Goal: Task Accomplishment & Management: Use online tool/utility

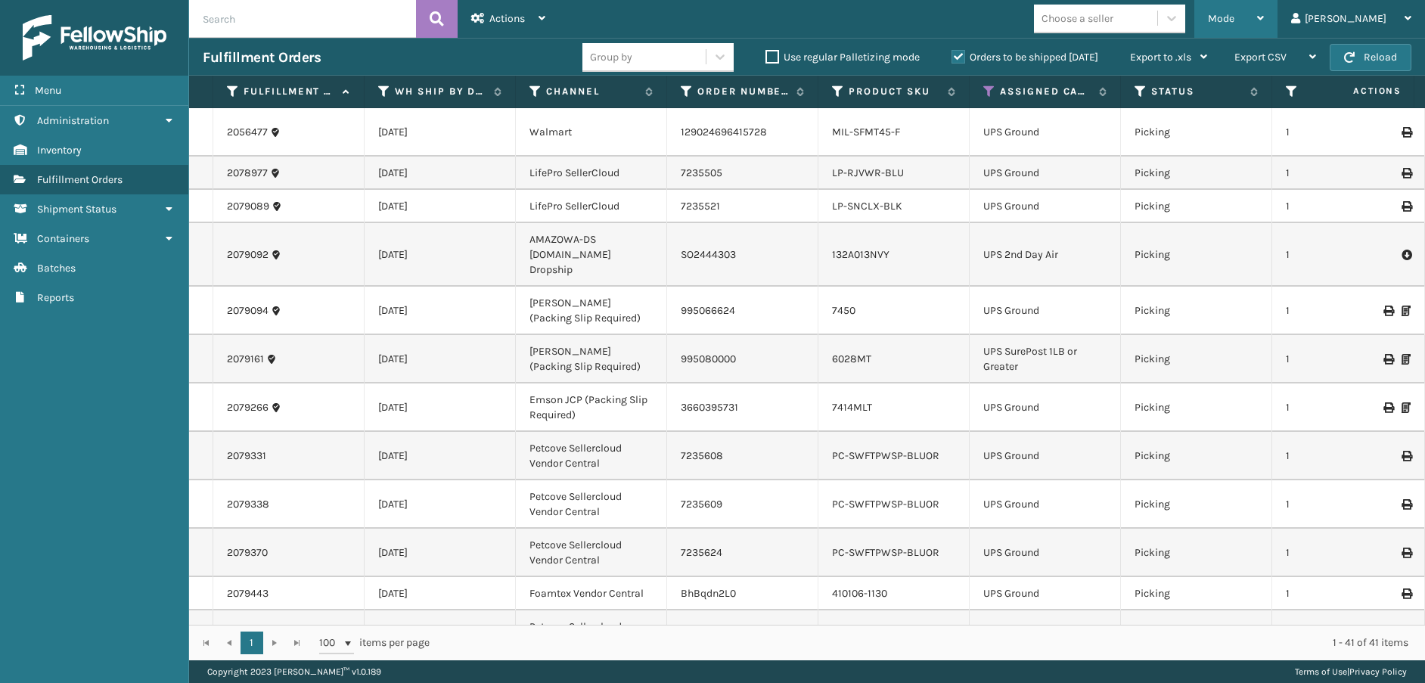
click at [1264, 23] on div "Mode" at bounding box center [1236, 19] width 56 height 38
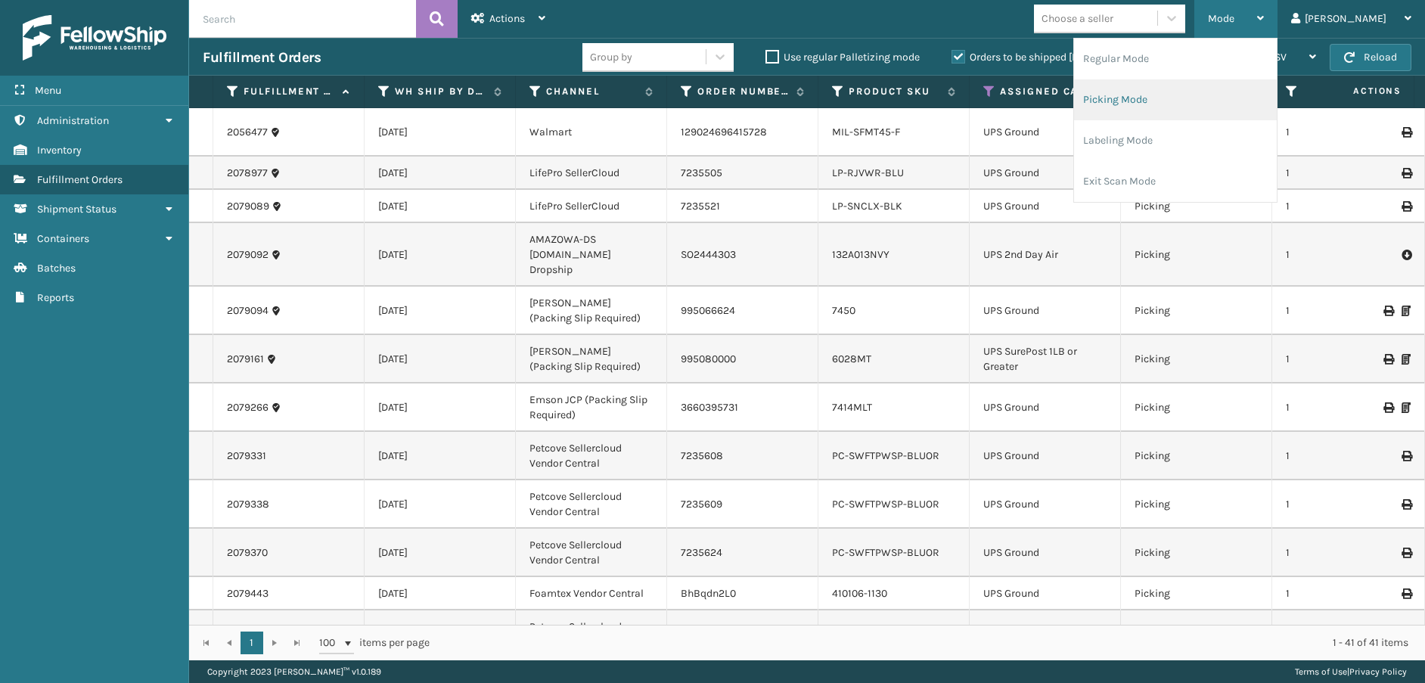
click at [1188, 104] on li "Picking Mode" at bounding box center [1175, 99] width 203 height 41
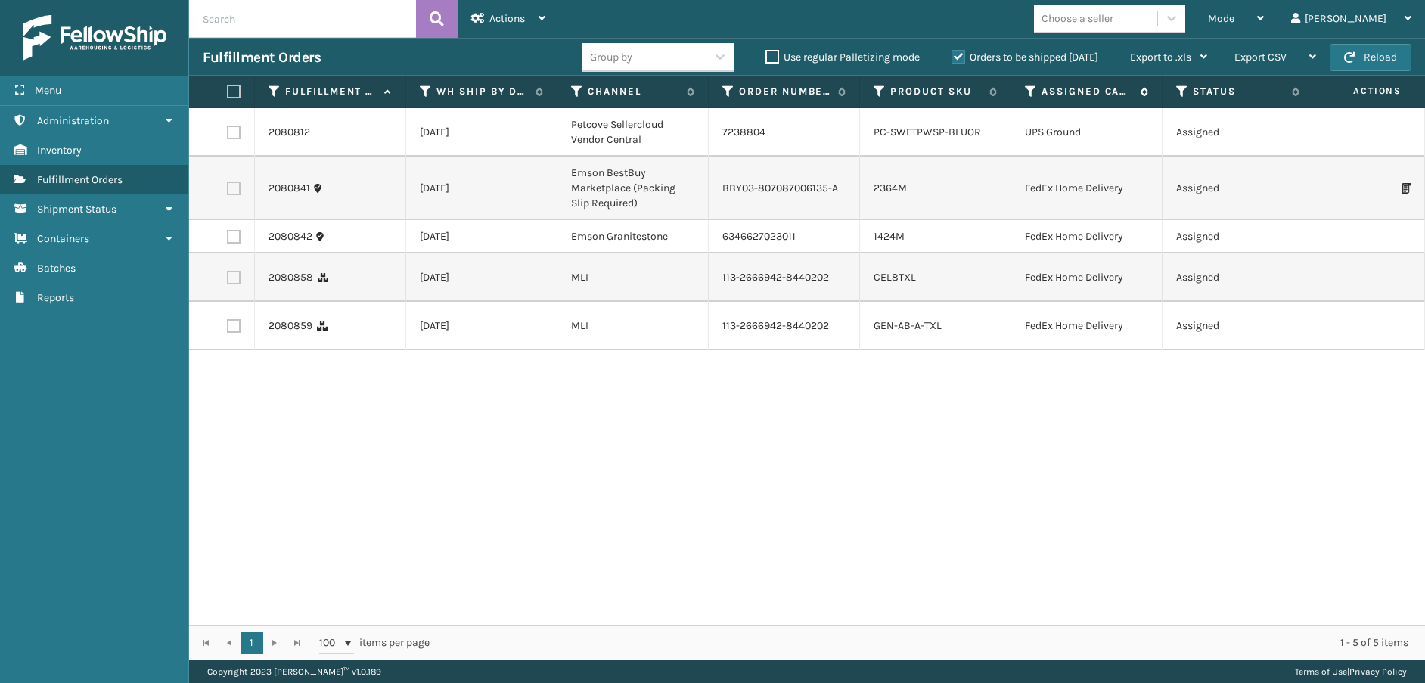
click at [1027, 90] on icon at bounding box center [1031, 92] width 12 height 14
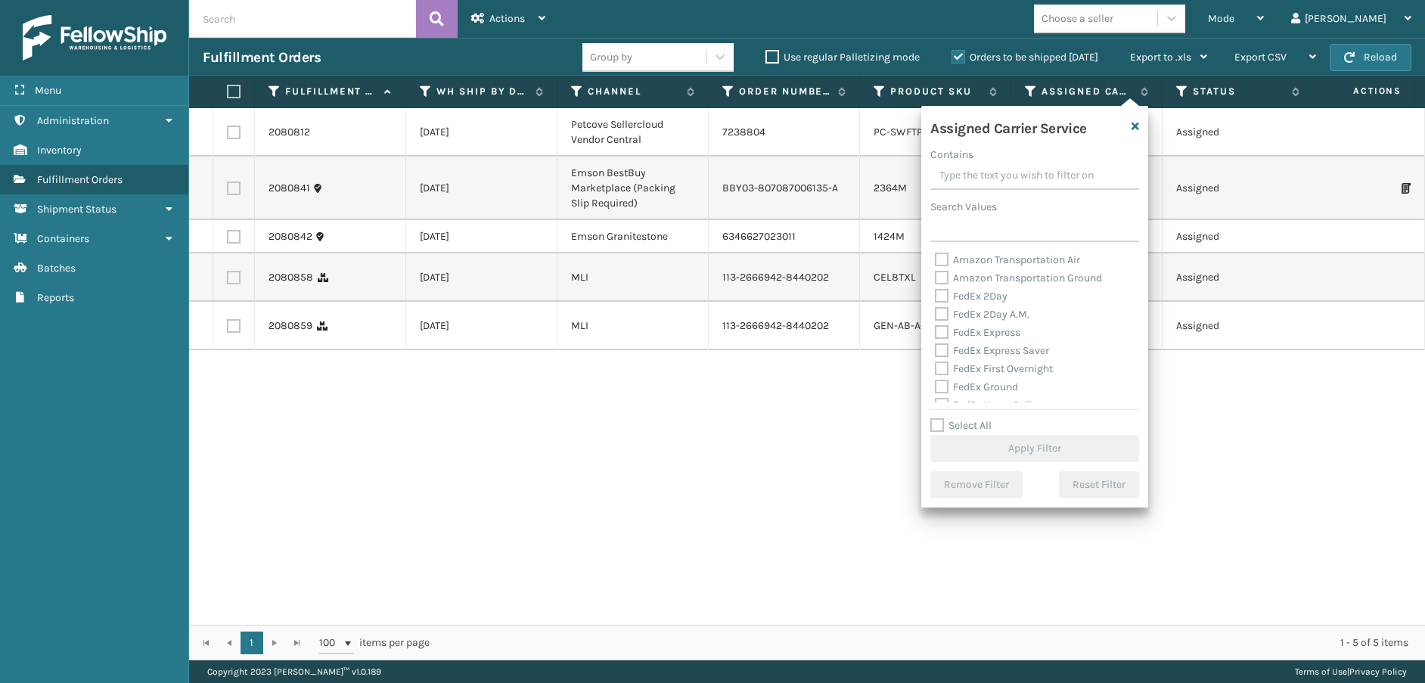
click at [943, 291] on label "FedEx 2Day" at bounding box center [971, 296] width 73 height 13
click at [936, 291] on input "FedEx 2Day" at bounding box center [935, 292] width 1 height 10
checkbox input "true"
click at [943, 311] on label "FedEx 2Day A.M." at bounding box center [982, 314] width 95 height 13
click at [936, 311] on input "FedEx 2Day A.M." at bounding box center [935, 311] width 1 height 10
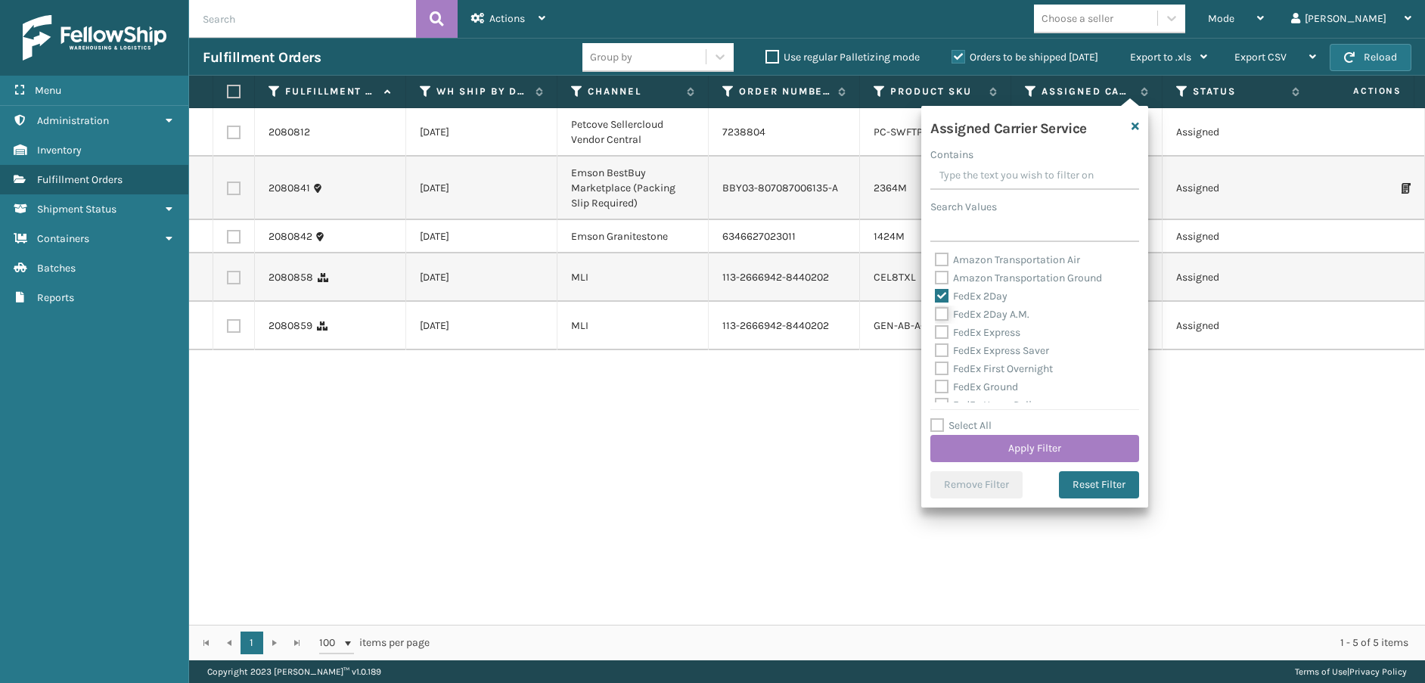
checkbox input "true"
click at [943, 331] on label "FedEx Express" at bounding box center [977, 332] width 85 height 13
click at [936, 331] on input "FedEx Express" at bounding box center [935, 329] width 1 height 10
checkbox input "true"
click at [943, 351] on label "FedEx Express Saver" at bounding box center [992, 350] width 114 height 13
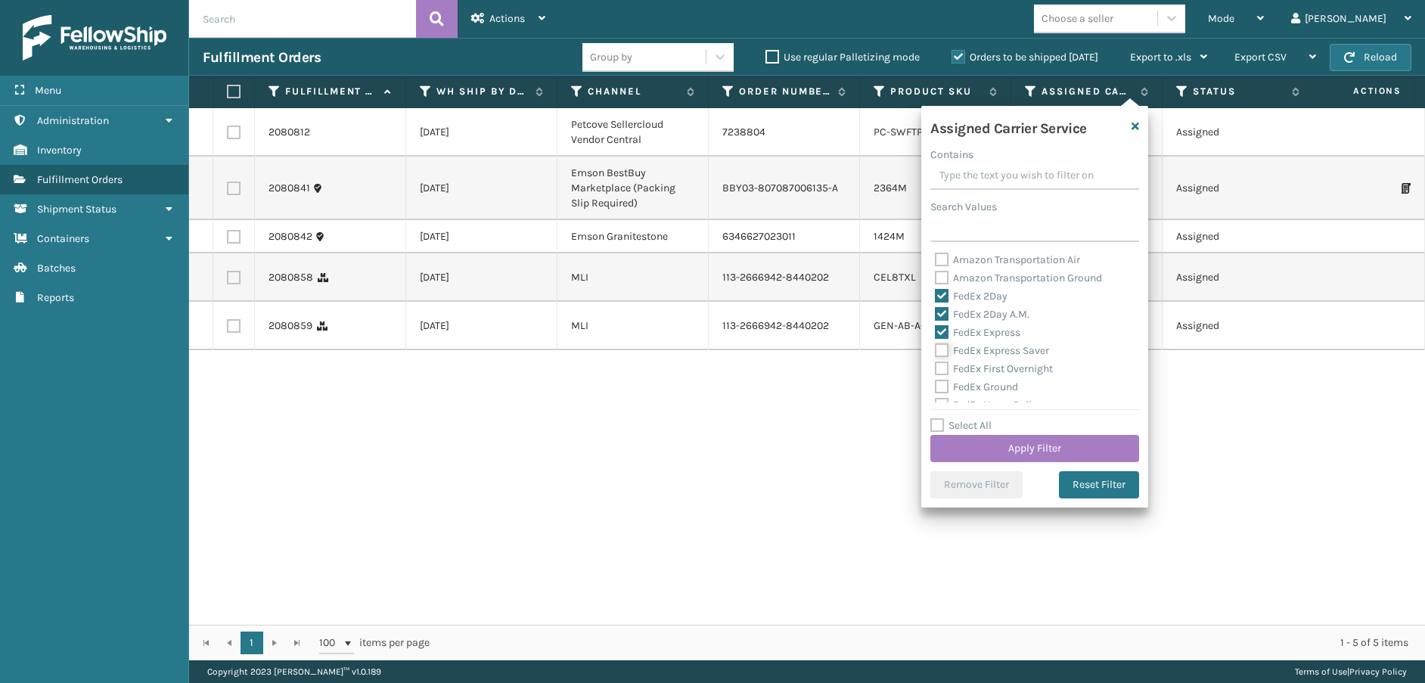
click at [936, 351] on input "FedEx Express Saver" at bounding box center [935, 347] width 1 height 10
checkbox input "true"
click at [940, 369] on label "FedEx First Overnight" at bounding box center [994, 368] width 118 height 13
click at [936, 369] on input "FedEx First Overnight" at bounding box center [935, 365] width 1 height 10
checkbox input "true"
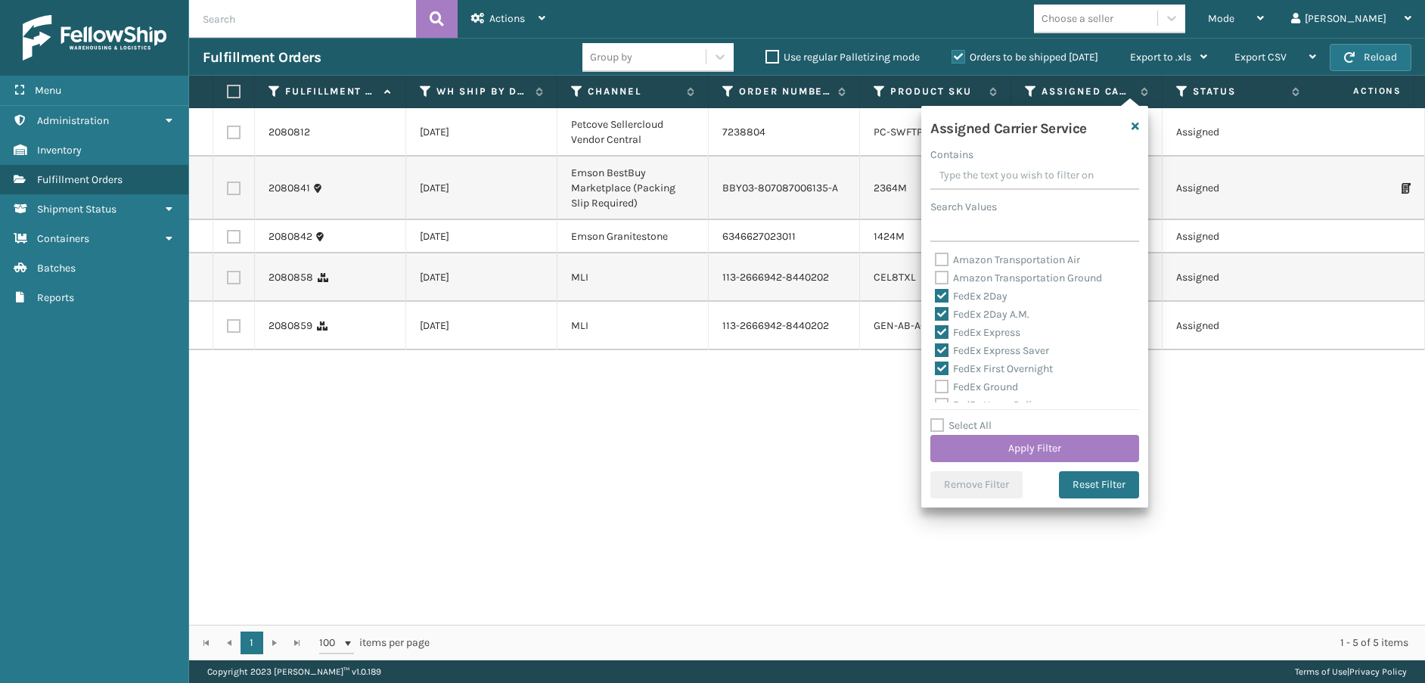
click at [944, 386] on label "FedEx Ground" at bounding box center [976, 387] width 83 height 13
click at [936, 386] on input "FedEx Ground" at bounding box center [935, 383] width 1 height 10
checkbox input "true"
click at [944, 327] on label "FedEx Home Delivery" at bounding box center [993, 329] width 117 height 13
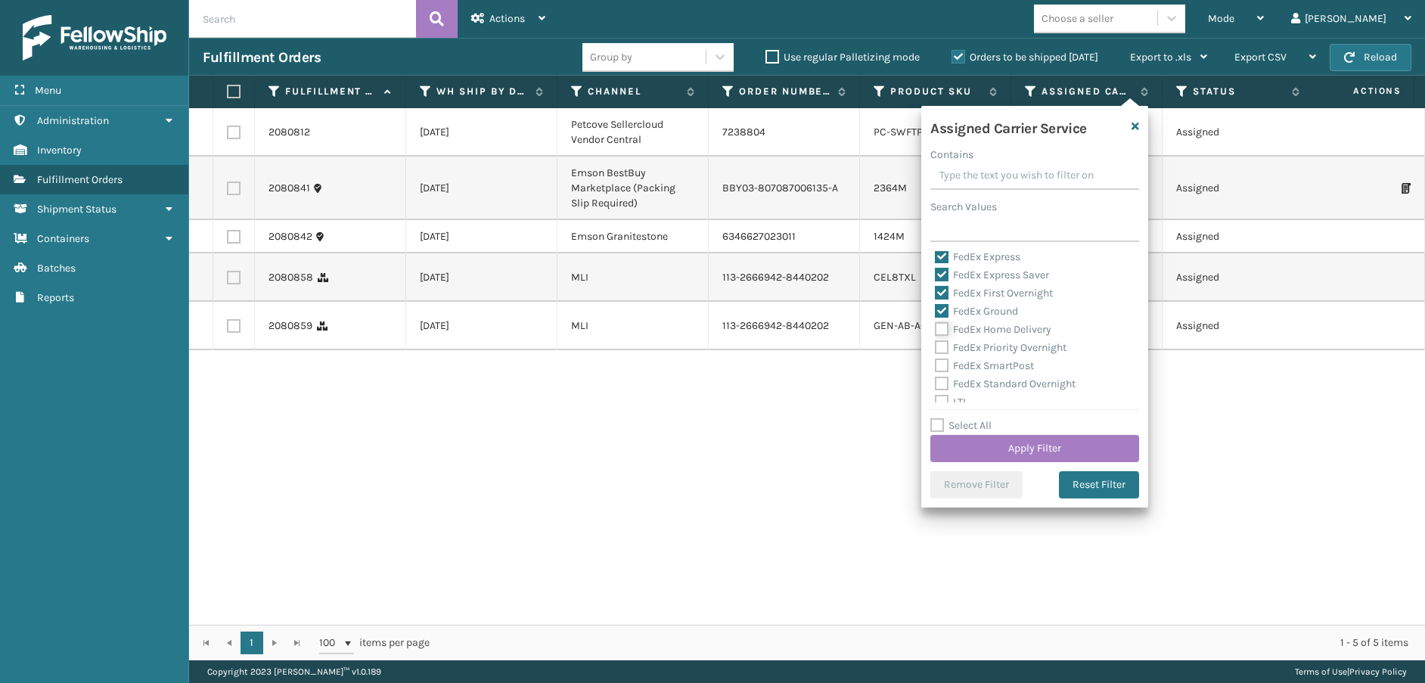
click at [936, 327] on input "FedEx Home Delivery" at bounding box center [935, 326] width 1 height 10
checkbox input "true"
click at [940, 347] on label "FedEx Priority Overnight" at bounding box center [1001, 347] width 132 height 13
click at [936, 347] on input "FedEx Priority Overnight" at bounding box center [935, 344] width 1 height 10
checkbox input "true"
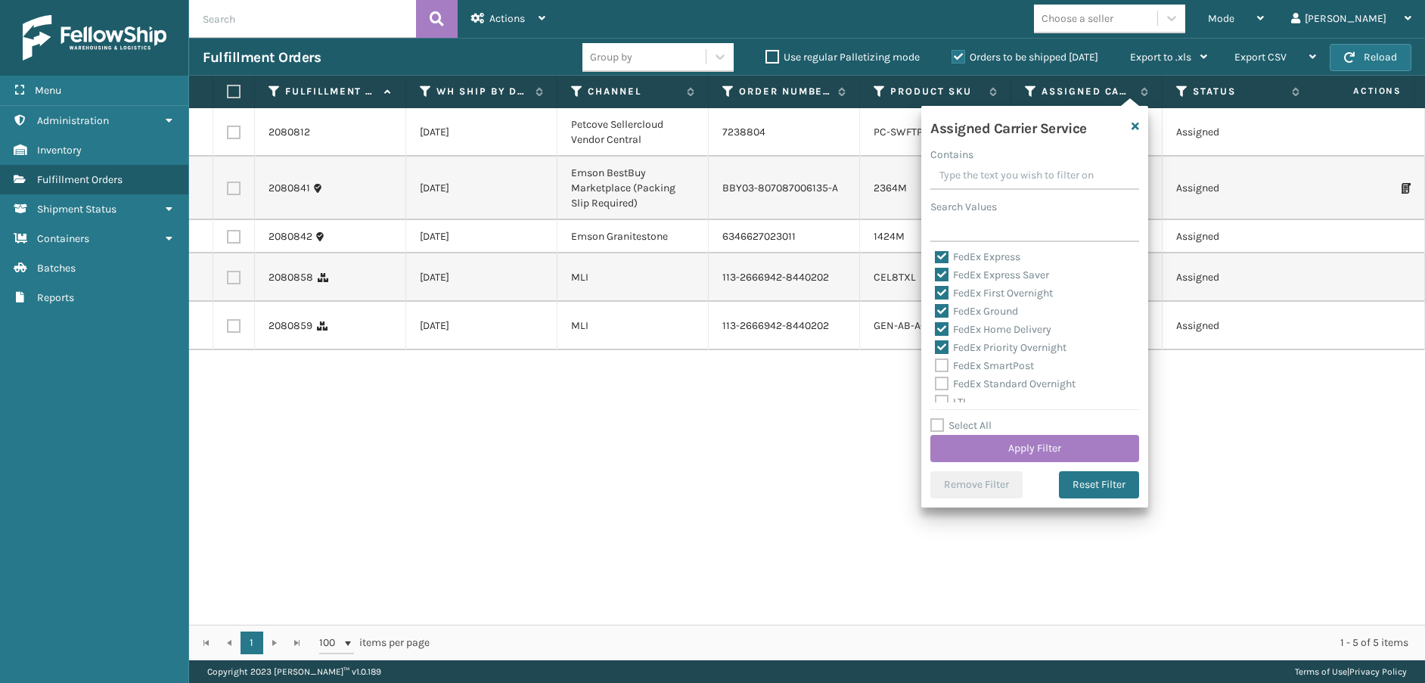
click at [941, 365] on label "FedEx SmartPost" at bounding box center [984, 365] width 99 height 13
click at [936, 365] on input "FedEx SmartPost" at bounding box center [935, 362] width 1 height 10
checkbox input "true"
click at [944, 386] on label "FedEx Standard Overnight" at bounding box center [1005, 384] width 141 height 13
click at [936, 385] on input "FedEx Standard Overnight" at bounding box center [935, 380] width 1 height 10
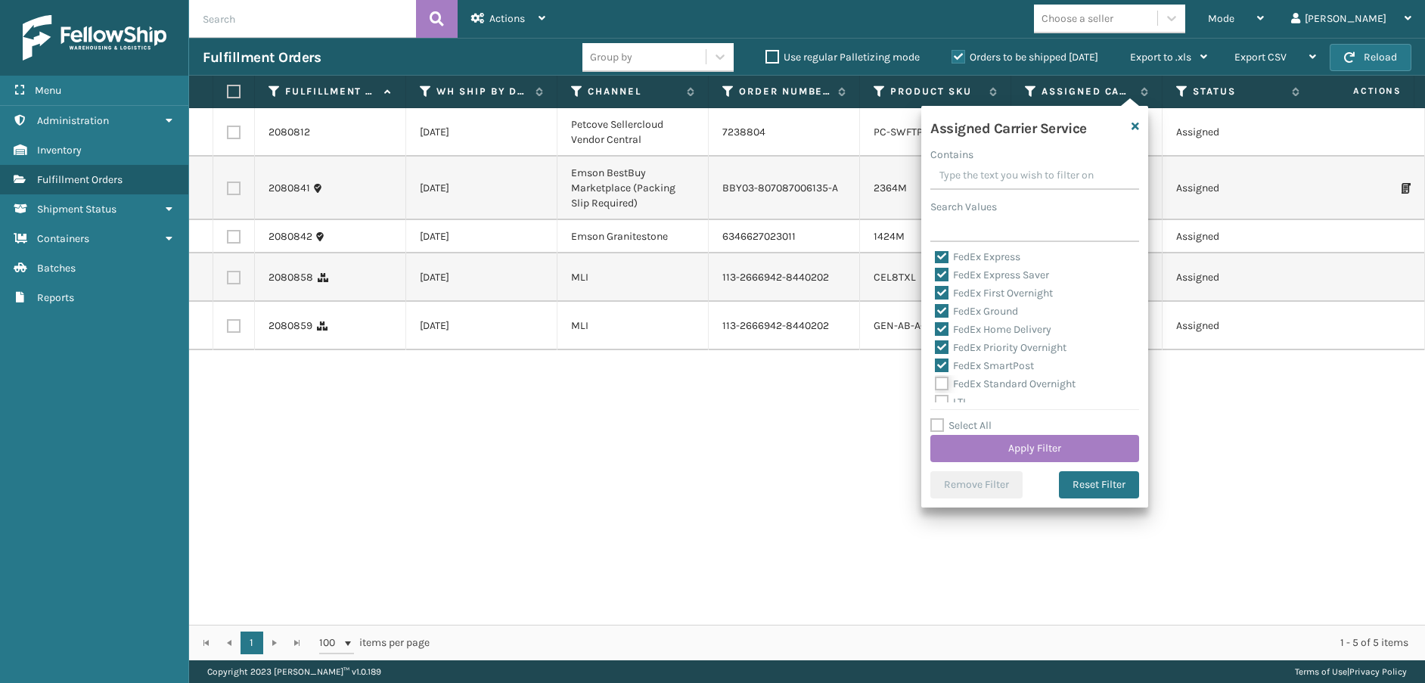
checkbox input "true"
click at [979, 461] on button "Apply Filter" at bounding box center [1035, 448] width 209 height 27
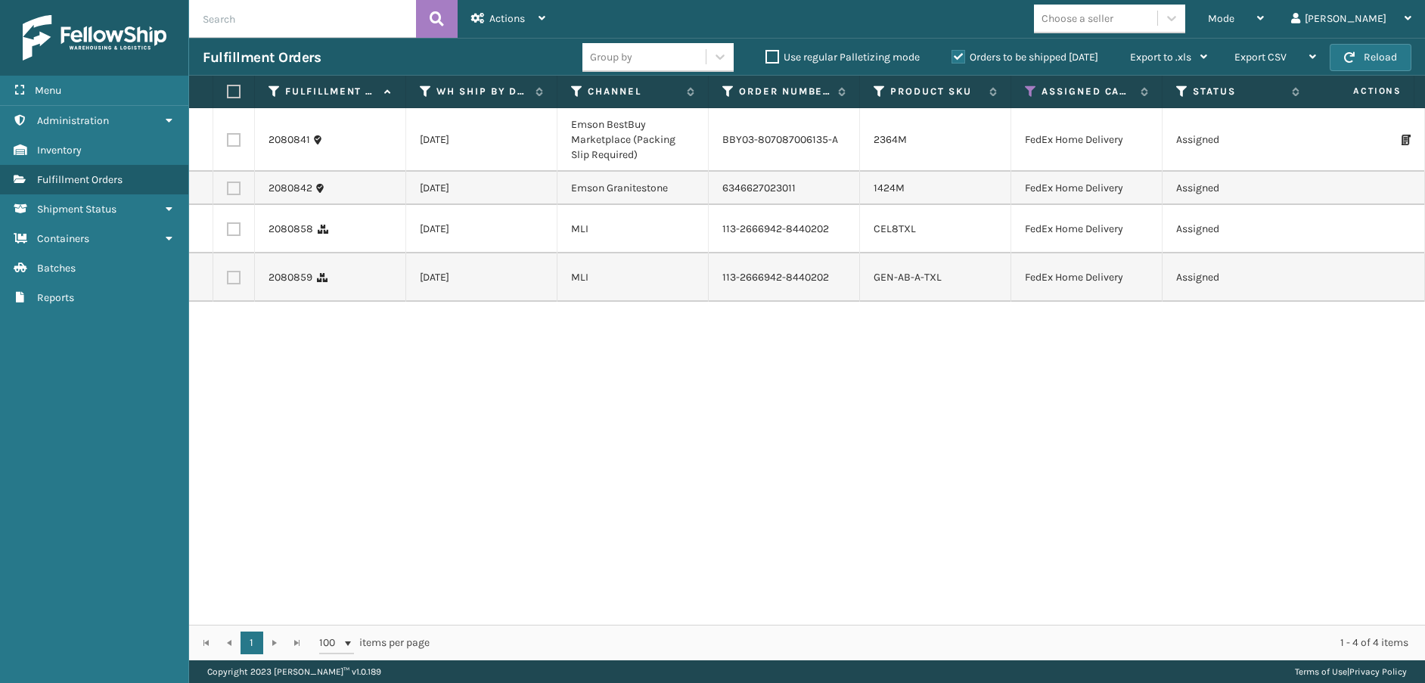
click at [227, 95] on label at bounding box center [231, 92] width 9 height 14
click at [227, 95] on input "checkbox" at bounding box center [227, 92] width 1 height 10
checkbox input "true"
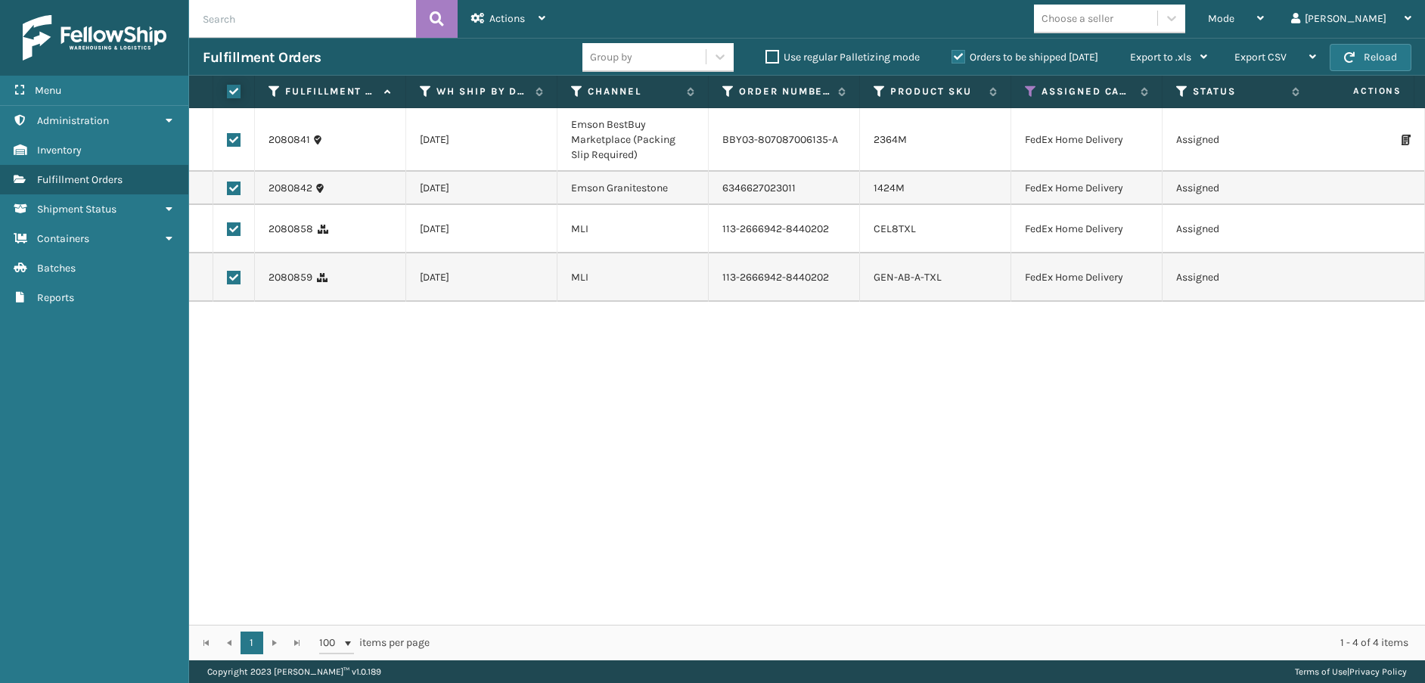
checkbox input "true"
click at [543, 33] on div "Actions" at bounding box center [508, 19] width 74 height 38
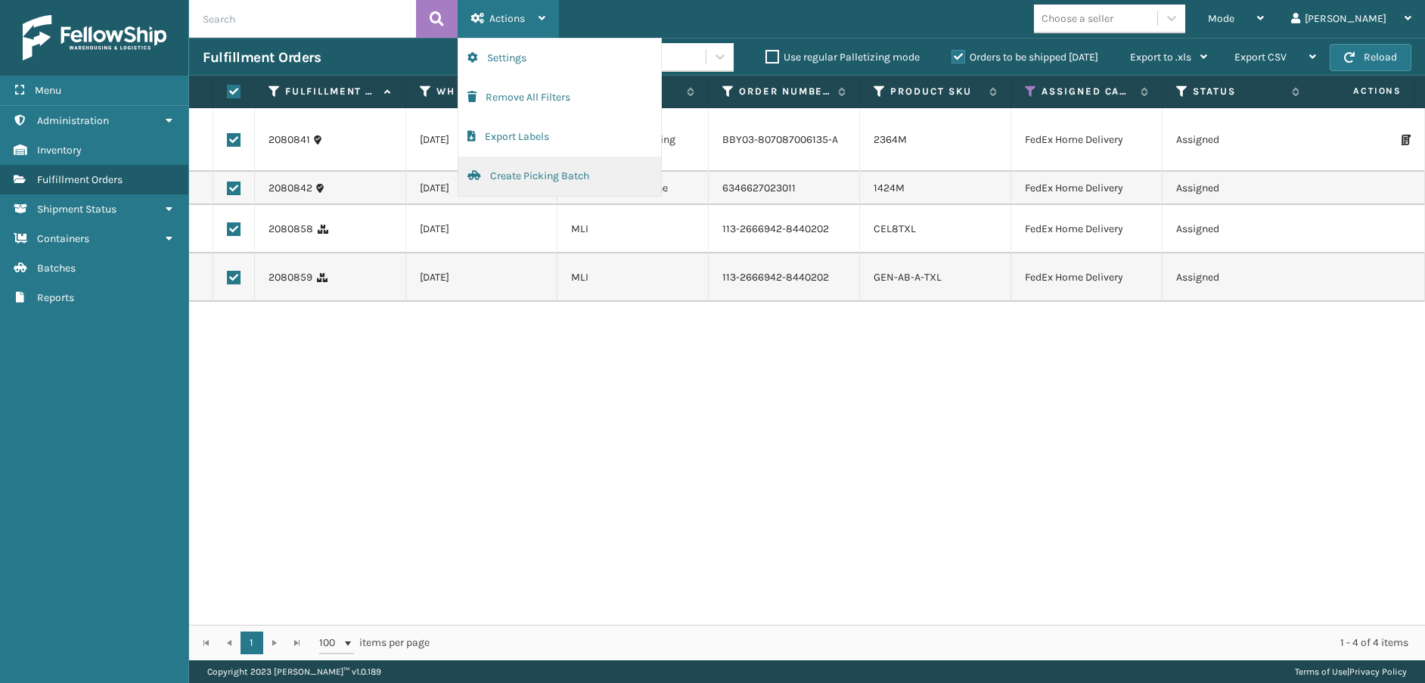
click at [523, 168] on button "Create Picking Batch" at bounding box center [559, 176] width 203 height 39
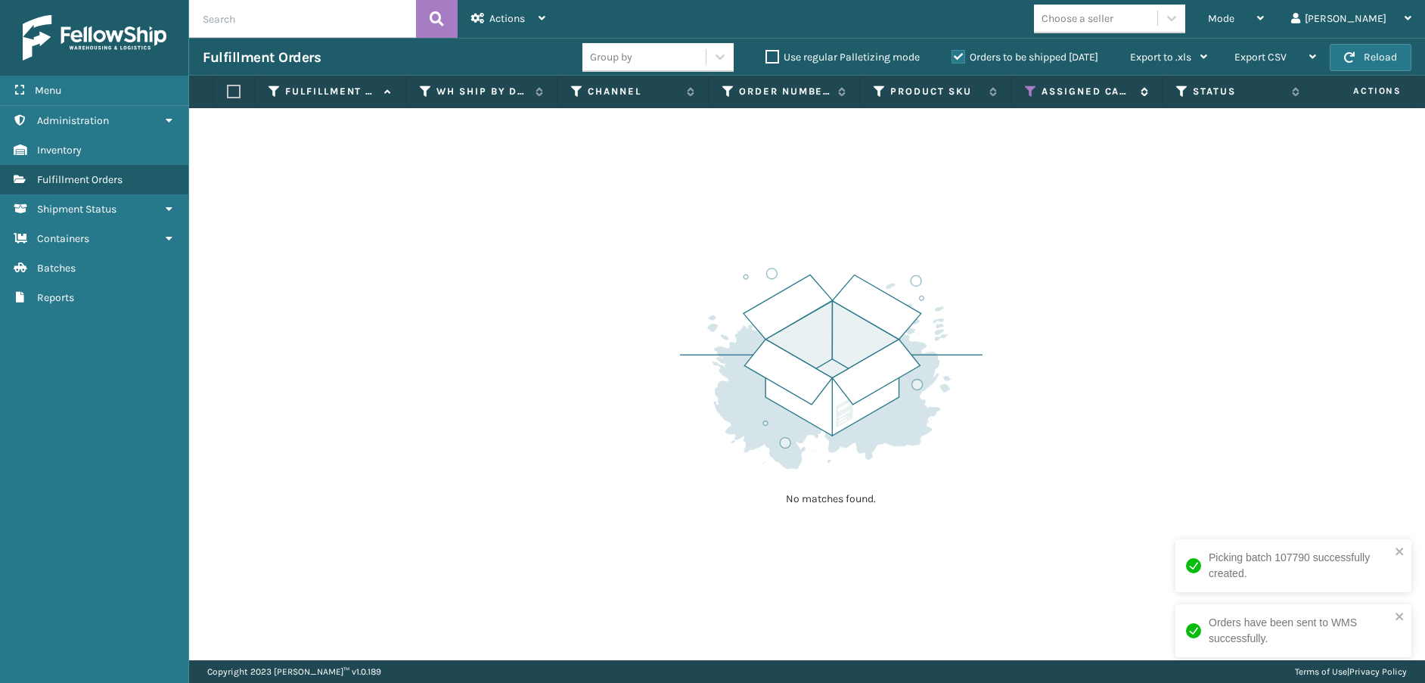
click at [1032, 89] on icon at bounding box center [1031, 92] width 12 height 14
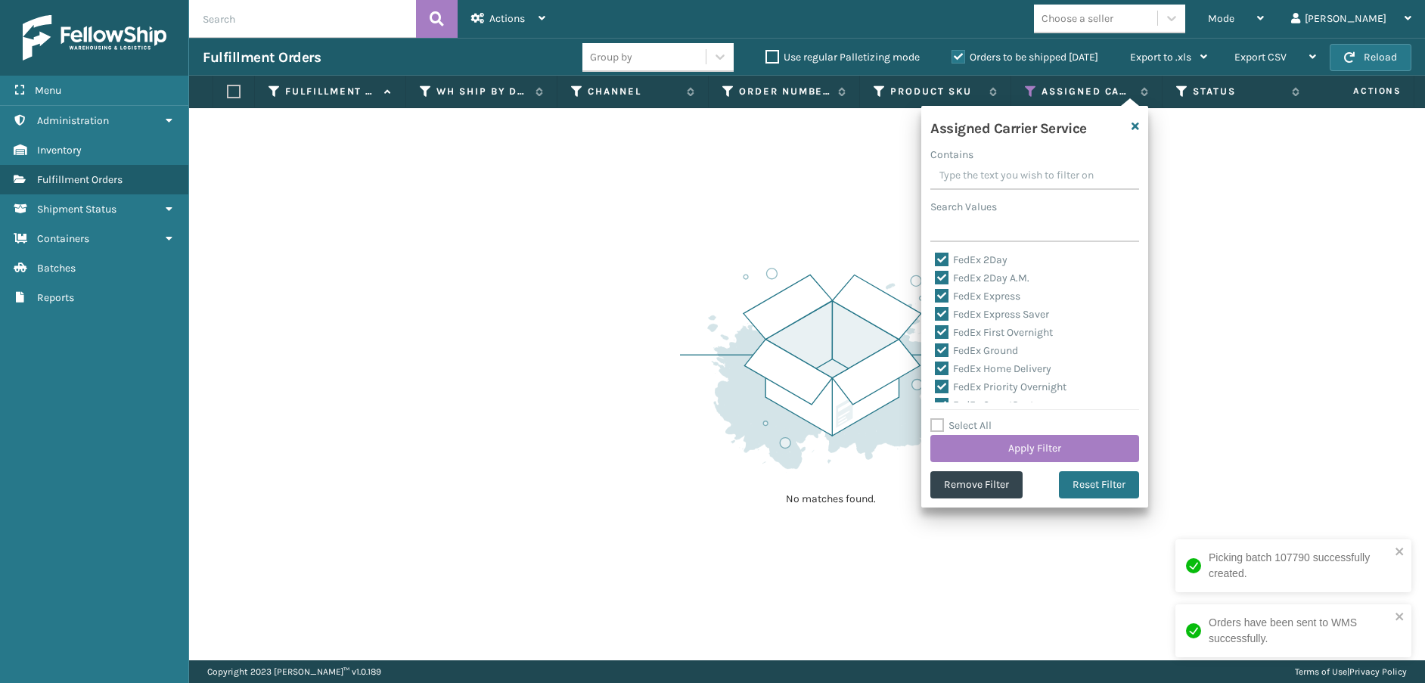
click at [937, 428] on label "Select All" at bounding box center [961, 425] width 61 height 13
click at [937, 418] on input "Select All" at bounding box center [1044, 418] width 227 height 2
checkbox input "true"
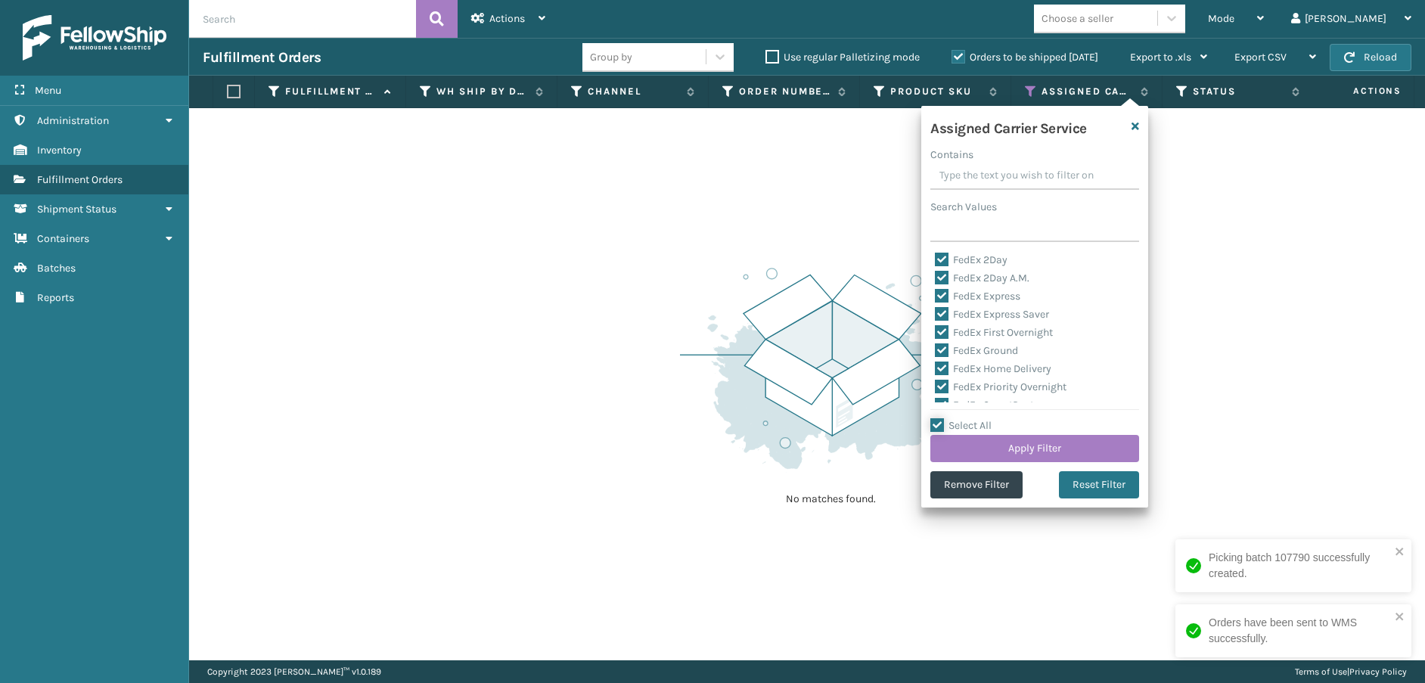
checkbox input "true"
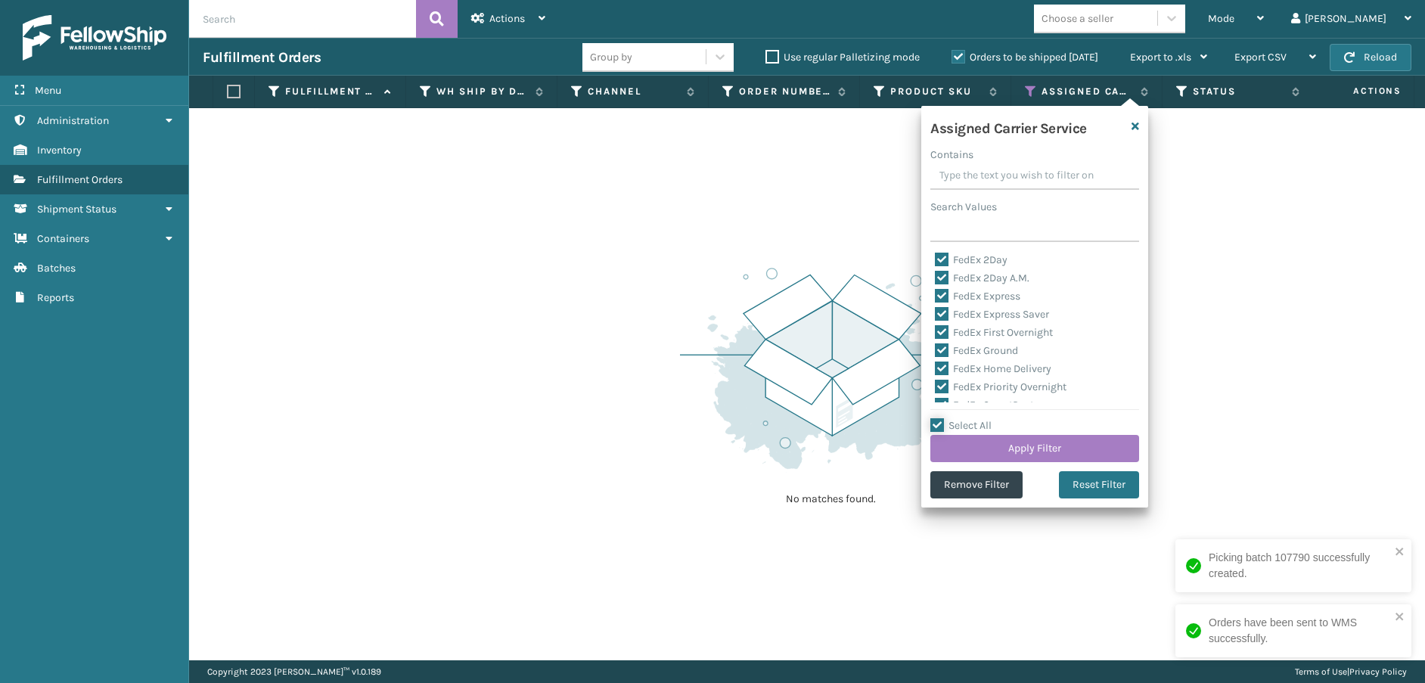
checkbox input "true"
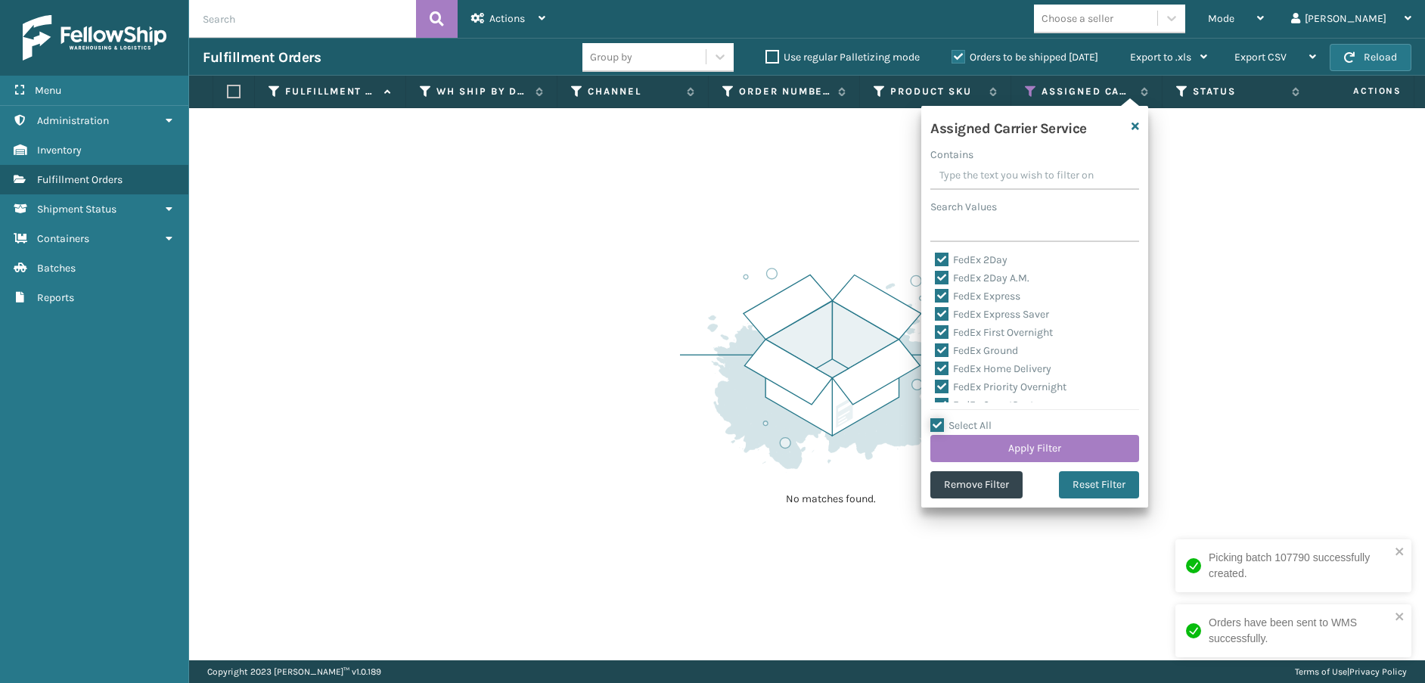
checkbox input "true"
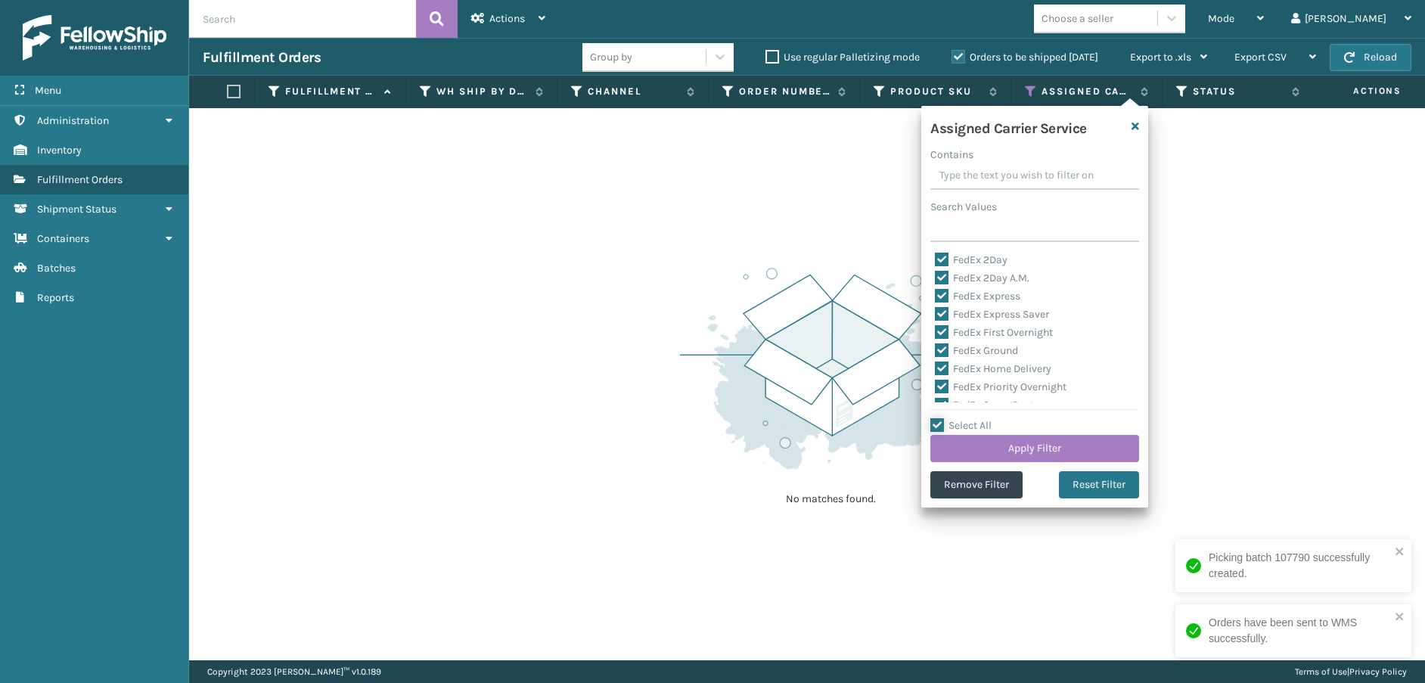
checkbox input "true"
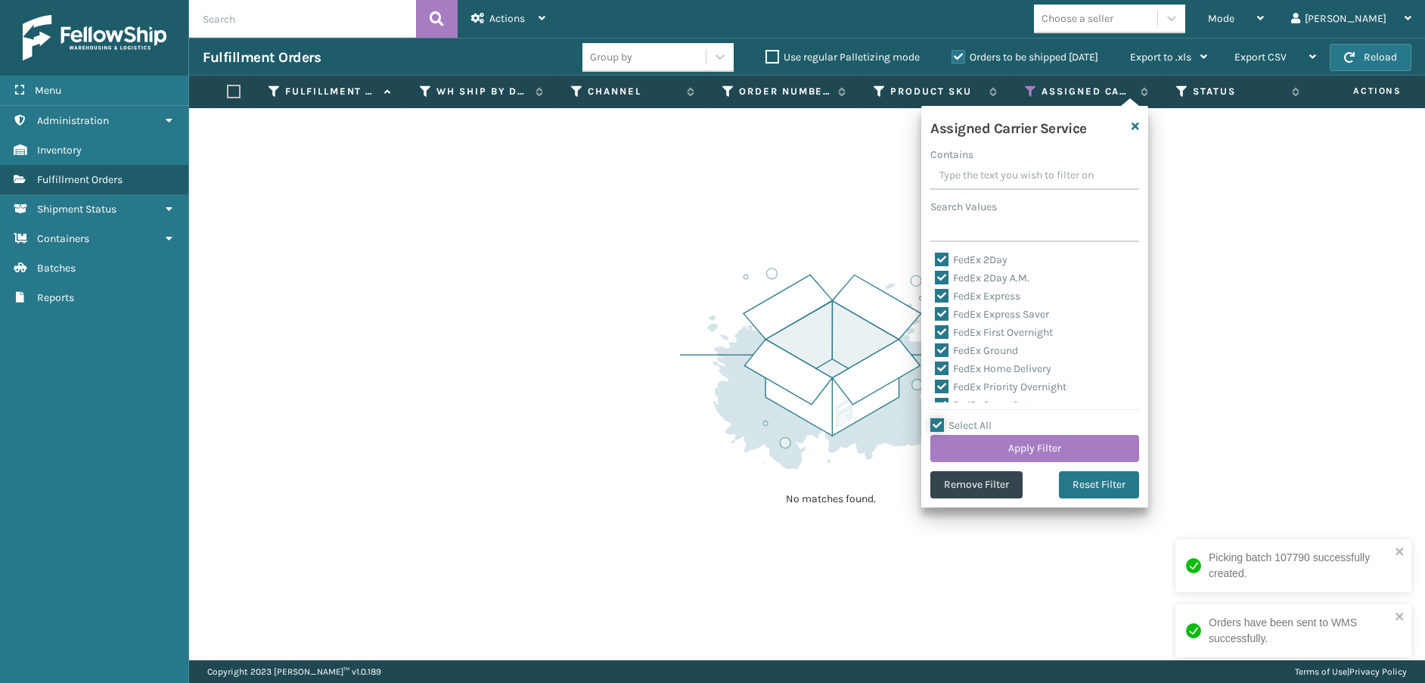
checkbox input "true"
click at [937, 428] on label "Select All" at bounding box center [961, 425] width 61 height 13
click at [937, 418] on input "Select All" at bounding box center [1044, 418] width 227 height 2
checkbox input "false"
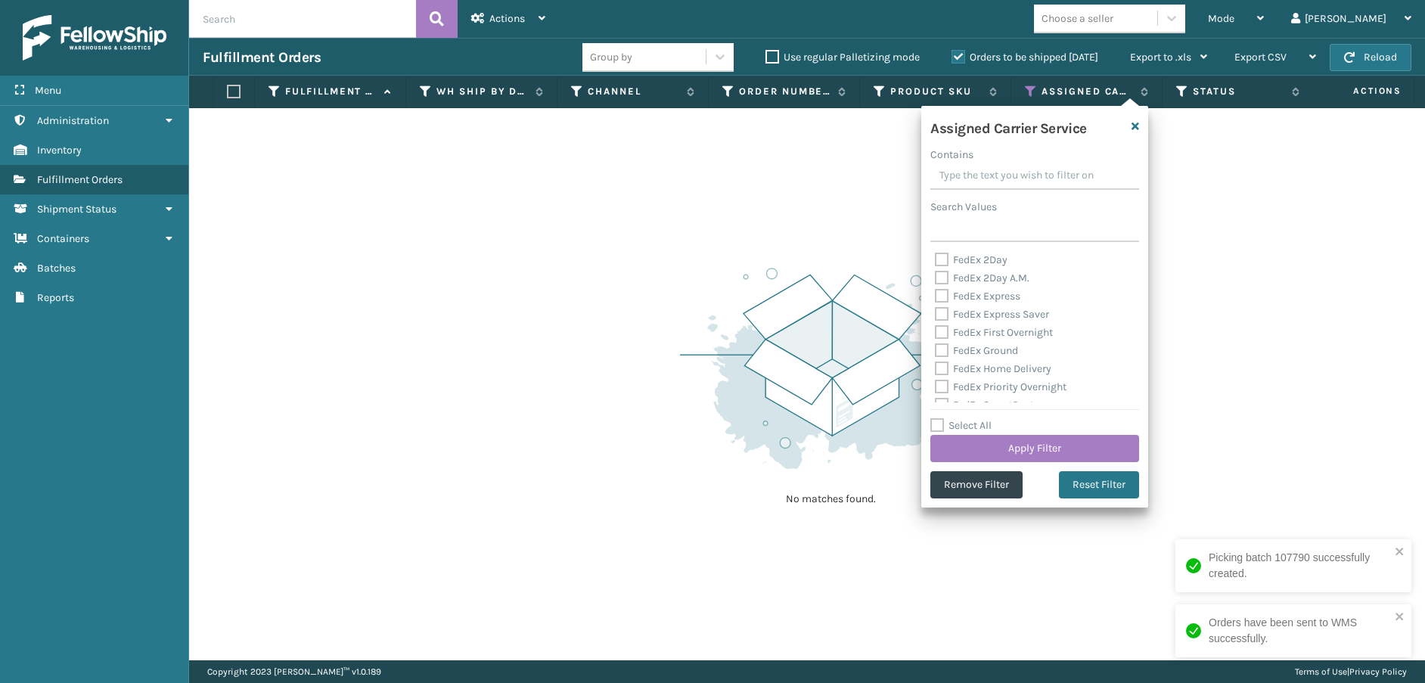
checkbox input "false"
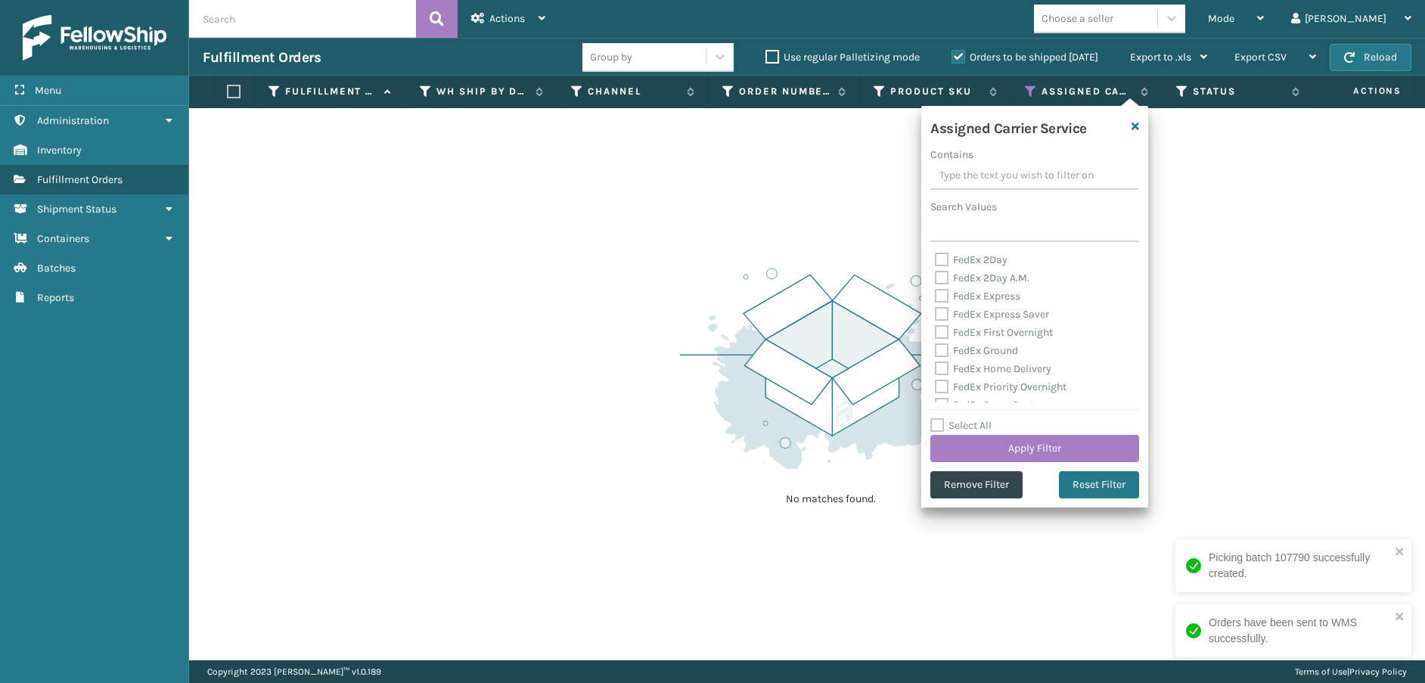
checkbox input "false"
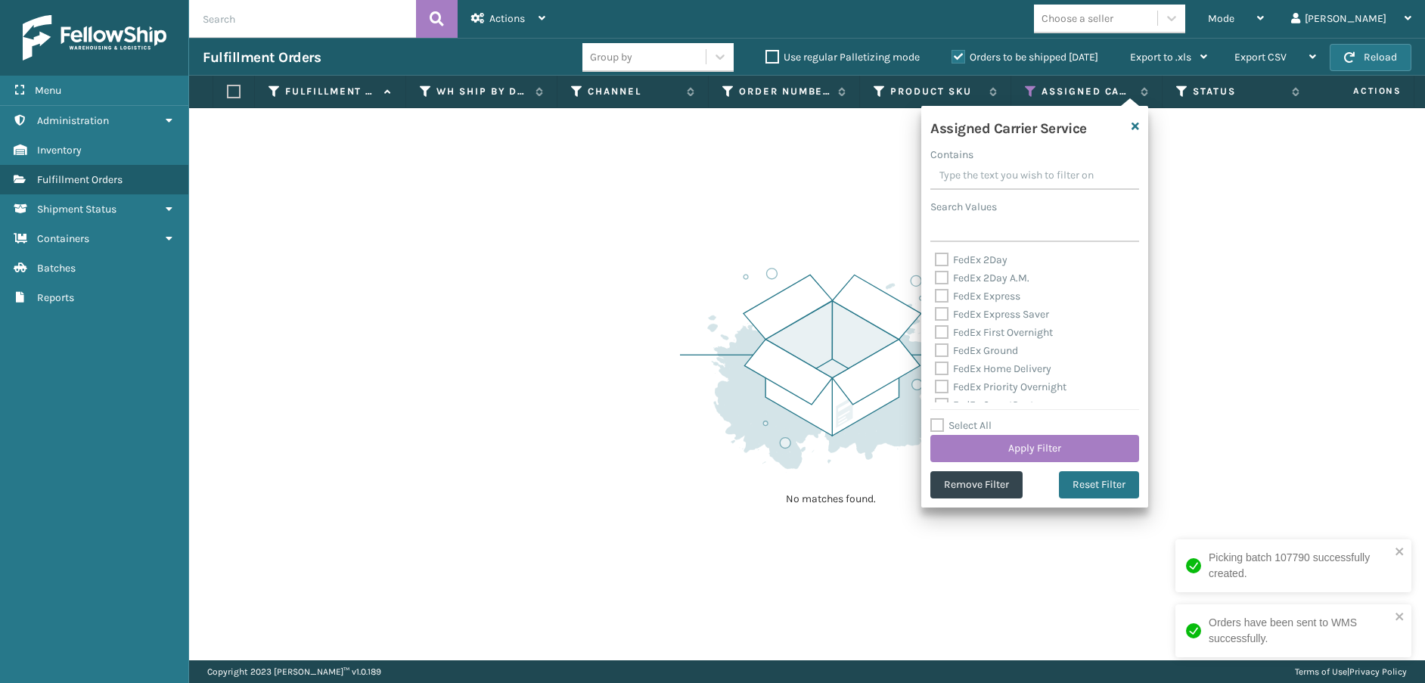
checkbox input "false"
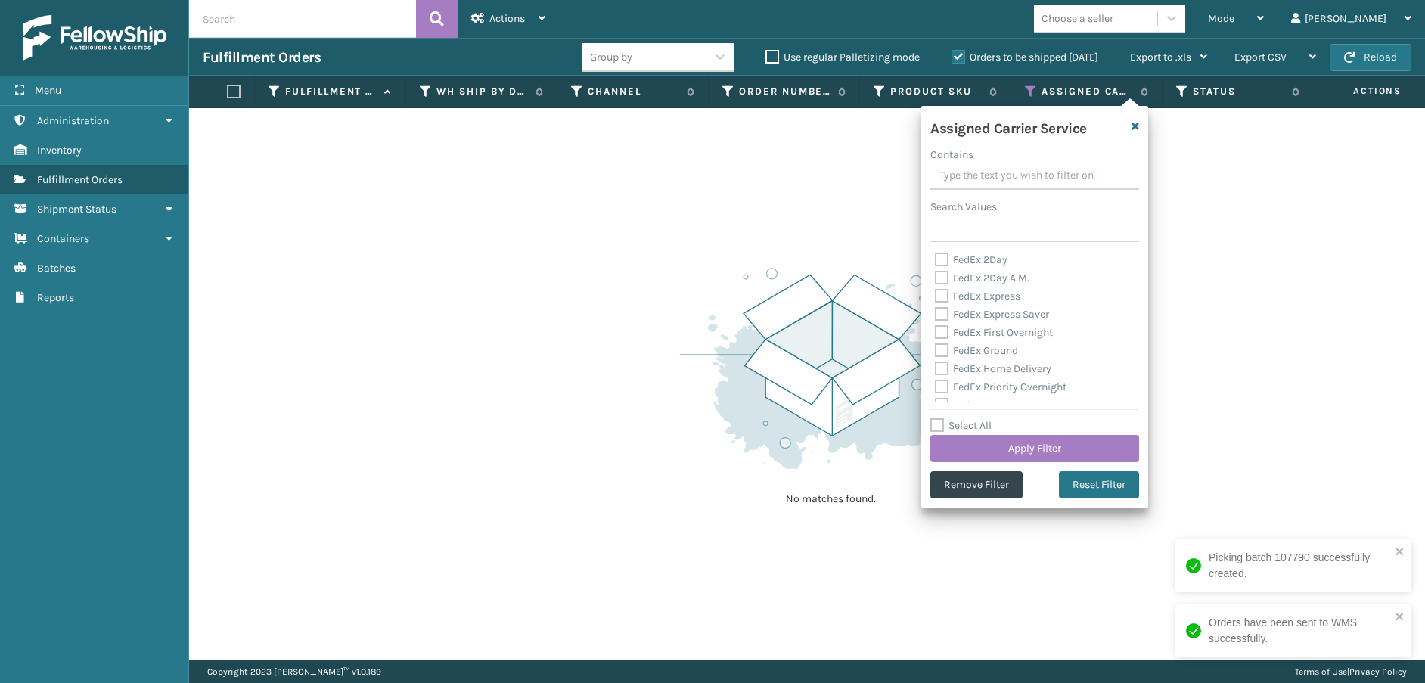
checkbox input "false"
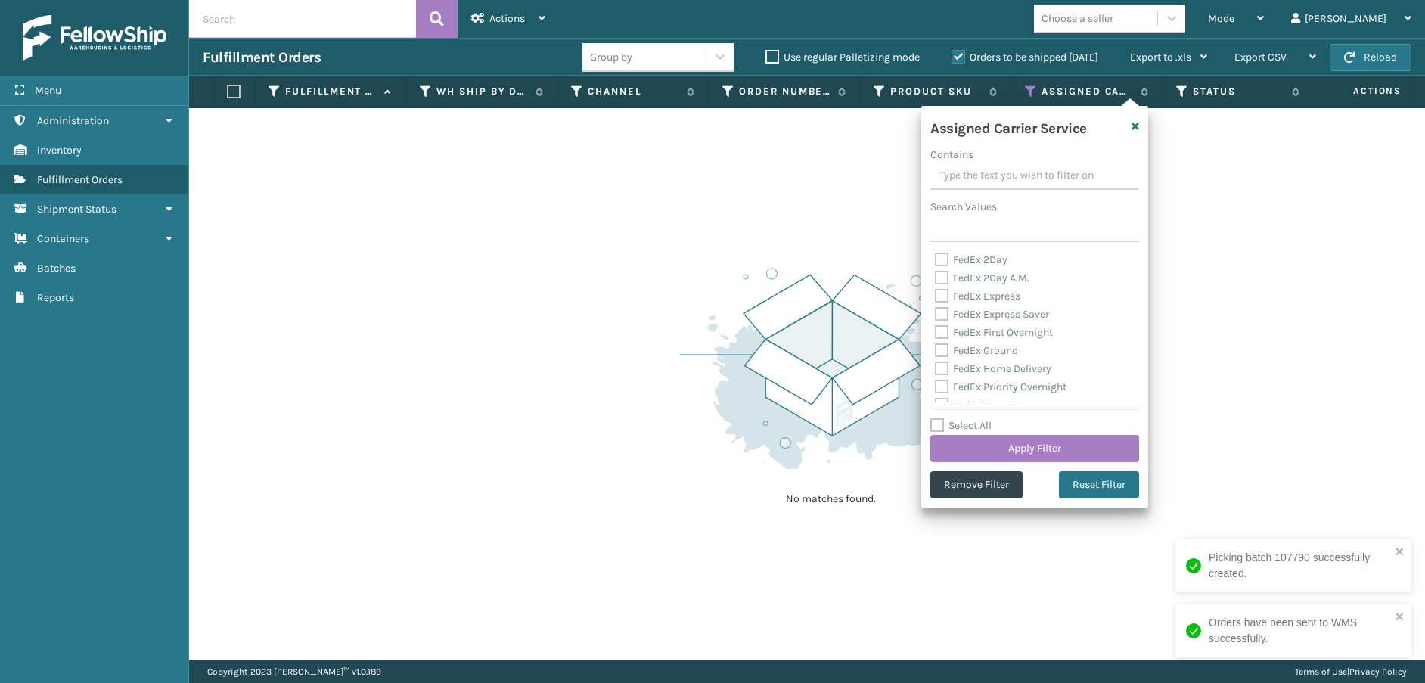
checkbox input "false"
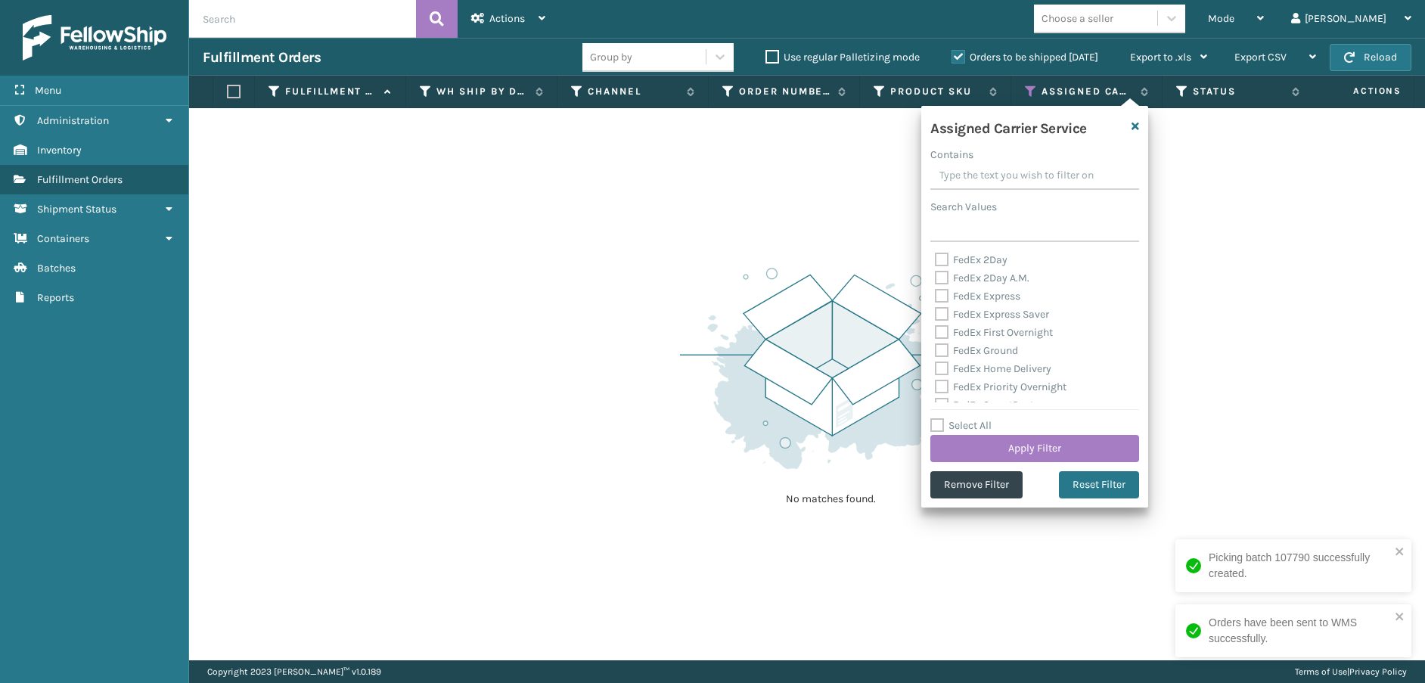
checkbox input "false"
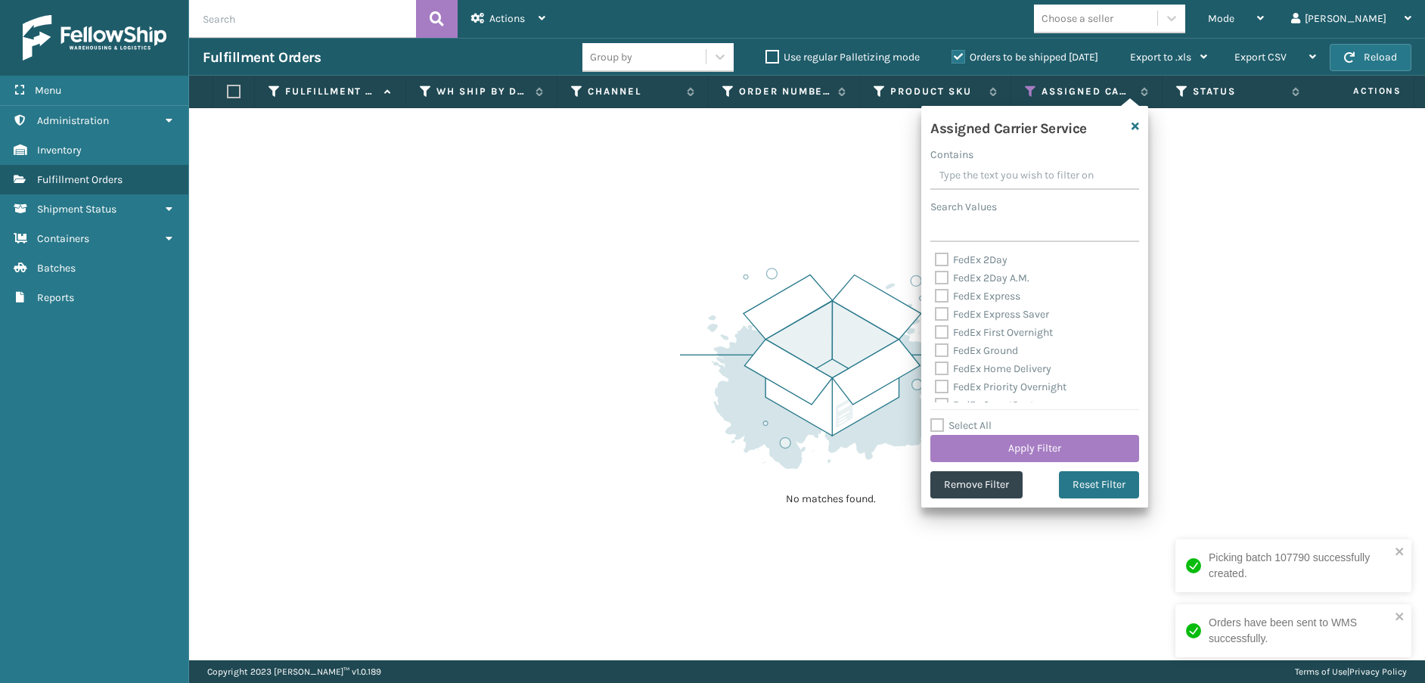
checkbox input "false"
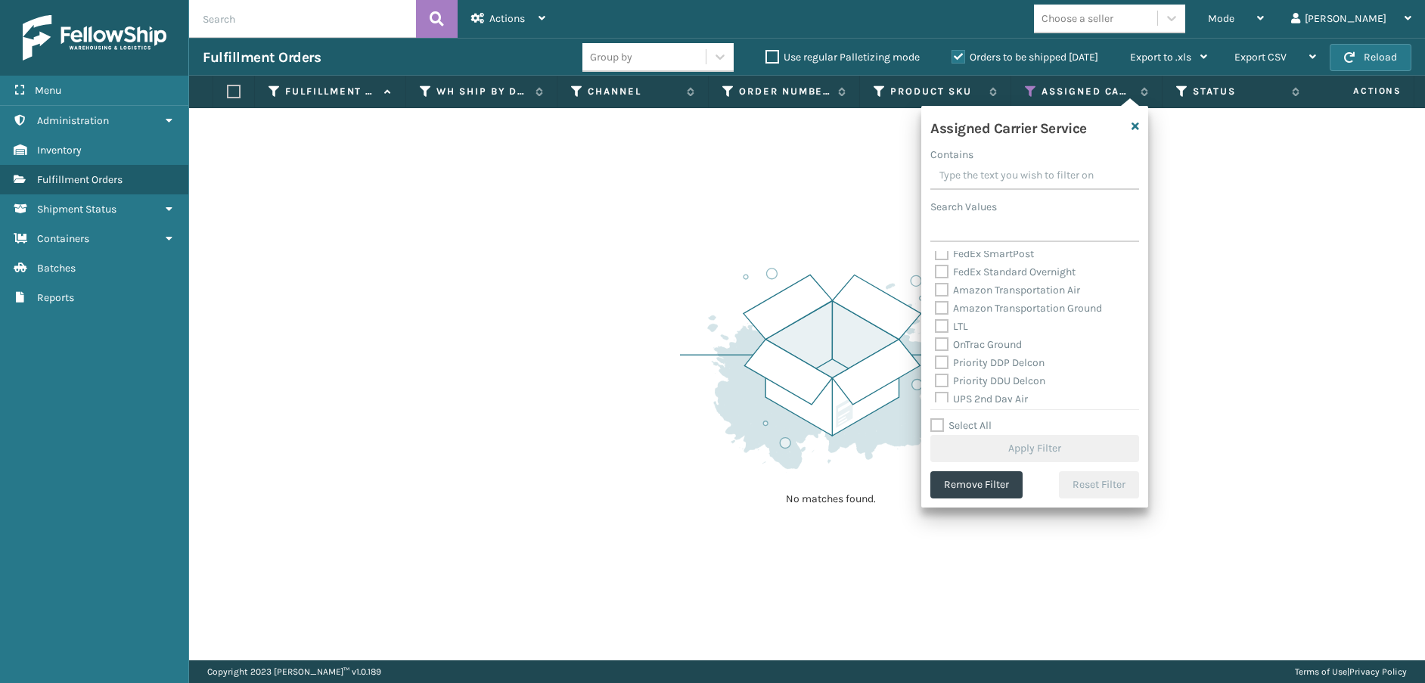
click at [945, 294] on label "Amazon Transportation Air" at bounding box center [1007, 290] width 145 height 13
click at [936, 291] on input "Amazon Transportation Air" at bounding box center [935, 286] width 1 height 10
checkbox input "true"
click at [943, 307] on label "Amazon Transportation Ground" at bounding box center [1018, 308] width 167 height 13
click at [936, 307] on input "Amazon Transportation Ground" at bounding box center [935, 305] width 1 height 10
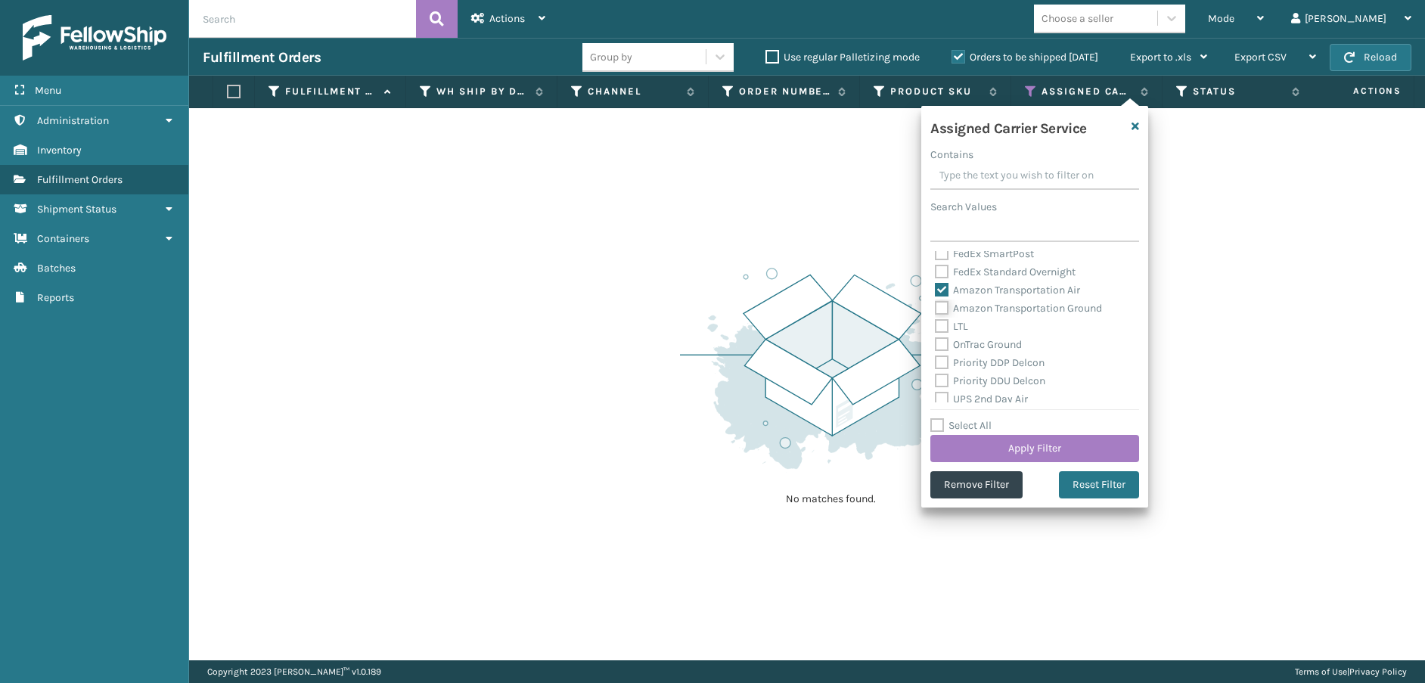
checkbox input "true"
click at [989, 446] on button "Apply Filter" at bounding box center [1035, 448] width 209 height 27
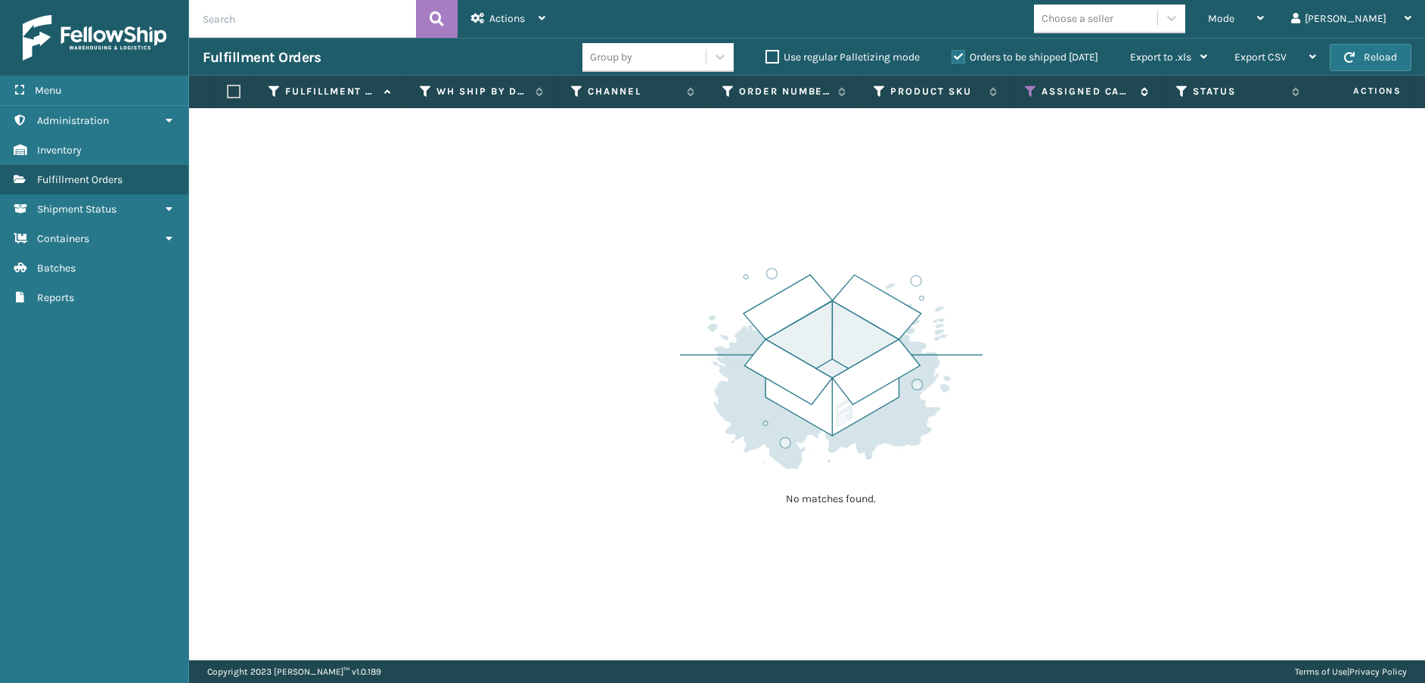
click at [1026, 87] on icon at bounding box center [1031, 92] width 12 height 14
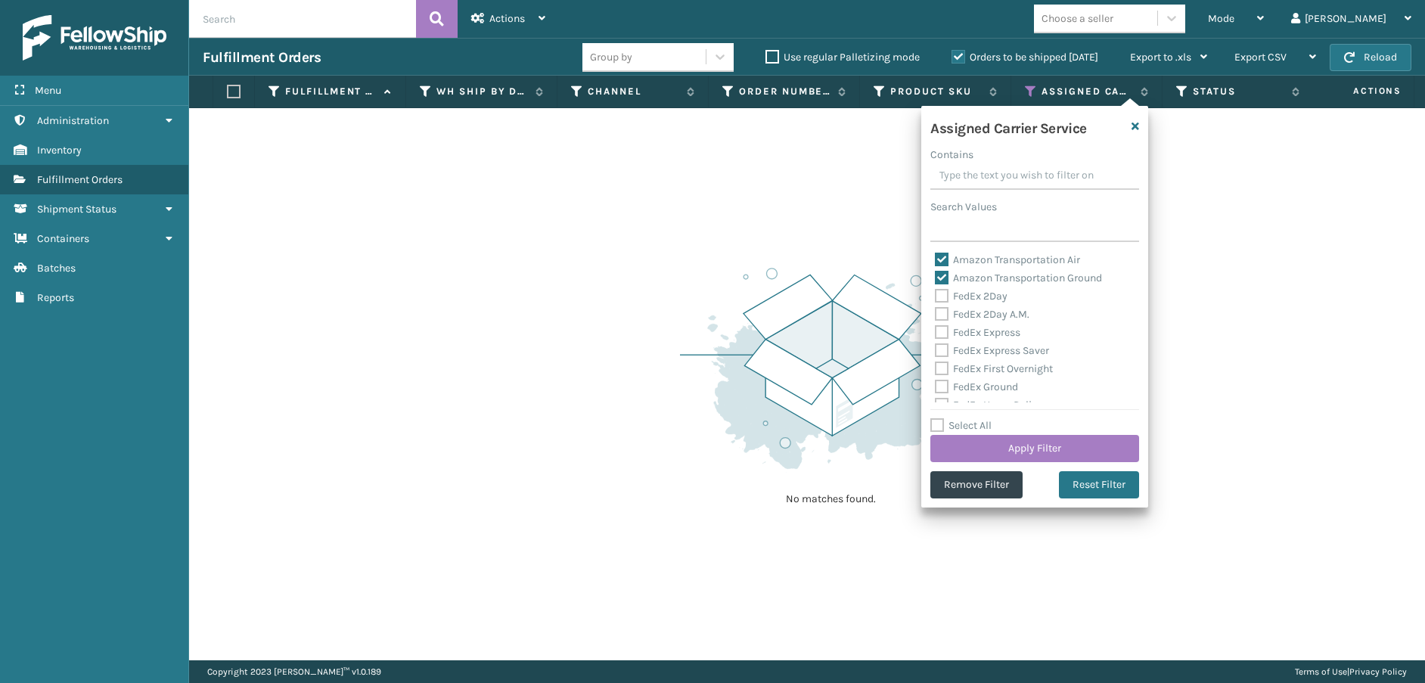
click at [938, 256] on label "Amazon Transportation Air" at bounding box center [1007, 259] width 145 height 13
click at [936, 256] on input "Amazon Transportation Air" at bounding box center [935, 256] width 1 height 10
checkbox input "false"
click at [939, 274] on label "Amazon Transportation Ground" at bounding box center [1018, 278] width 167 height 13
click at [936, 274] on input "Amazon Transportation Ground" at bounding box center [935, 274] width 1 height 10
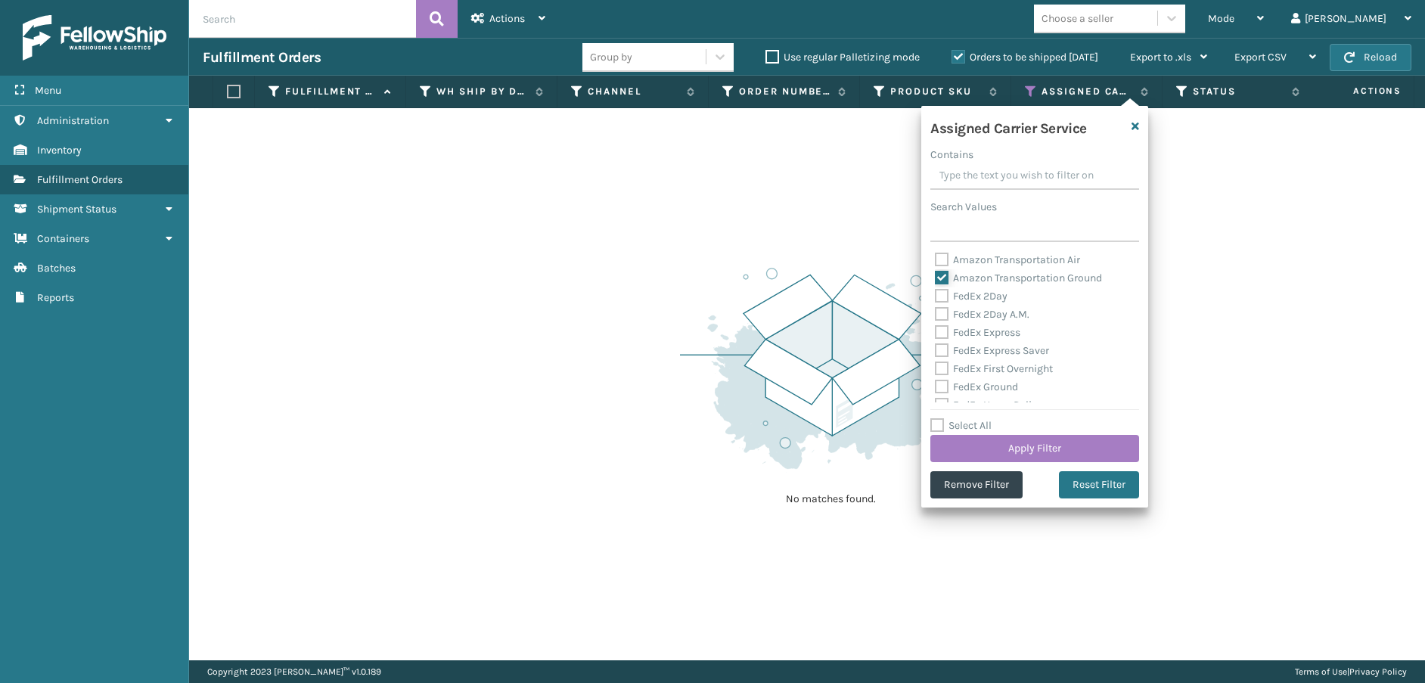
checkbox input "false"
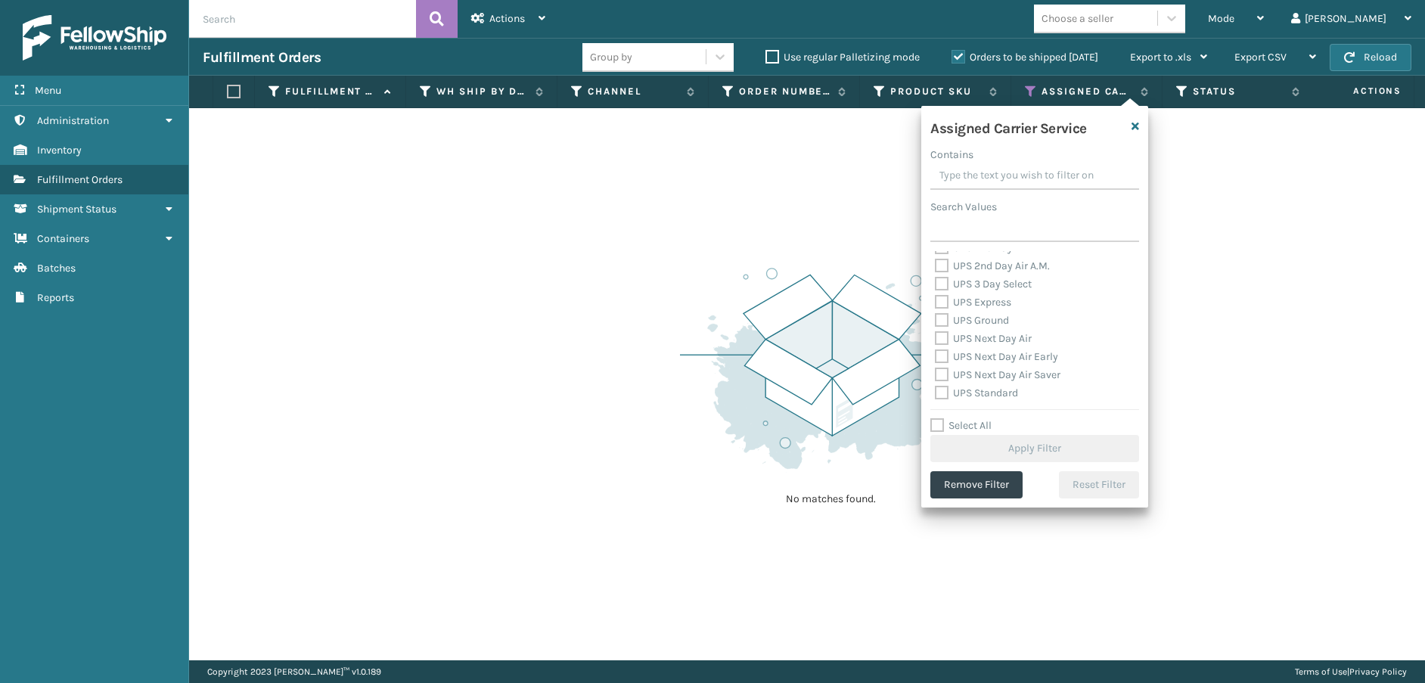
scroll to position [227, 0]
click at [945, 269] on label "OnTrac Ground" at bounding box center [978, 269] width 87 height 13
click at [936, 269] on input "OnTrac Ground" at bounding box center [935, 265] width 1 height 10
checkbox input "true"
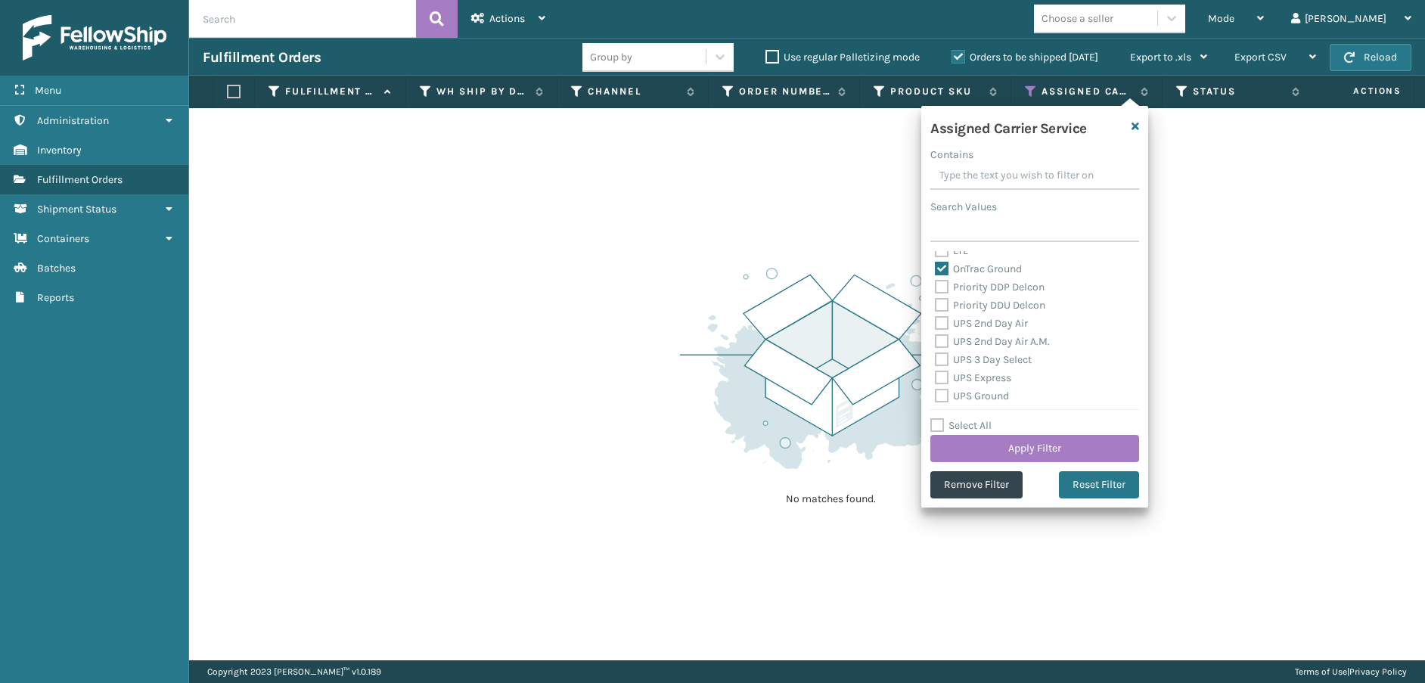
click at [949, 287] on label "Priority DDP Delcon" at bounding box center [990, 287] width 110 height 13
click at [936, 287] on input "Priority DDP Delcon" at bounding box center [935, 283] width 1 height 10
checkbox input "true"
click at [943, 305] on label "Priority DDU Delcon" at bounding box center [990, 305] width 110 height 13
click at [936, 305] on input "Priority DDU Delcon" at bounding box center [935, 302] width 1 height 10
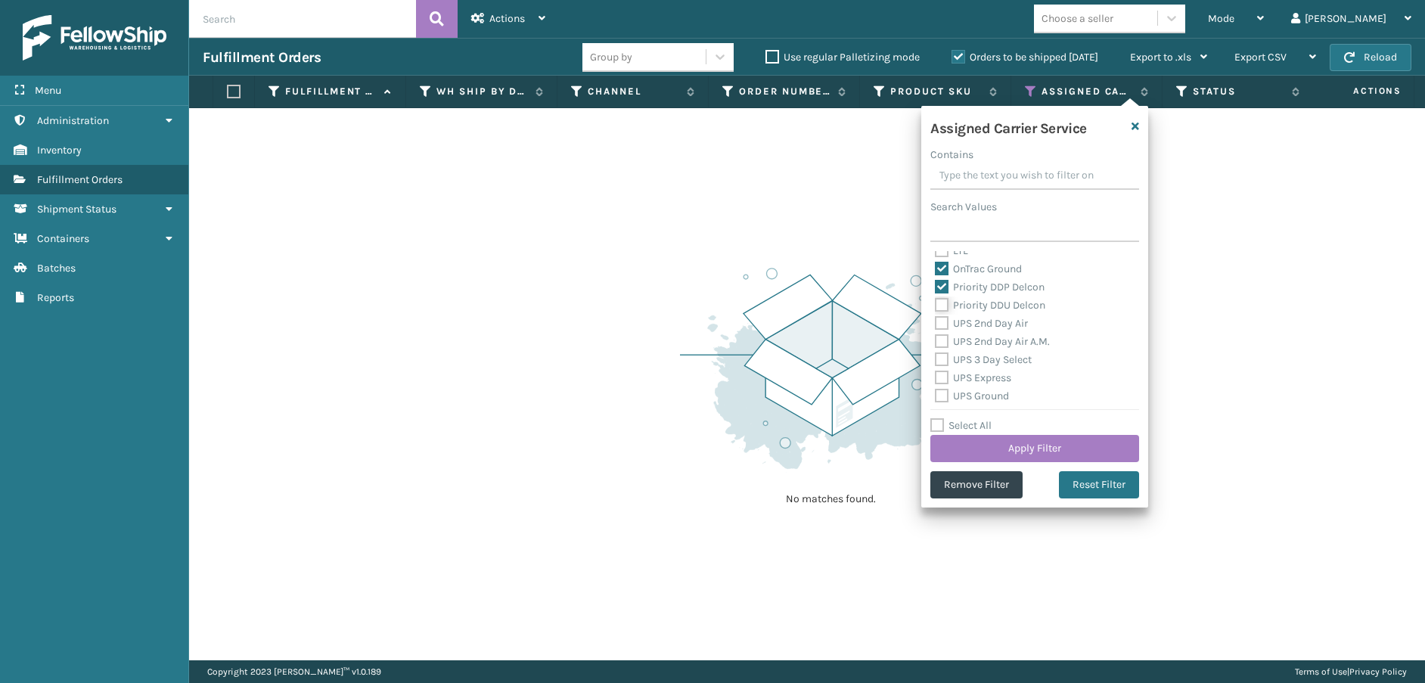
checkbox input "true"
click at [941, 320] on label "UPS 2nd Day Air" at bounding box center [981, 323] width 93 height 13
click at [936, 320] on input "UPS 2nd Day Air" at bounding box center [935, 320] width 1 height 10
checkbox input "true"
click at [940, 335] on label "UPS 2nd Day Air A.M." at bounding box center [992, 341] width 115 height 13
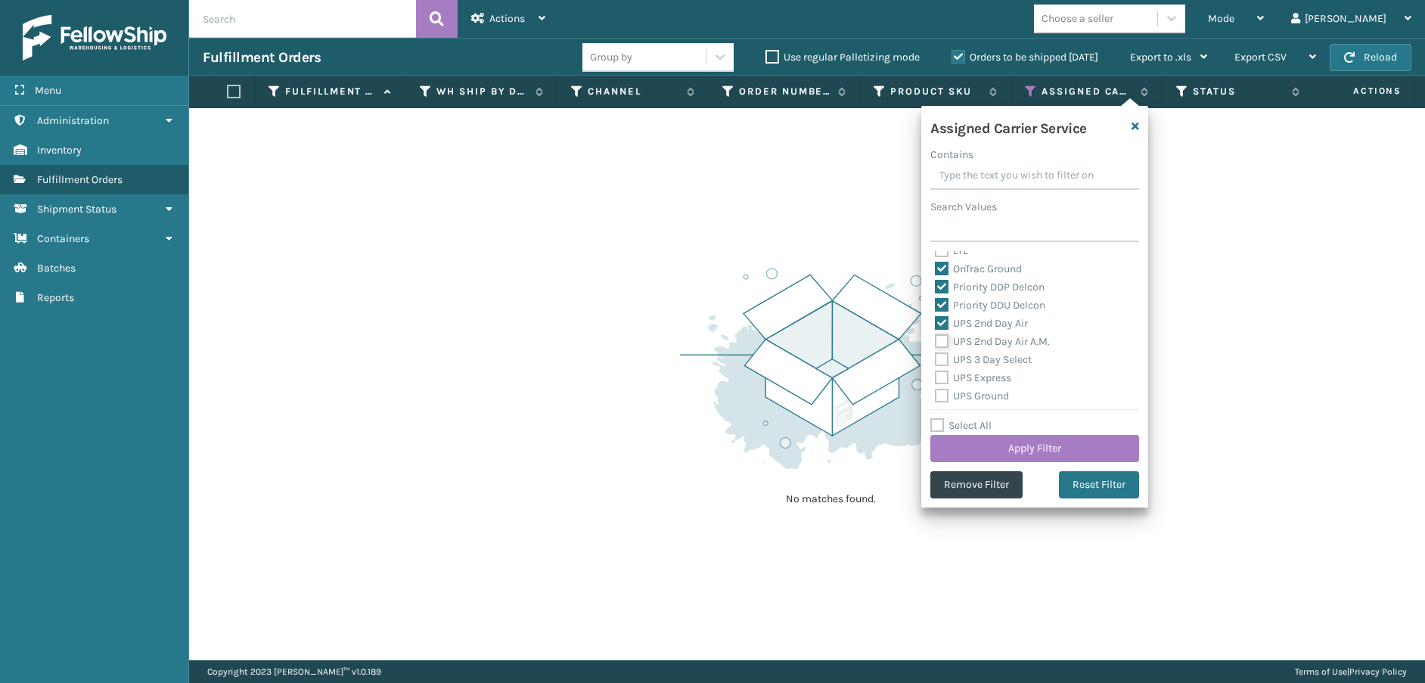
click at [936, 335] on input "UPS 2nd Day Air A.M." at bounding box center [935, 338] width 1 height 10
checkbox input "true"
click at [943, 354] on label "UPS 3 Day Select" at bounding box center [983, 359] width 97 height 13
click at [936, 354] on input "UPS 3 Day Select" at bounding box center [935, 356] width 1 height 10
checkbox input "true"
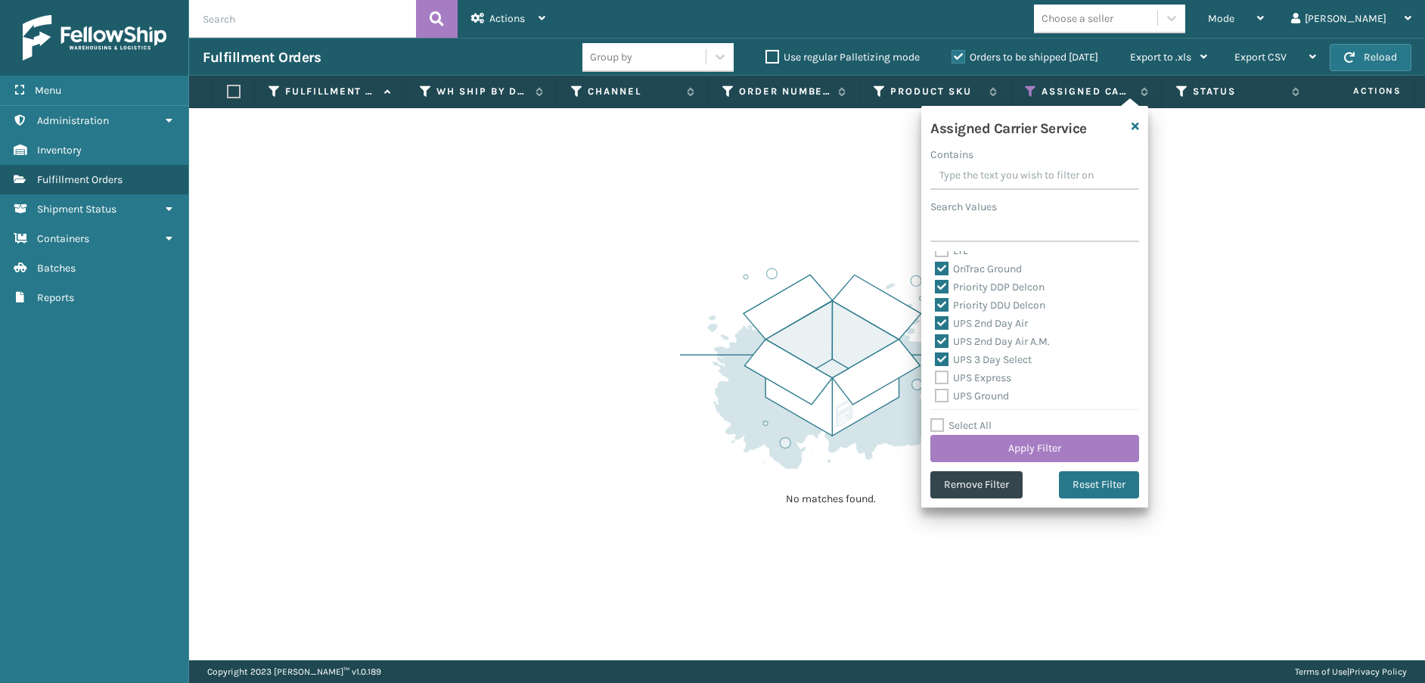
click at [943, 379] on label "UPS Express" at bounding box center [973, 377] width 76 height 13
click at [936, 379] on input "UPS Express" at bounding box center [935, 374] width 1 height 10
checkbox input "true"
click at [943, 391] on label "UPS Ground" at bounding box center [972, 396] width 74 height 13
click at [936, 391] on input "UPS Ground" at bounding box center [935, 392] width 1 height 10
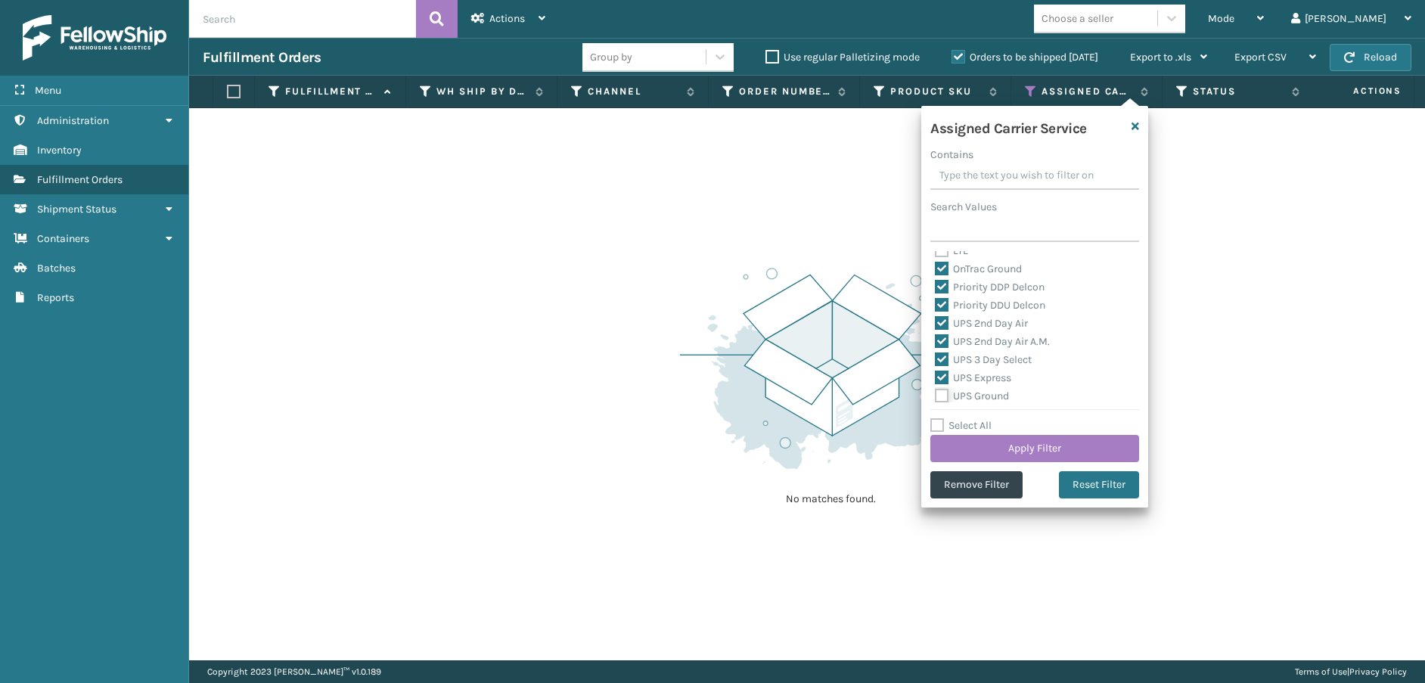
checkbox input "true"
click at [942, 338] on label "UPS Next Day Air" at bounding box center [983, 338] width 97 height 13
click at [936, 338] on input "UPS Next Day Air" at bounding box center [935, 335] width 1 height 10
checkbox input "true"
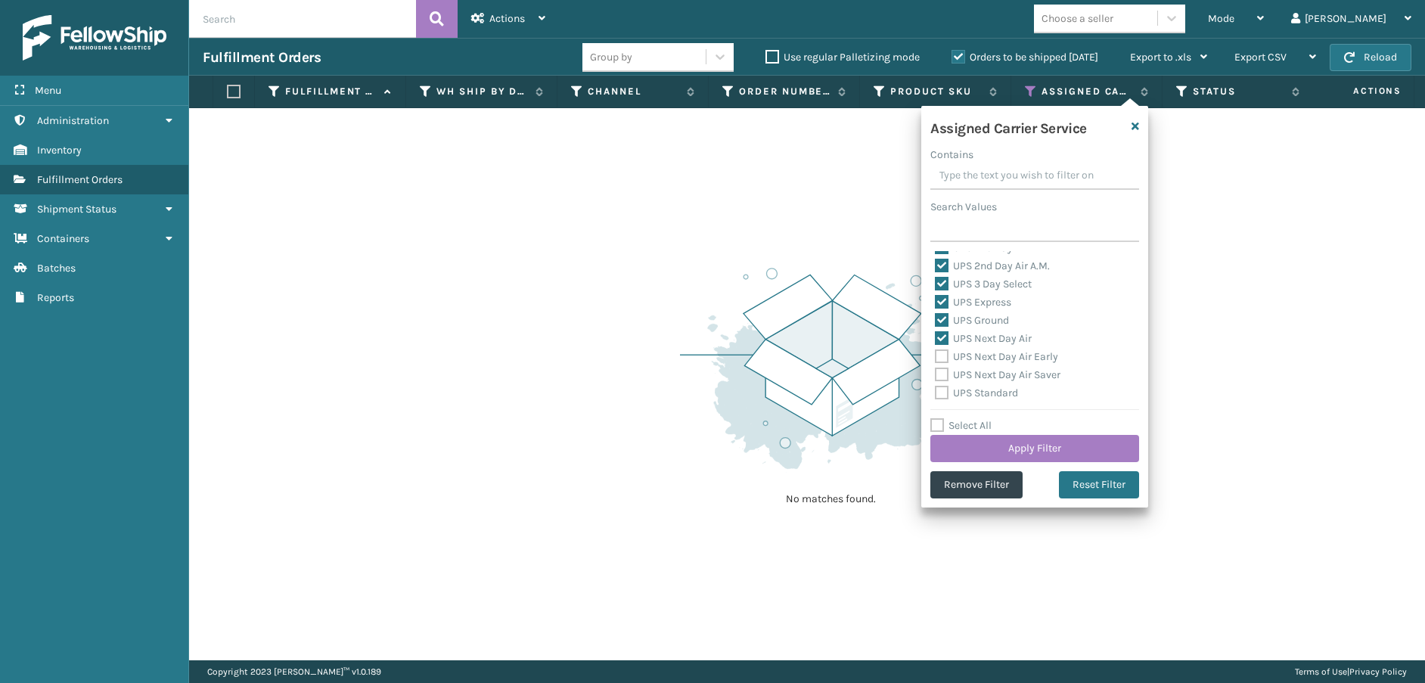
click at [943, 353] on label "UPS Next Day Air Early" at bounding box center [996, 356] width 123 height 13
click at [936, 353] on input "UPS Next Day Air Early" at bounding box center [935, 353] width 1 height 10
checkbox input "true"
click at [940, 374] on label "UPS Next Day Air Saver" at bounding box center [998, 374] width 126 height 13
click at [936, 374] on input "UPS Next Day Air Saver" at bounding box center [935, 371] width 1 height 10
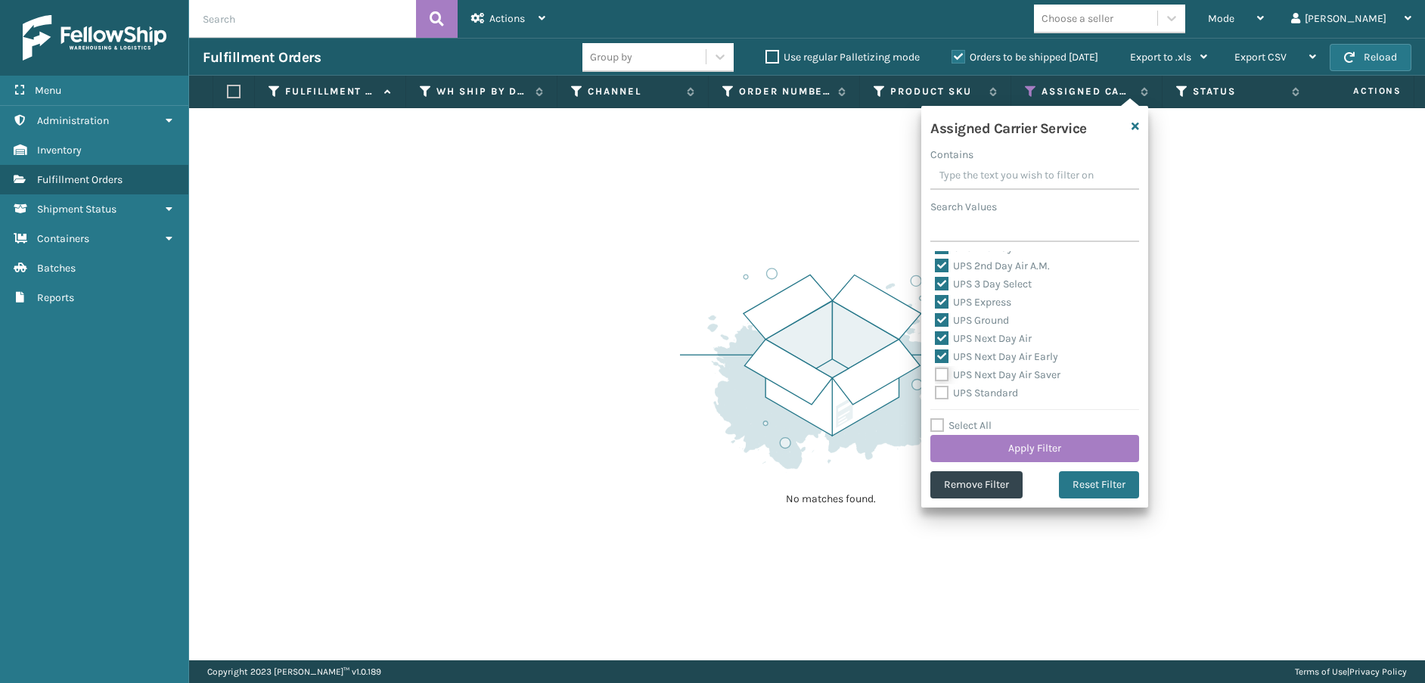
checkbox input "true"
click at [942, 389] on label "UPS Standard" at bounding box center [976, 393] width 83 height 13
click at [936, 389] on input "UPS Standard" at bounding box center [935, 389] width 1 height 10
checkbox input "true"
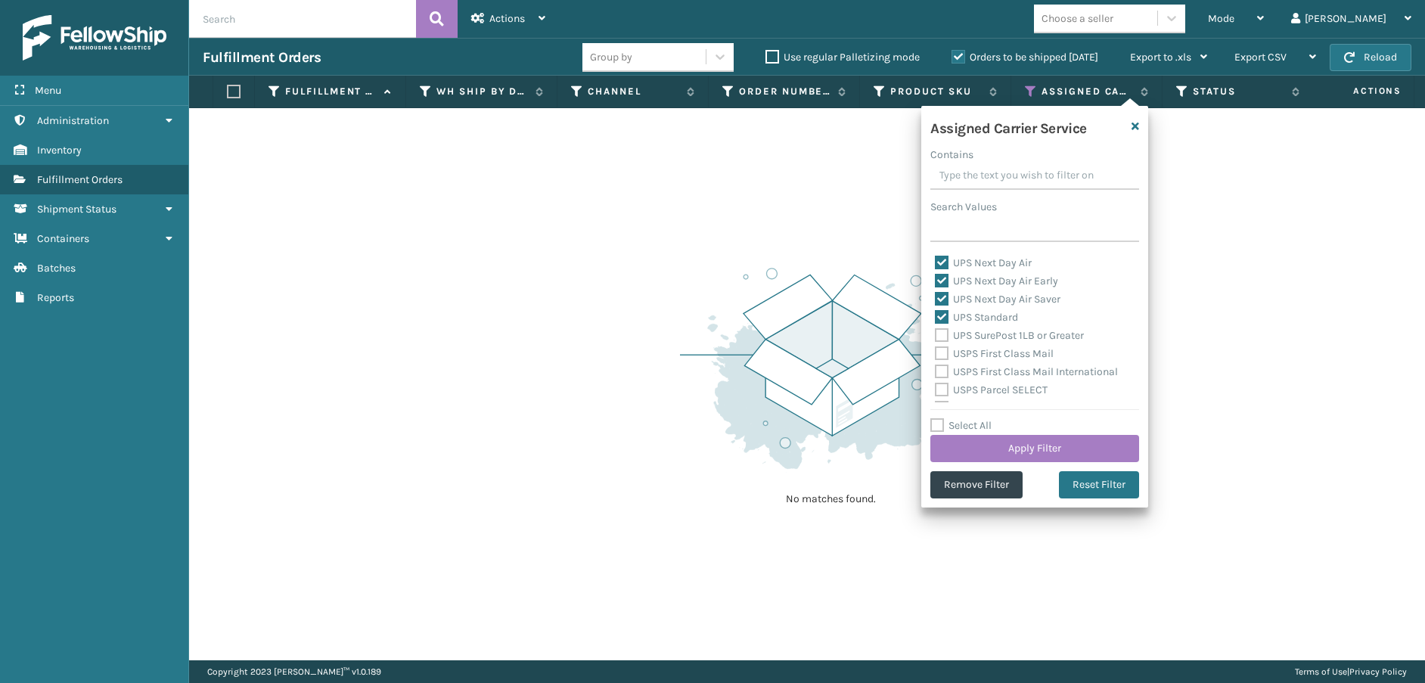
click at [944, 331] on label "UPS SurePost 1LB or Greater" at bounding box center [1009, 335] width 149 height 13
click at [936, 331] on input "UPS SurePost 1LB or Greater" at bounding box center [935, 332] width 1 height 10
checkbox input "true"
click at [944, 355] on label "USPS First Class Mail" at bounding box center [994, 353] width 119 height 13
click at [936, 355] on input "USPS First Class Mail" at bounding box center [935, 350] width 1 height 10
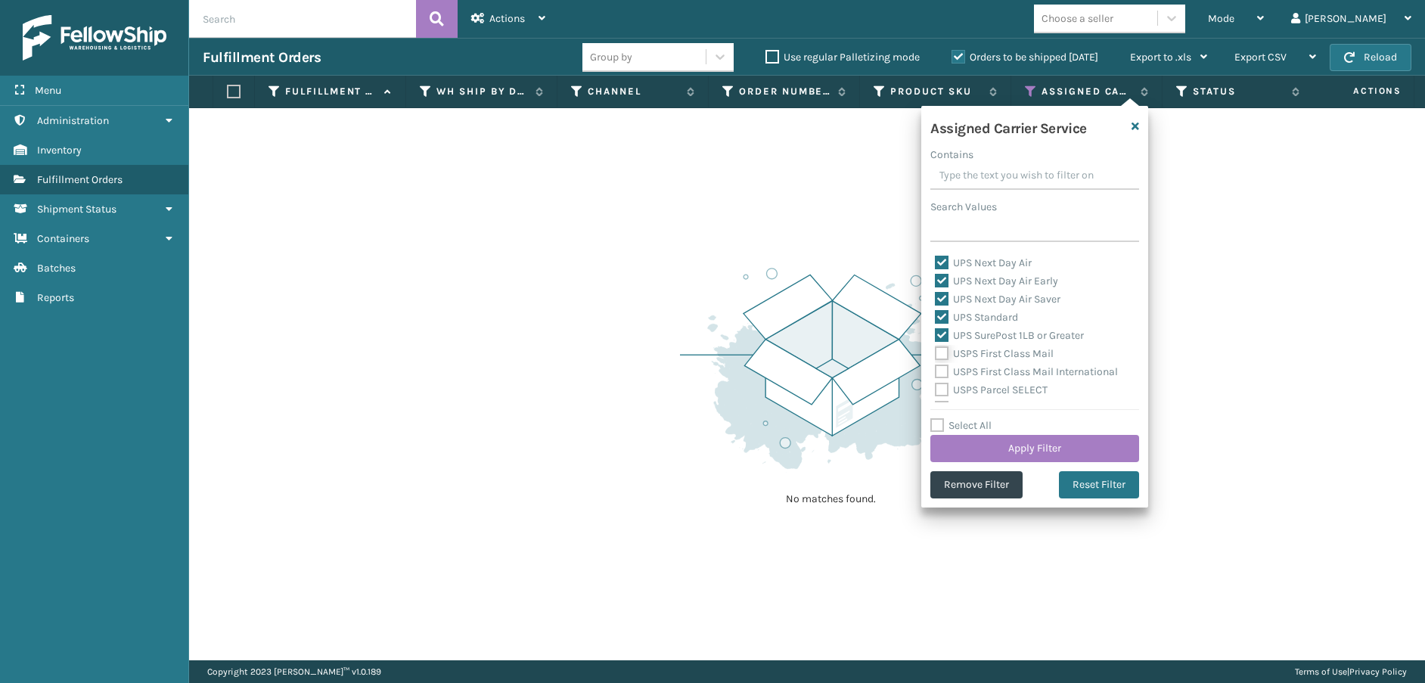
checkbox input "true"
click at [944, 374] on label "USPS First Class Mail International" at bounding box center [1026, 371] width 183 height 13
click at [936, 373] on input "USPS First Class Mail International" at bounding box center [935, 368] width 1 height 10
checkbox input "true"
click at [942, 393] on label "USPS Parcel SELECT" at bounding box center [991, 390] width 113 height 13
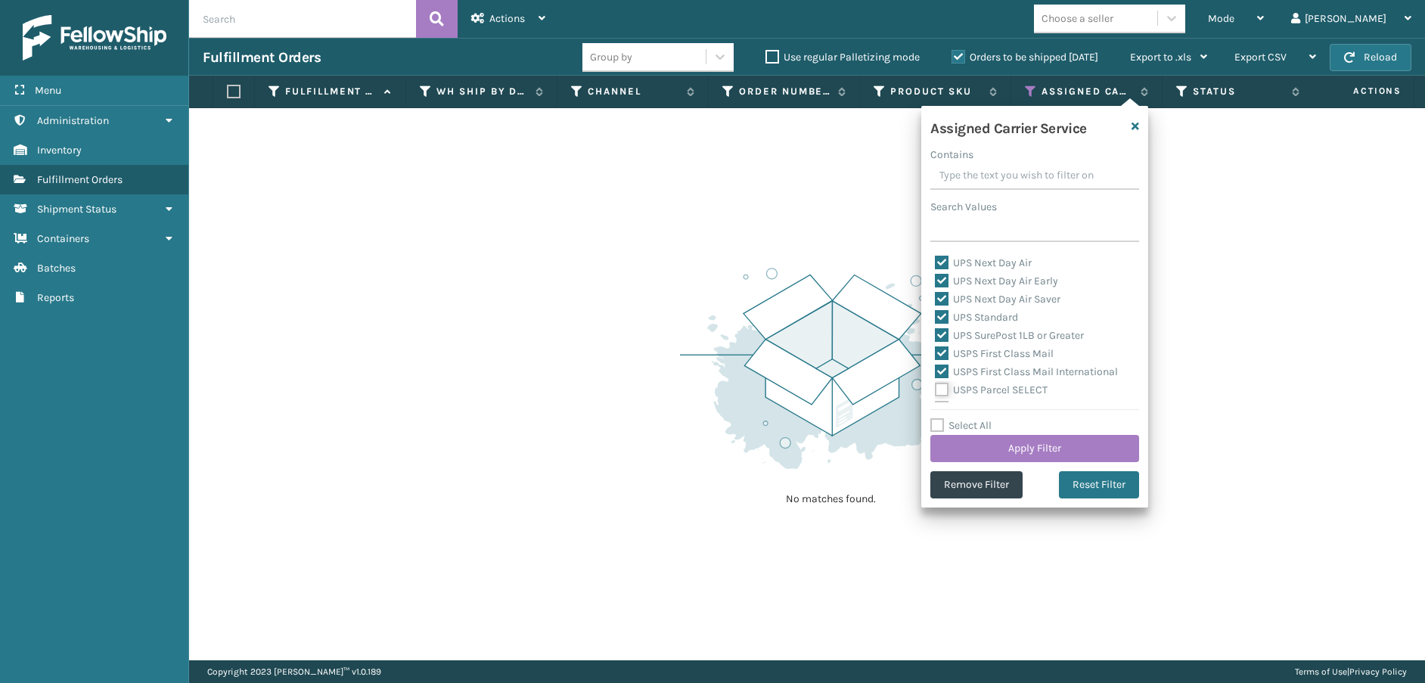
click at [936, 391] on input "USPS Parcel SELECT" at bounding box center [935, 386] width 1 height 10
checkbox input "true"
click at [943, 321] on label "USPS Priority Mail" at bounding box center [987, 320] width 104 height 13
click at [936, 321] on input "USPS Priority Mail" at bounding box center [935, 317] width 1 height 10
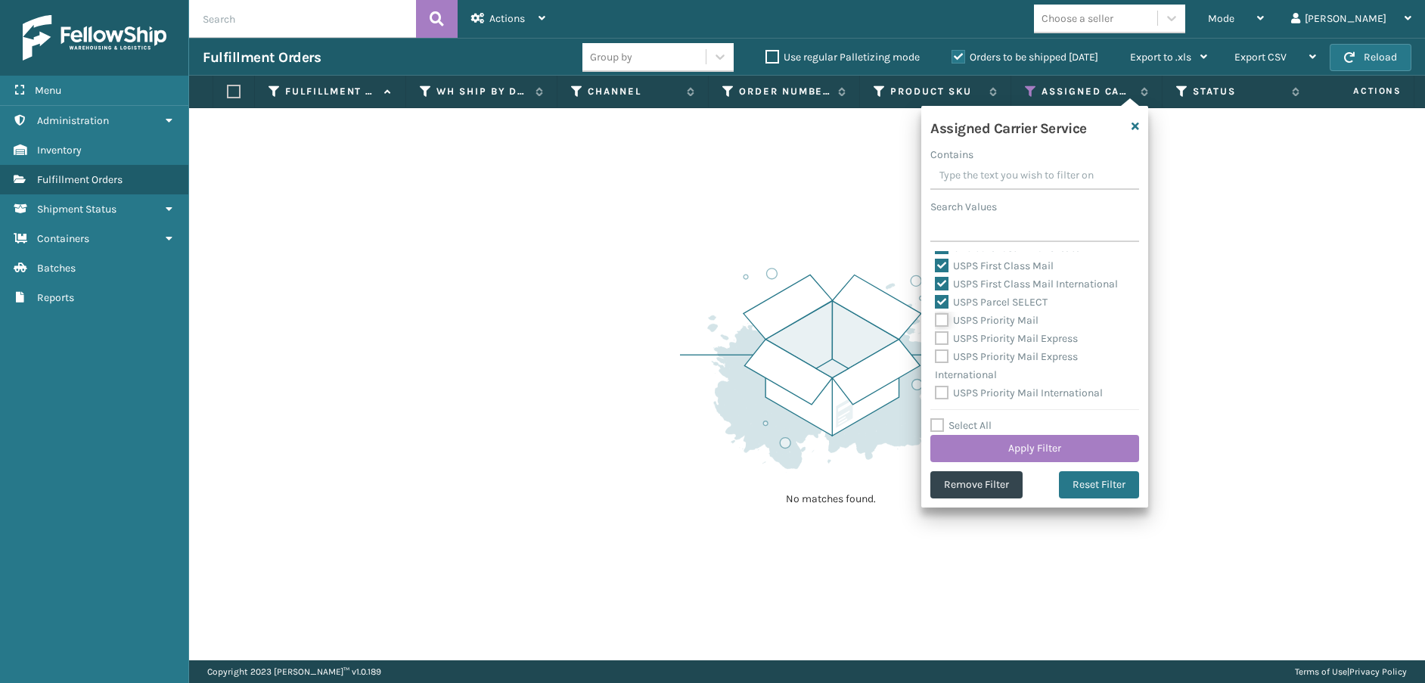
checkbox input "true"
click at [942, 336] on label "USPS Priority Mail Express" at bounding box center [1006, 338] width 143 height 13
click at [936, 336] on input "USPS Priority Mail Express" at bounding box center [935, 335] width 1 height 10
checkbox input "true"
click at [942, 356] on label "USPS Priority Mail Express International" at bounding box center [1006, 365] width 143 height 31
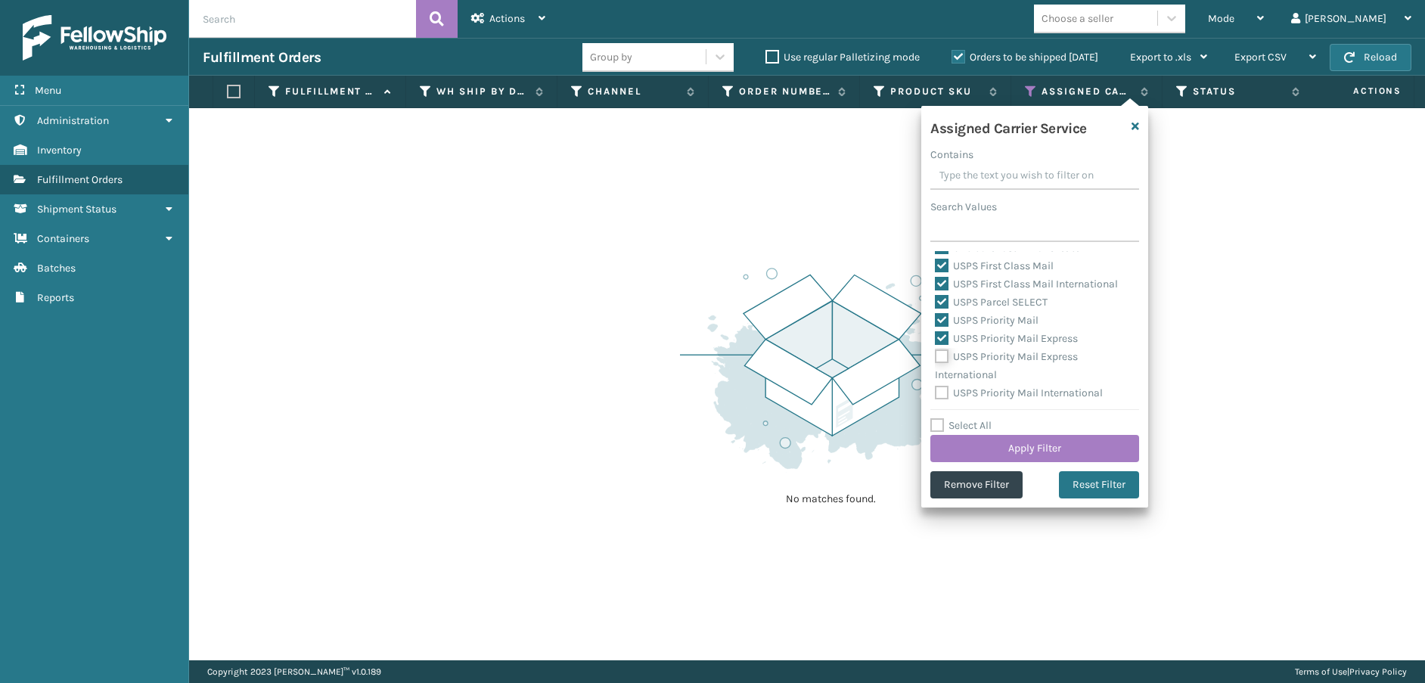
click at [936, 356] on input "USPS Priority Mail Express International" at bounding box center [935, 353] width 1 height 10
checkbox input "true"
click at [947, 396] on label "USPS Priority Mail International" at bounding box center [1019, 393] width 168 height 13
click at [936, 394] on input "USPS Priority Mail International" at bounding box center [935, 389] width 1 height 10
checkbox input "true"
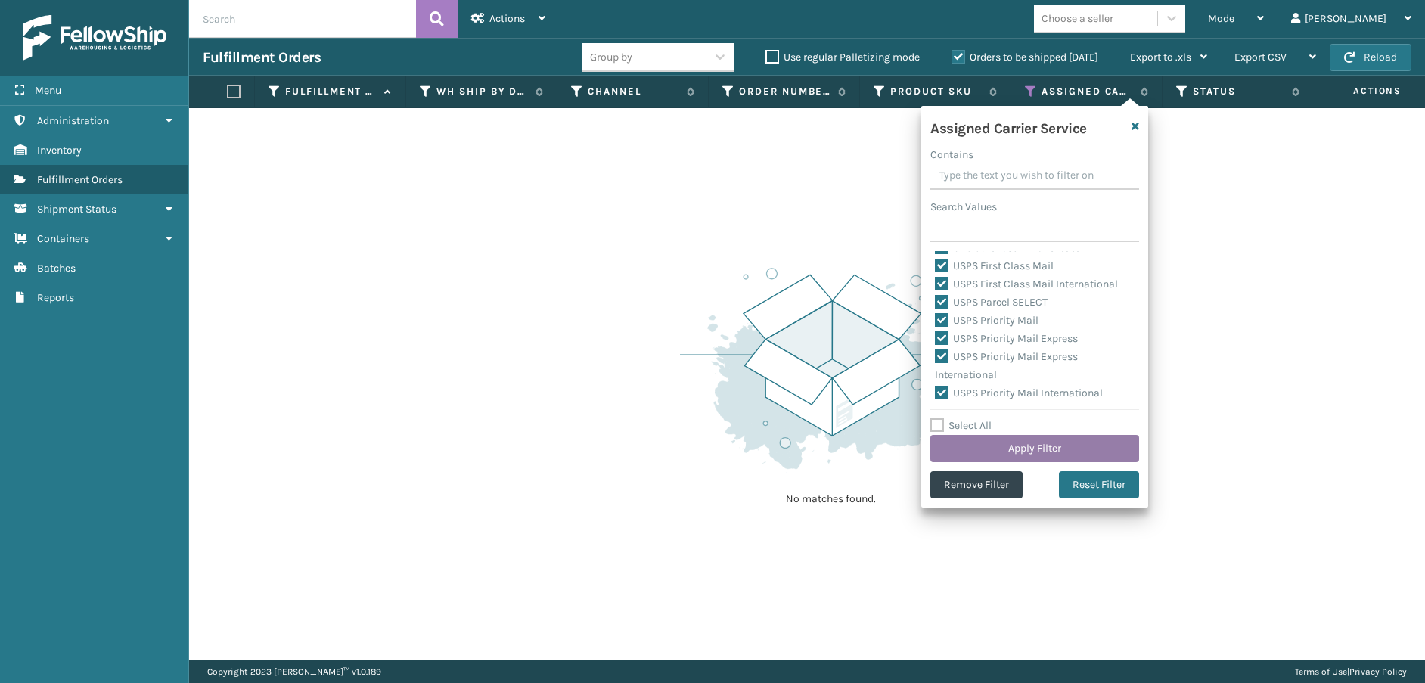
click at [980, 442] on button "Apply Filter" at bounding box center [1035, 448] width 209 height 27
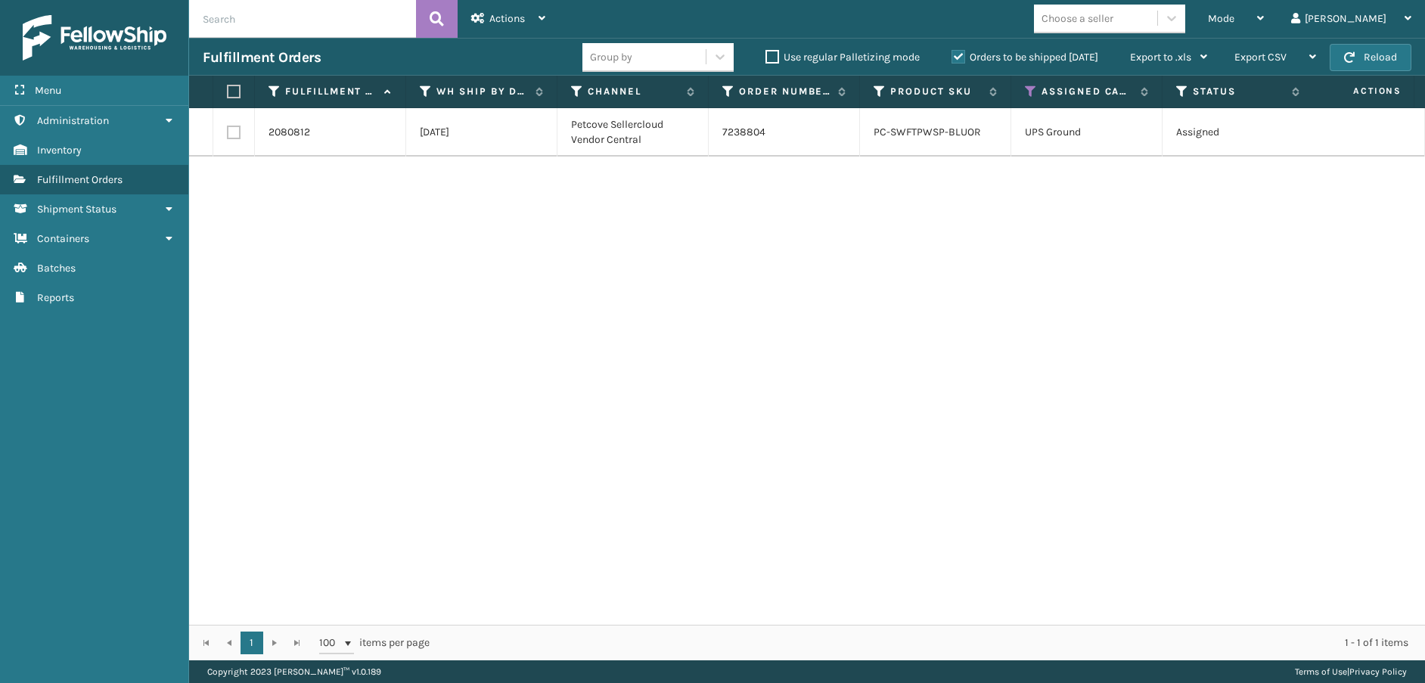
click at [231, 131] on label at bounding box center [234, 133] width 14 height 14
click at [228, 131] on input "checkbox" at bounding box center [227, 131] width 1 height 10
checkbox input "true"
click at [513, 19] on span "Actions" at bounding box center [507, 18] width 36 height 13
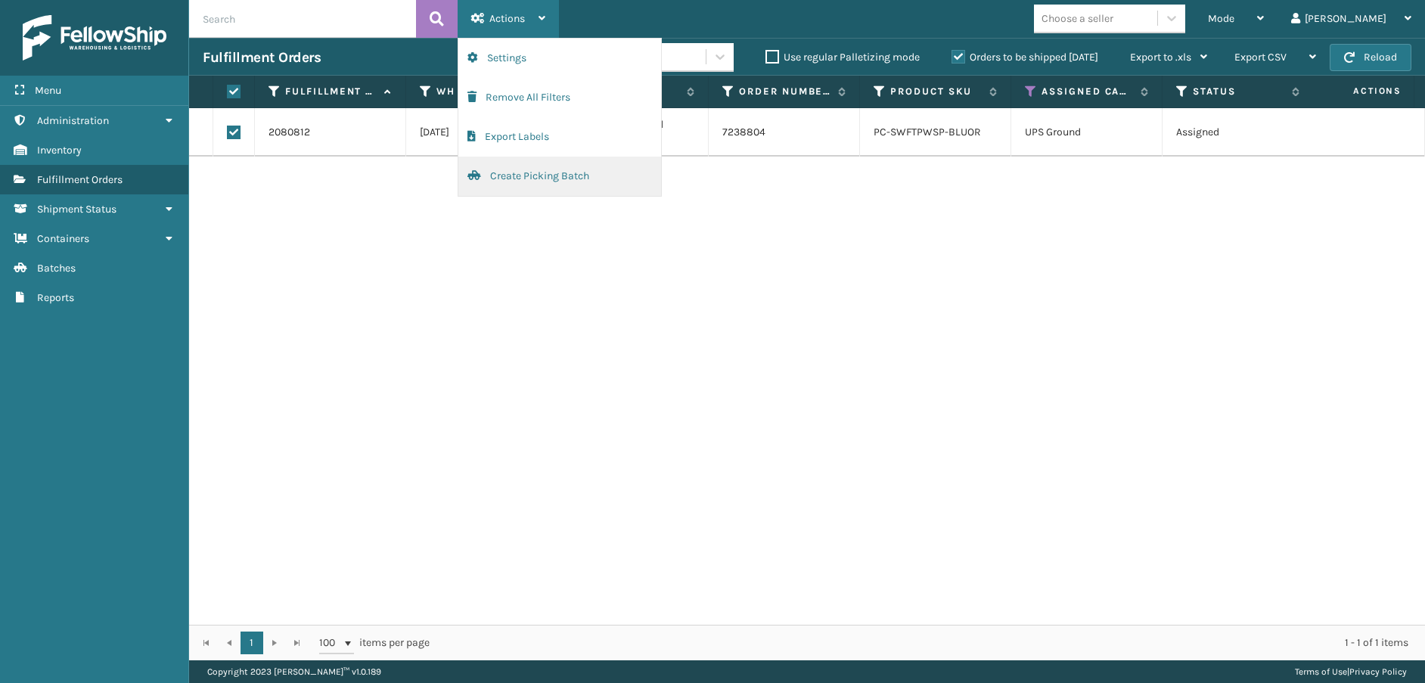
click at [522, 174] on button "Create Picking Batch" at bounding box center [559, 176] width 203 height 39
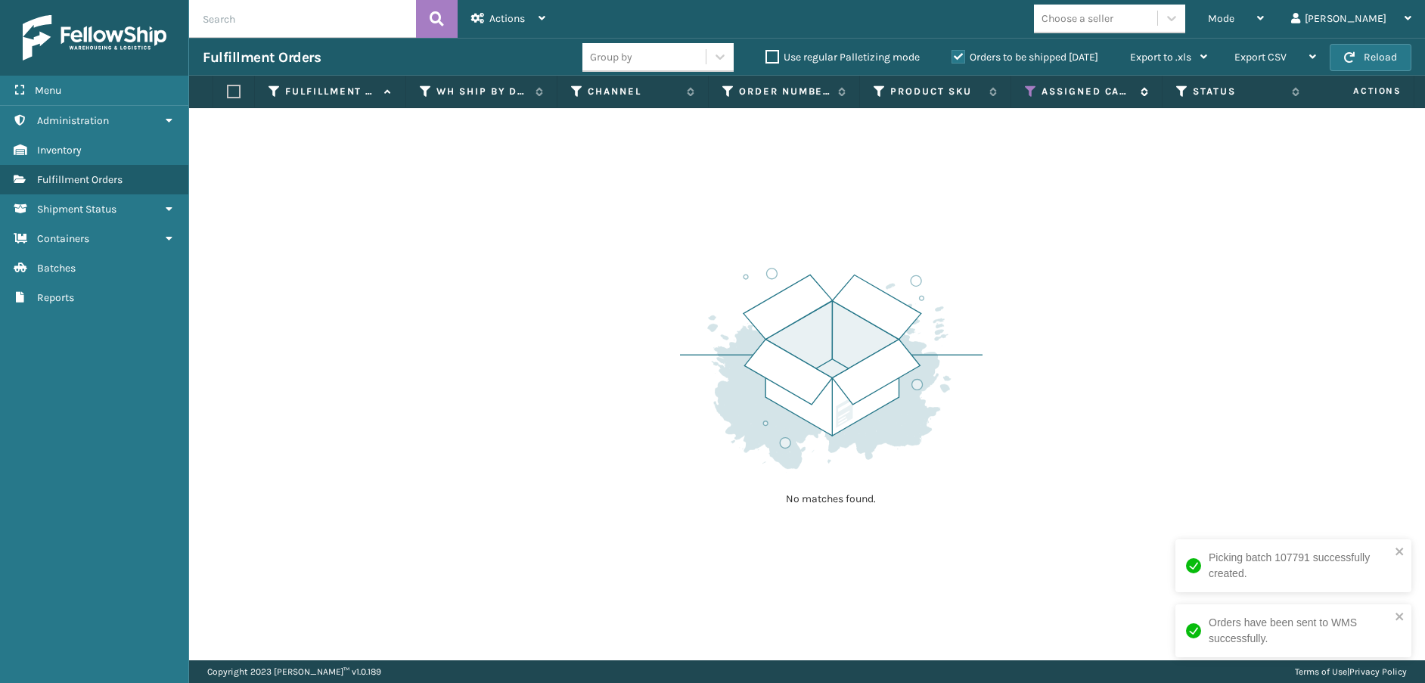
click at [1034, 86] on icon at bounding box center [1031, 92] width 12 height 14
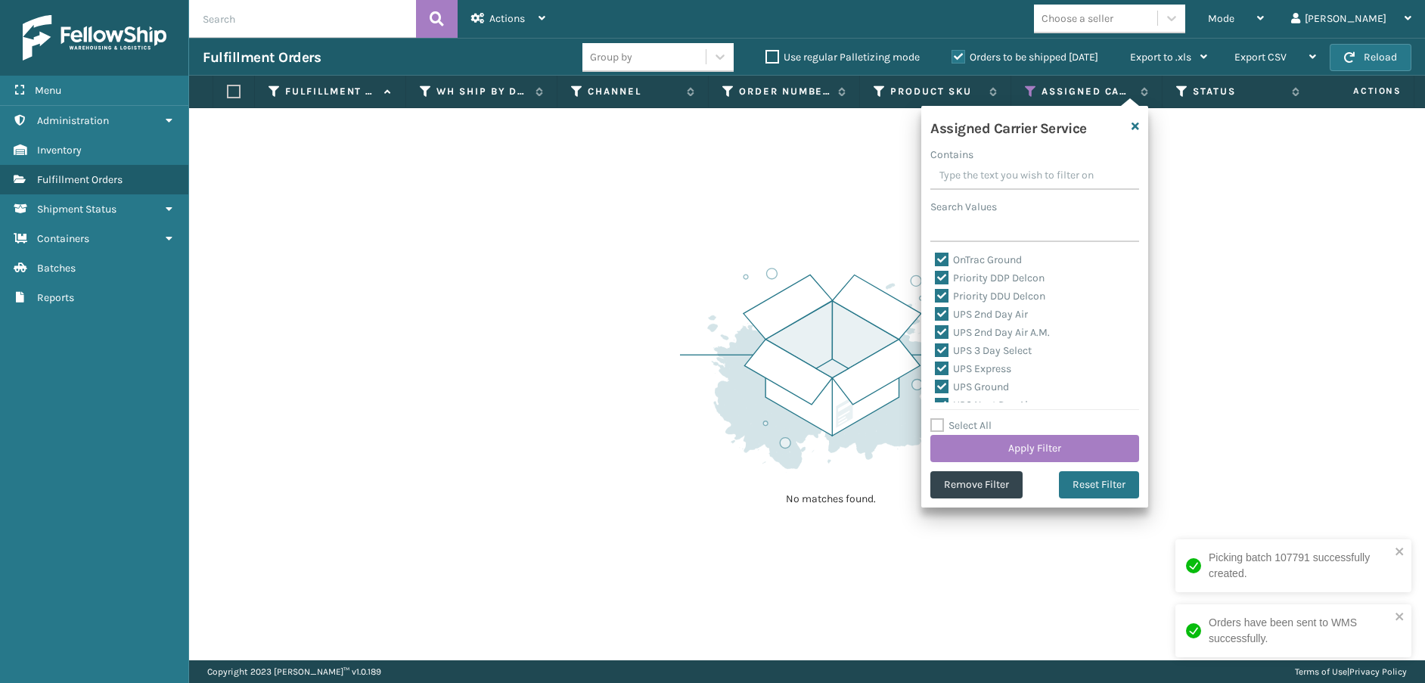
click at [936, 423] on label "Select All" at bounding box center [961, 425] width 61 height 13
click at [936, 418] on input "Select All" at bounding box center [1044, 418] width 227 height 2
checkbox input "true"
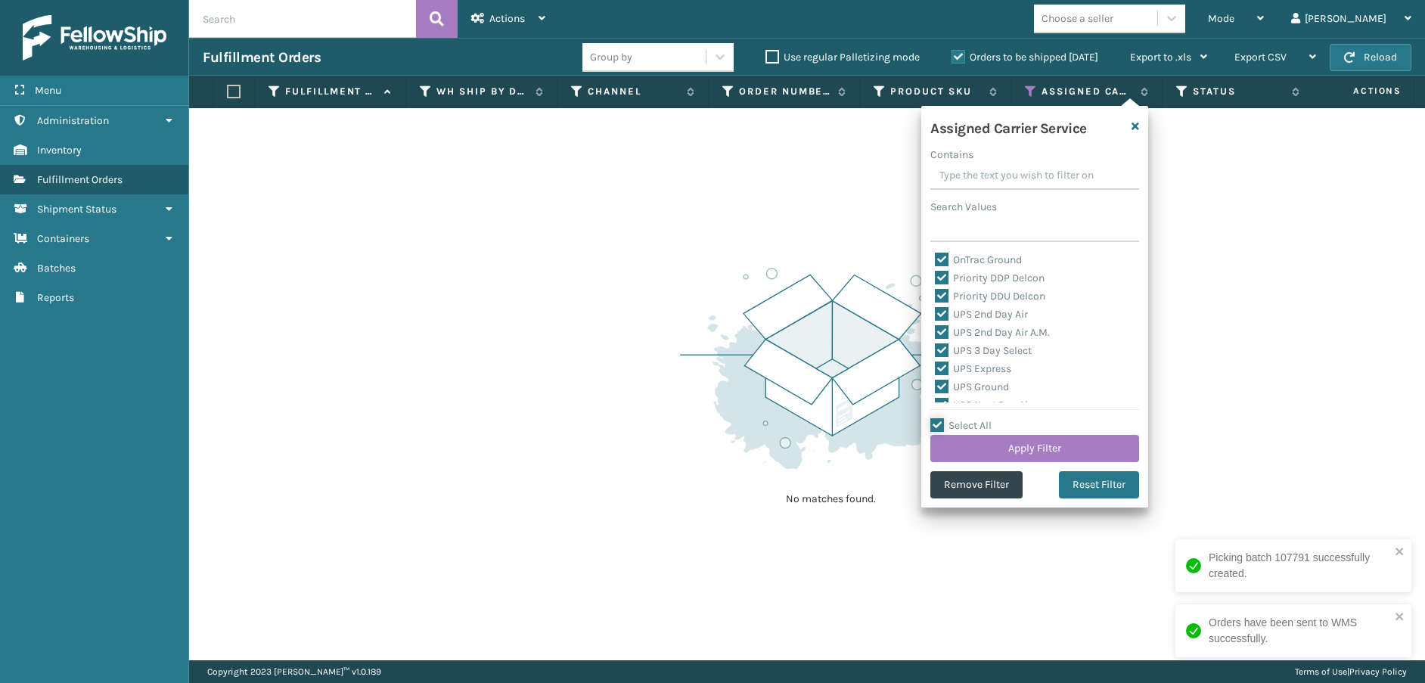
checkbox input "true"
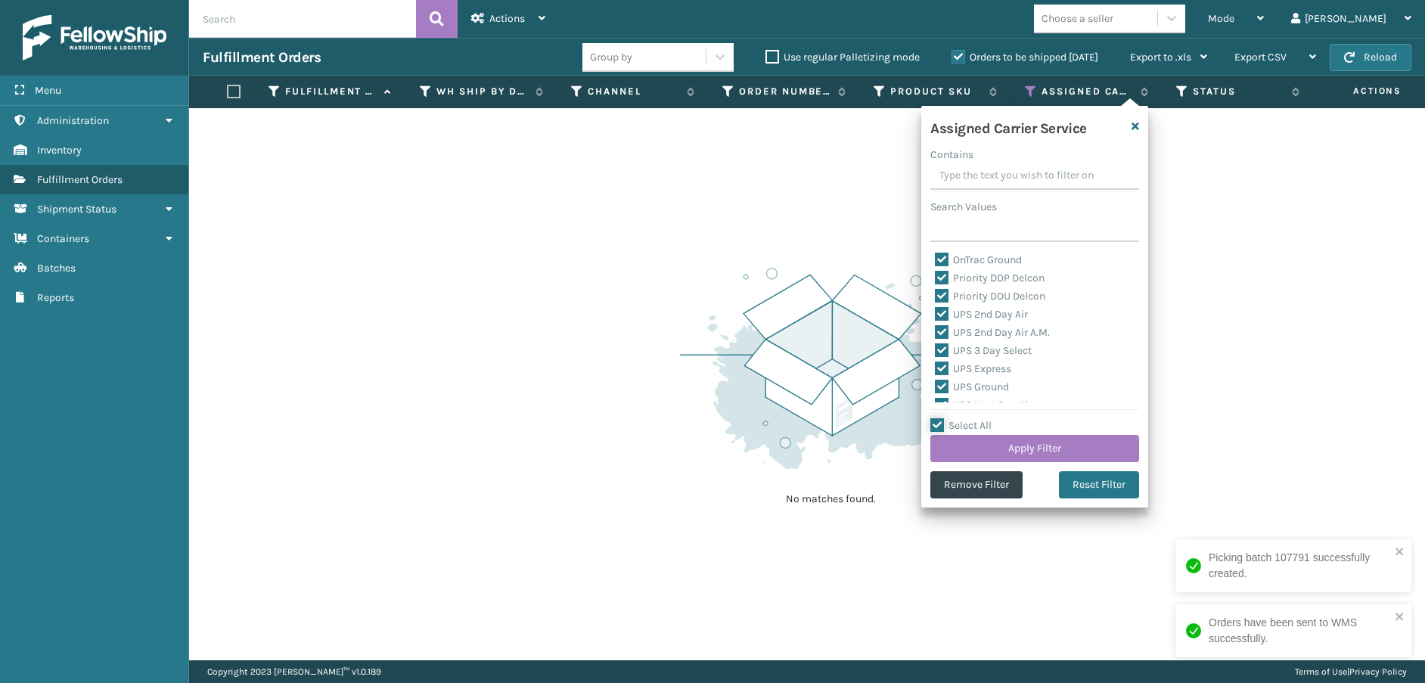
checkbox input "true"
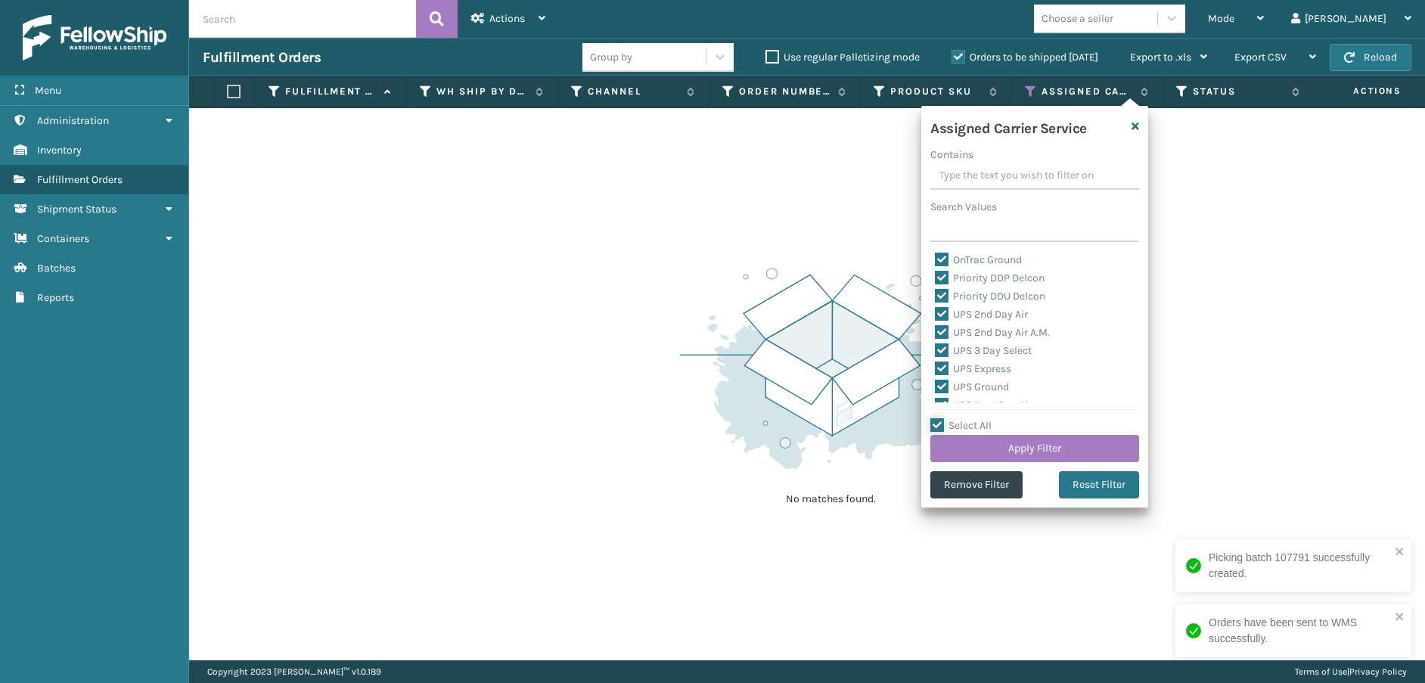
checkbox input "true"
click at [936, 423] on label "Select All" at bounding box center [961, 425] width 61 height 13
click at [936, 418] on input "Select All" at bounding box center [1044, 418] width 227 height 2
checkbox input "false"
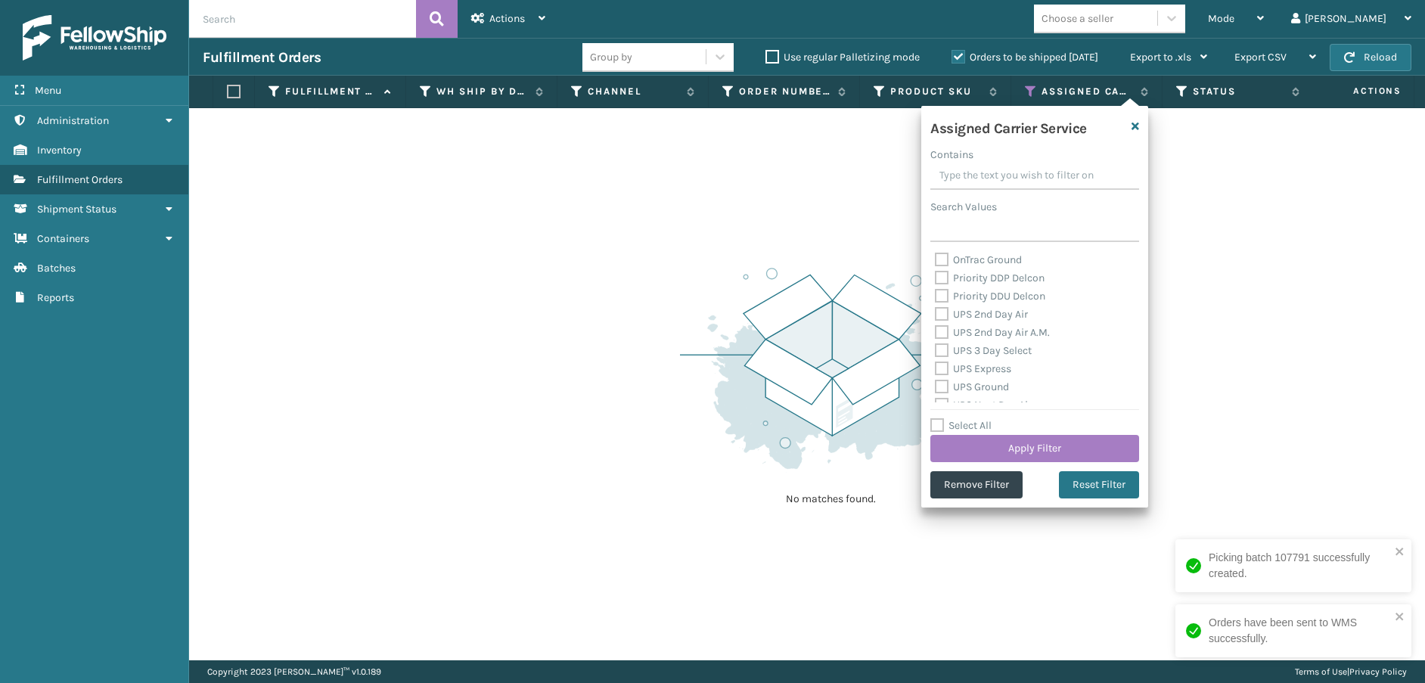
checkbox input "false"
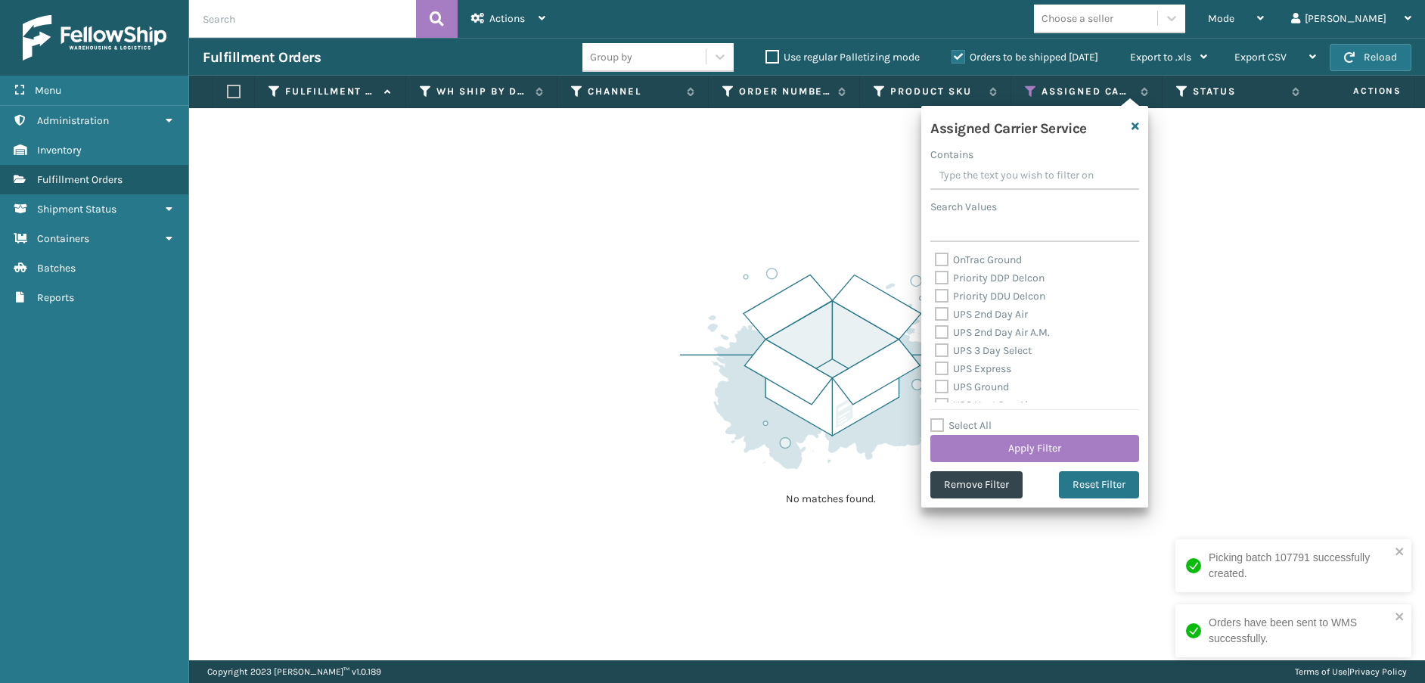
checkbox input "false"
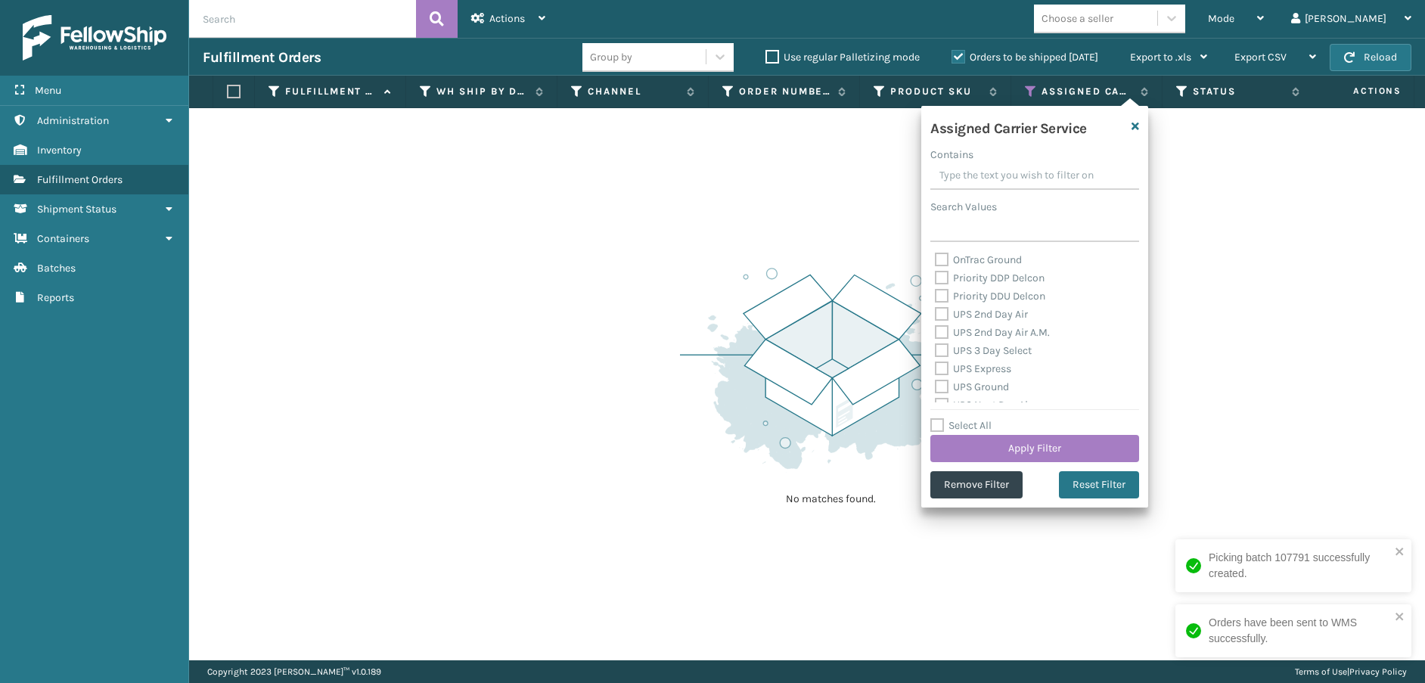
checkbox input "false"
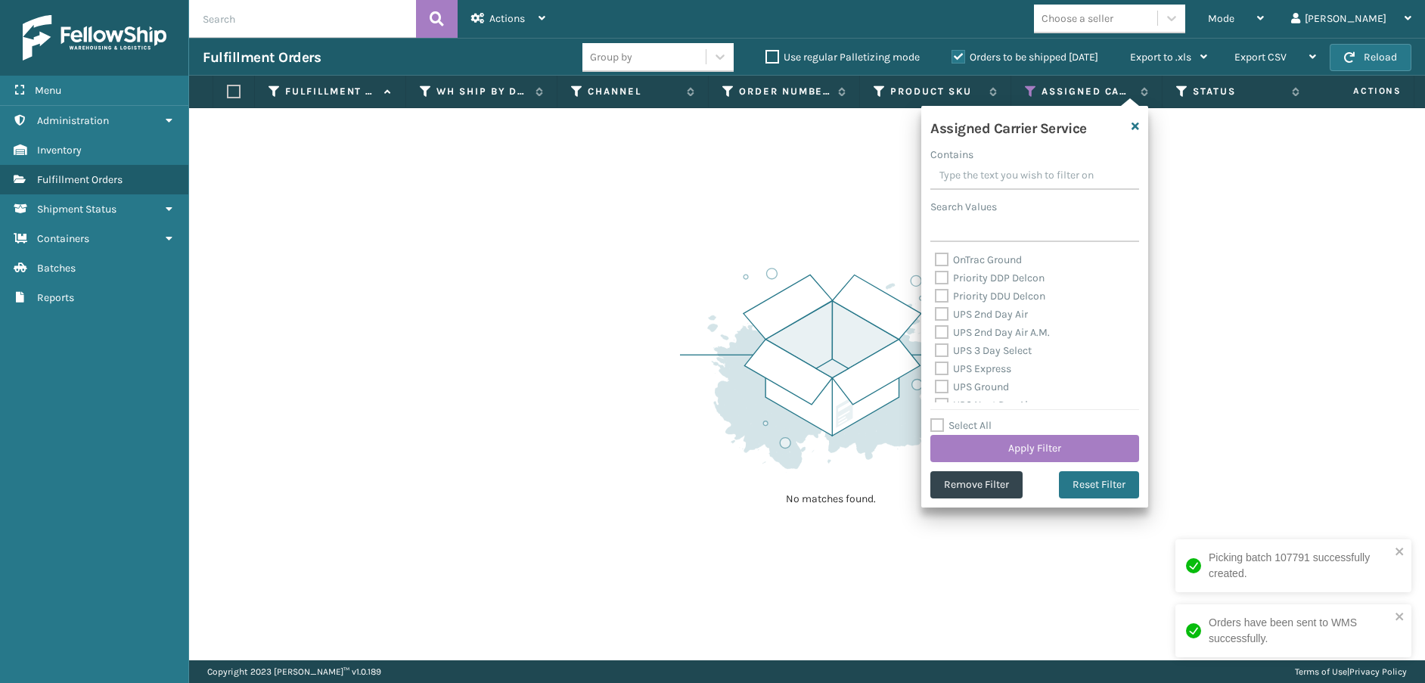
checkbox input "false"
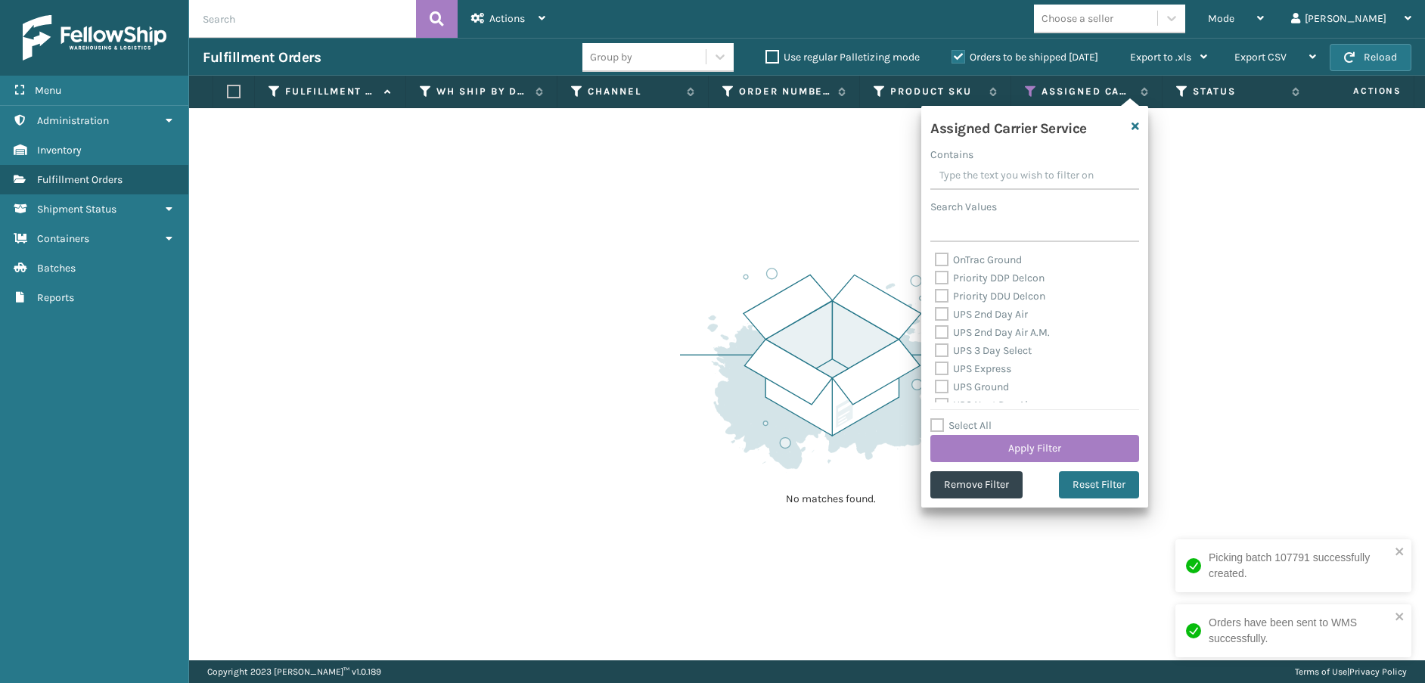
checkbox input "false"
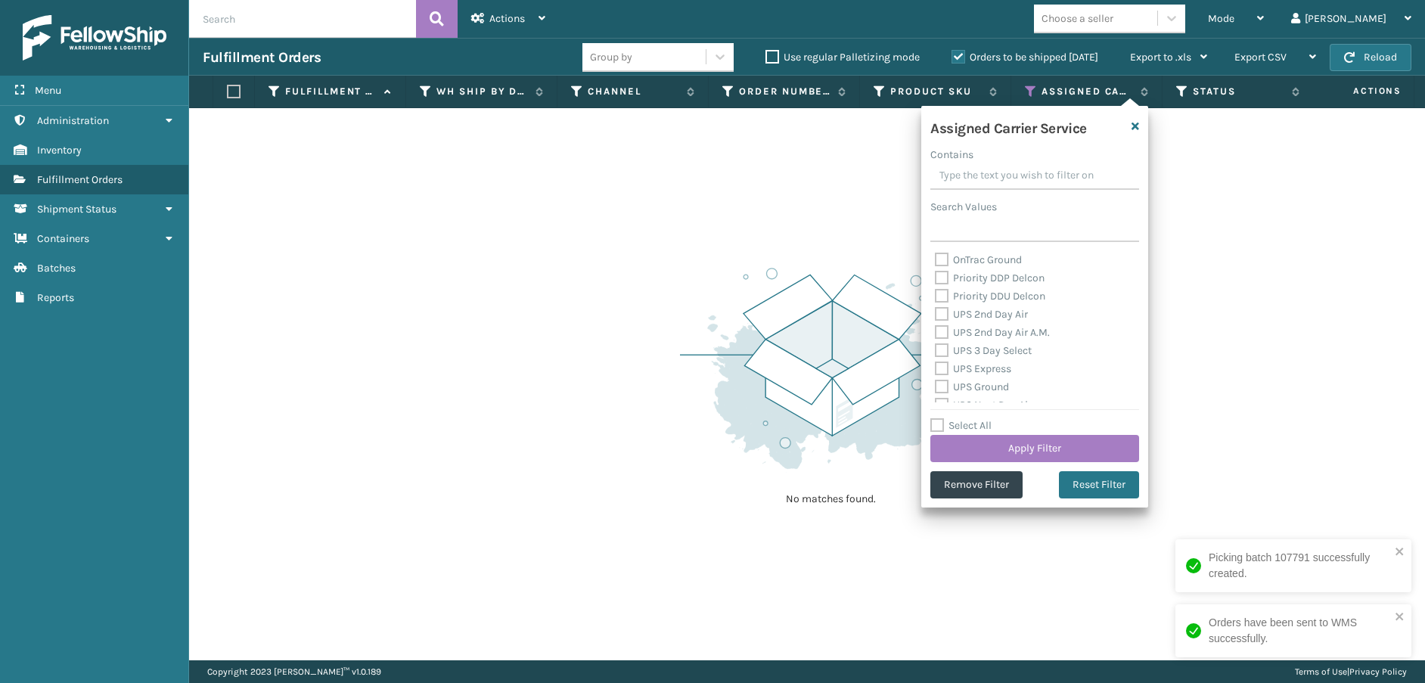
checkbox input "false"
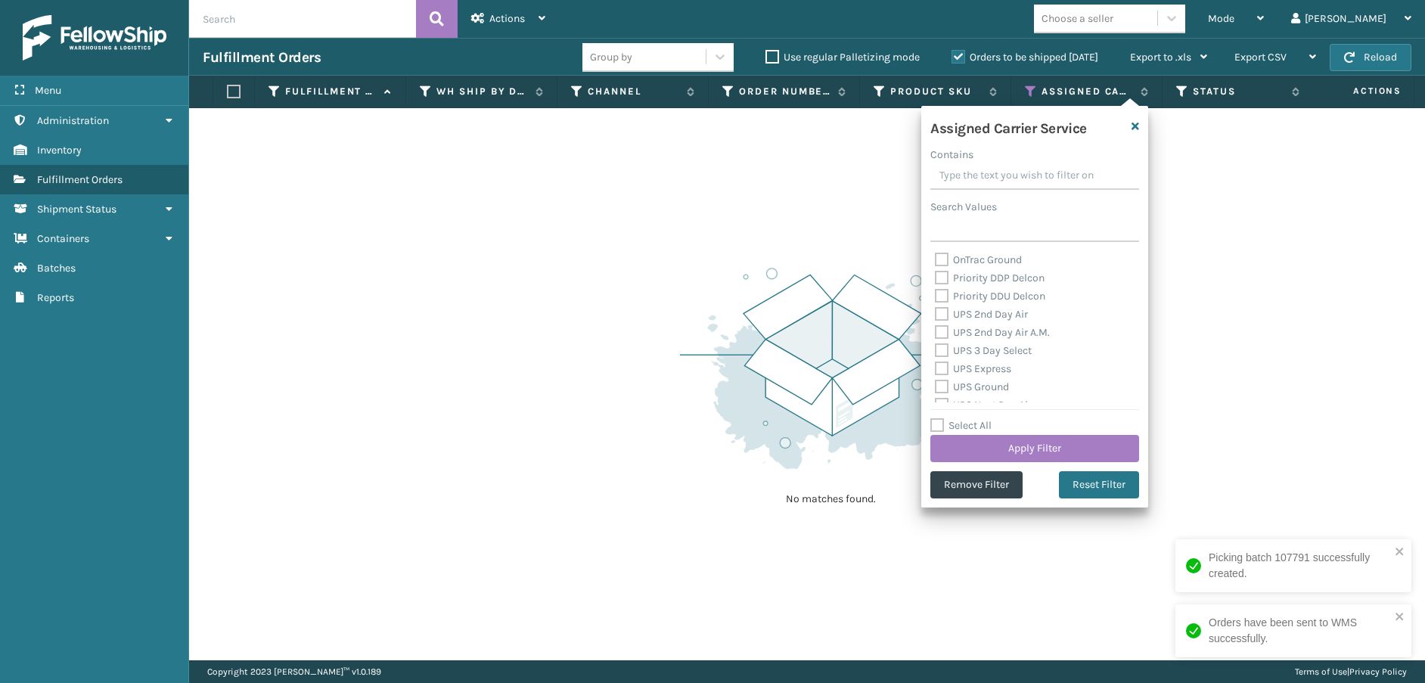
checkbox input "false"
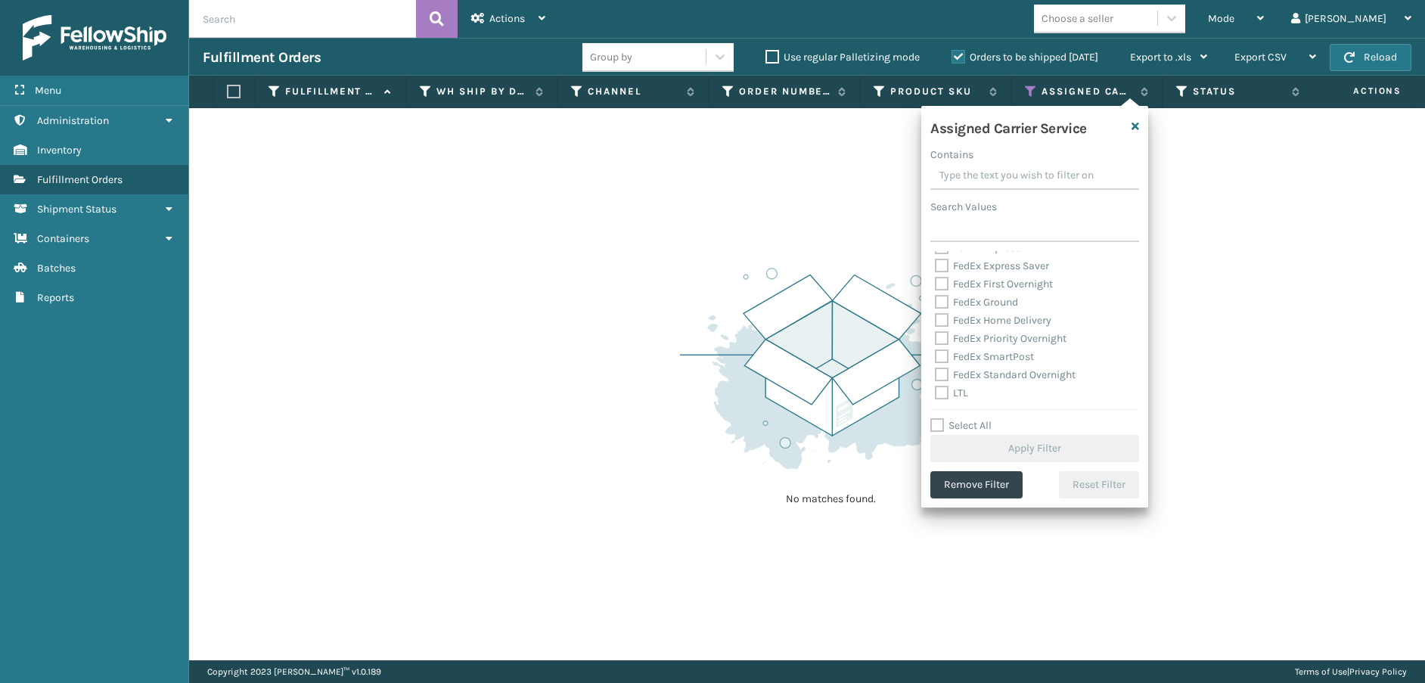
click at [937, 394] on label "LTL" at bounding box center [951, 393] width 33 height 13
click at [936, 394] on input "LTL" at bounding box center [935, 389] width 1 height 10
checkbox input "true"
click at [983, 445] on button "Apply Filter" at bounding box center [1035, 448] width 209 height 27
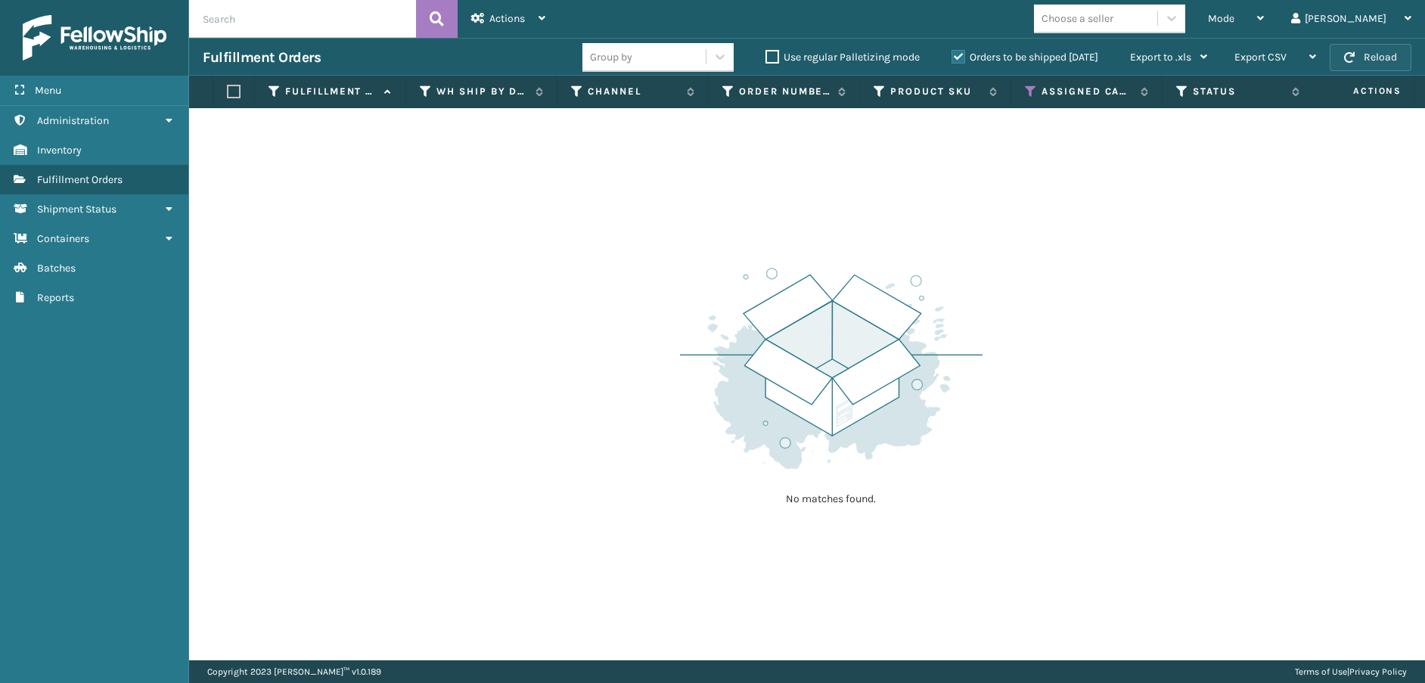
click at [1389, 57] on button "Reload" at bounding box center [1371, 57] width 82 height 27
click at [1032, 88] on icon at bounding box center [1031, 92] width 12 height 14
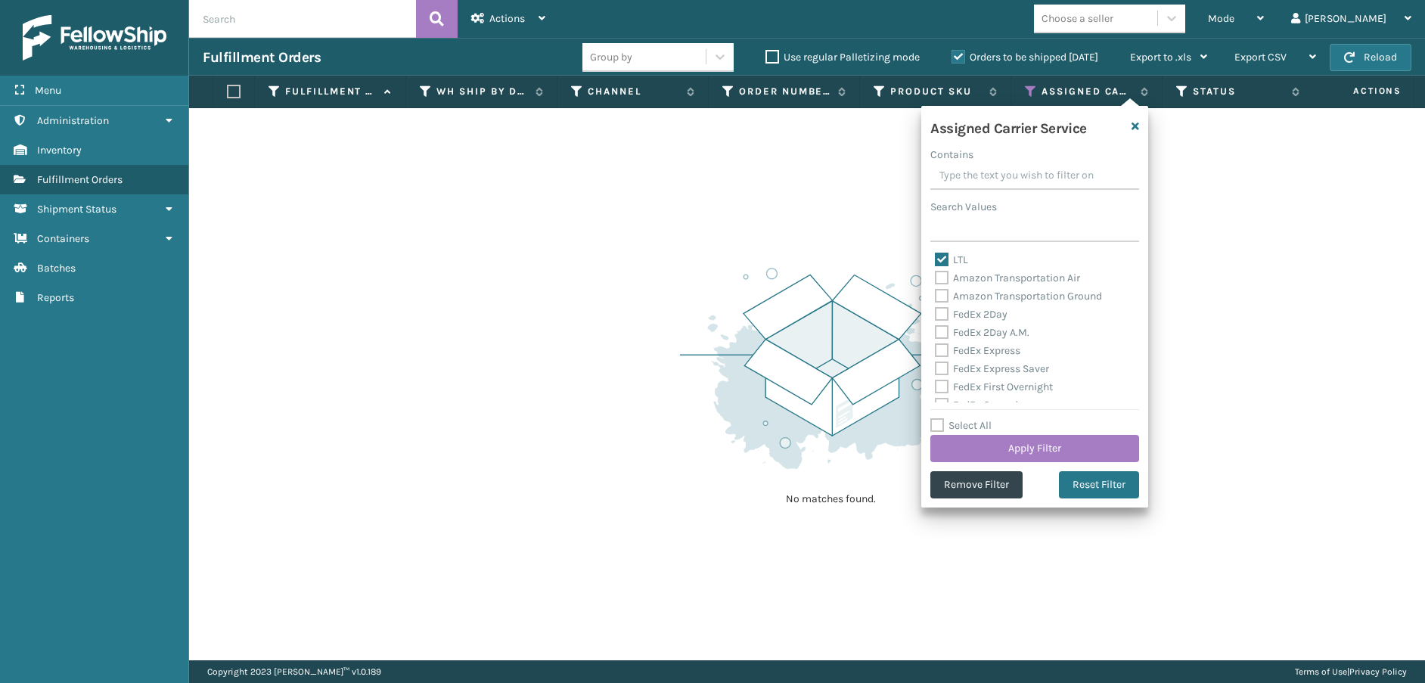
click at [947, 256] on label "LTL" at bounding box center [951, 259] width 33 height 13
click at [936, 256] on input "LTL" at bounding box center [935, 256] width 1 height 10
checkbox input "false"
click at [943, 281] on label "Amazon Transportation Air" at bounding box center [1007, 278] width 145 height 13
click at [936, 279] on input "Amazon Transportation Air" at bounding box center [935, 274] width 1 height 10
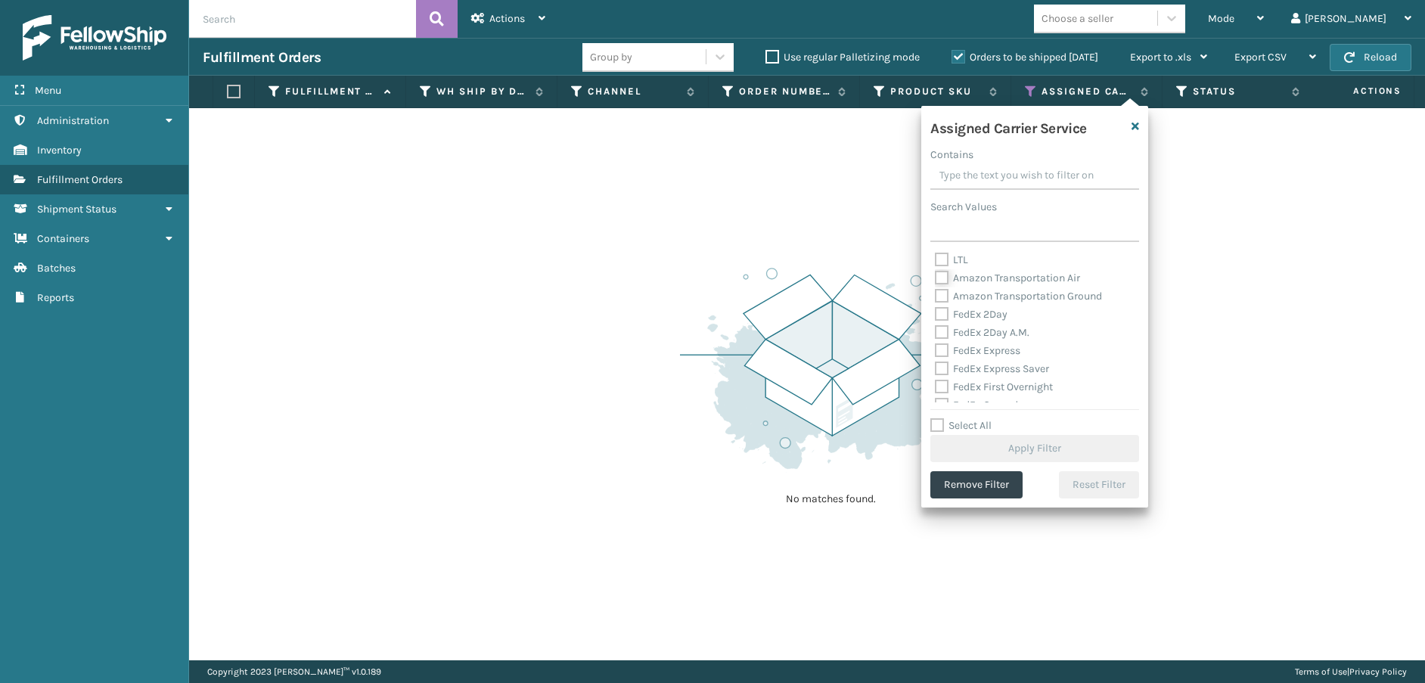
checkbox input "true"
click at [940, 292] on label "Amazon Transportation Ground" at bounding box center [1018, 296] width 167 height 13
click at [936, 292] on input "Amazon Transportation Ground" at bounding box center [935, 292] width 1 height 10
checkbox input "true"
click at [983, 439] on button "Apply Filter" at bounding box center [1035, 448] width 209 height 27
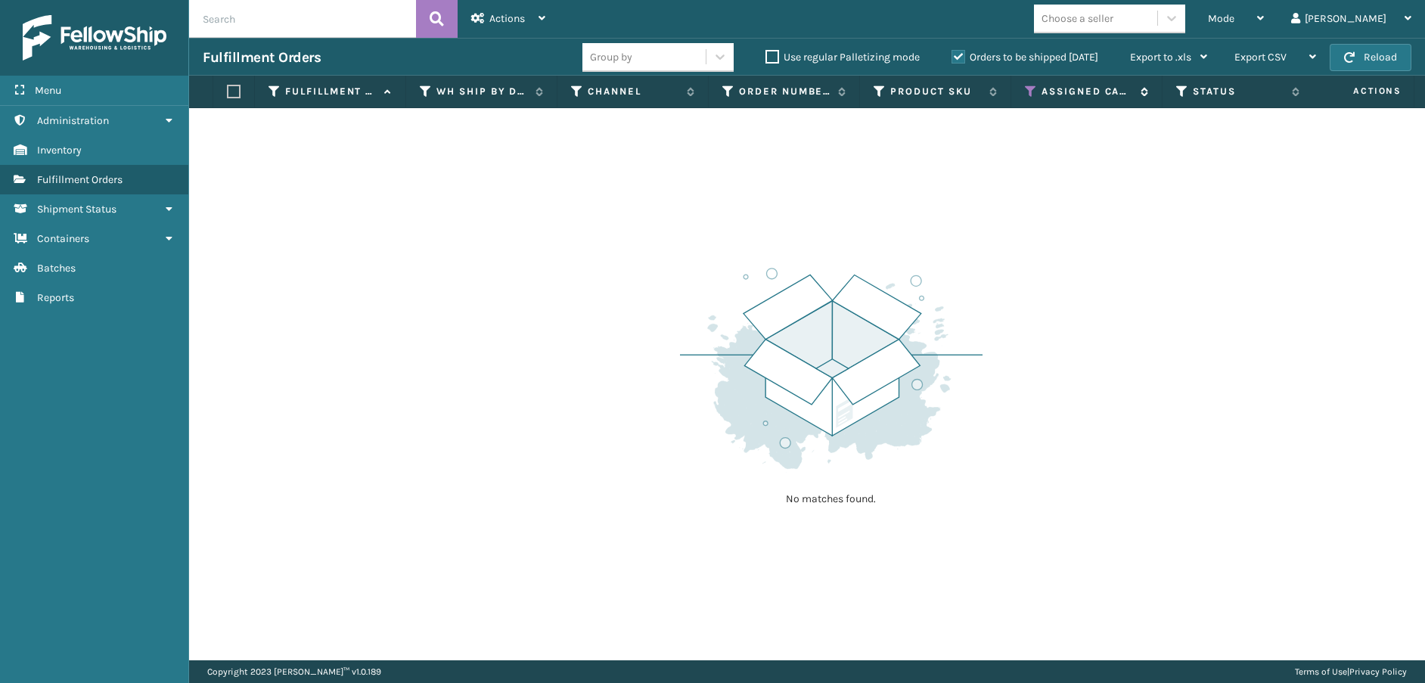
click at [1029, 87] on icon at bounding box center [1031, 92] width 12 height 14
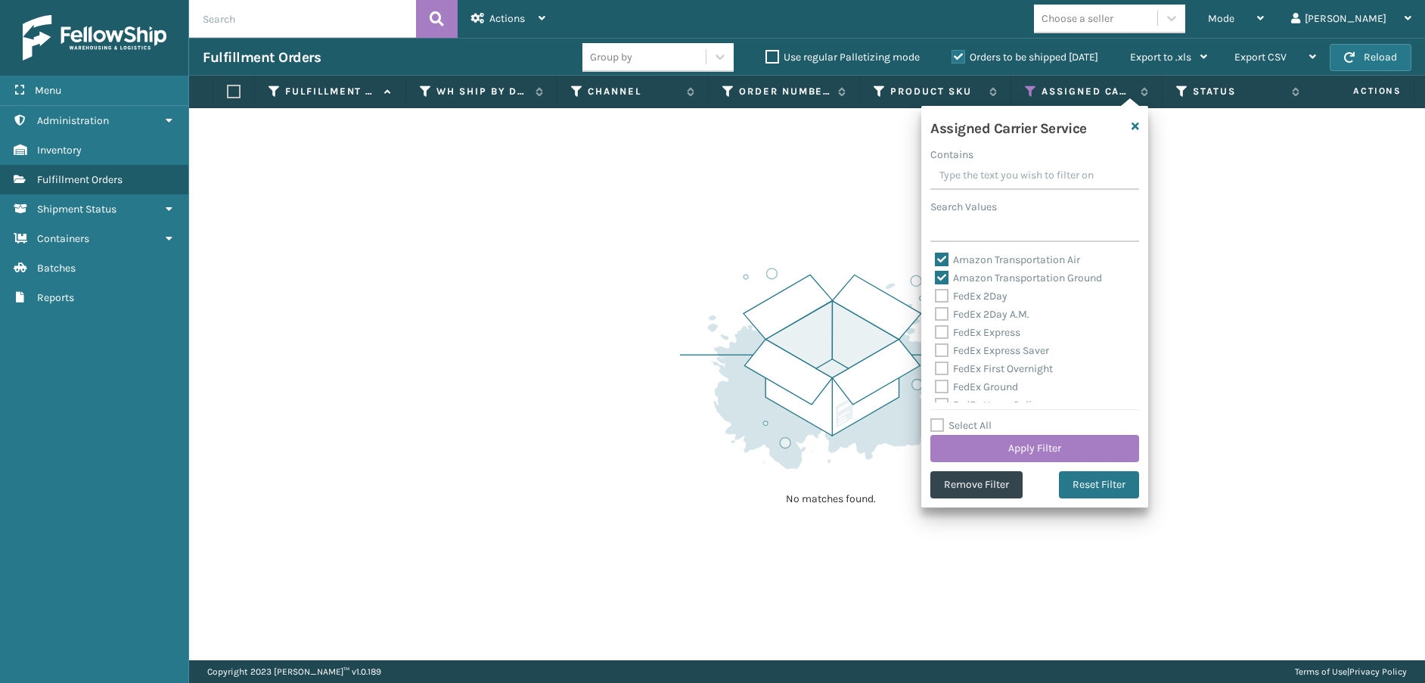
click at [943, 261] on label "Amazon Transportation Air" at bounding box center [1007, 259] width 145 height 13
click at [936, 261] on input "Amazon Transportation Air" at bounding box center [935, 256] width 1 height 10
checkbox input "false"
click at [940, 277] on label "Amazon Transportation Ground" at bounding box center [1018, 278] width 167 height 13
click at [936, 277] on input "Amazon Transportation Ground" at bounding box center [935, 274] width 1 height 10
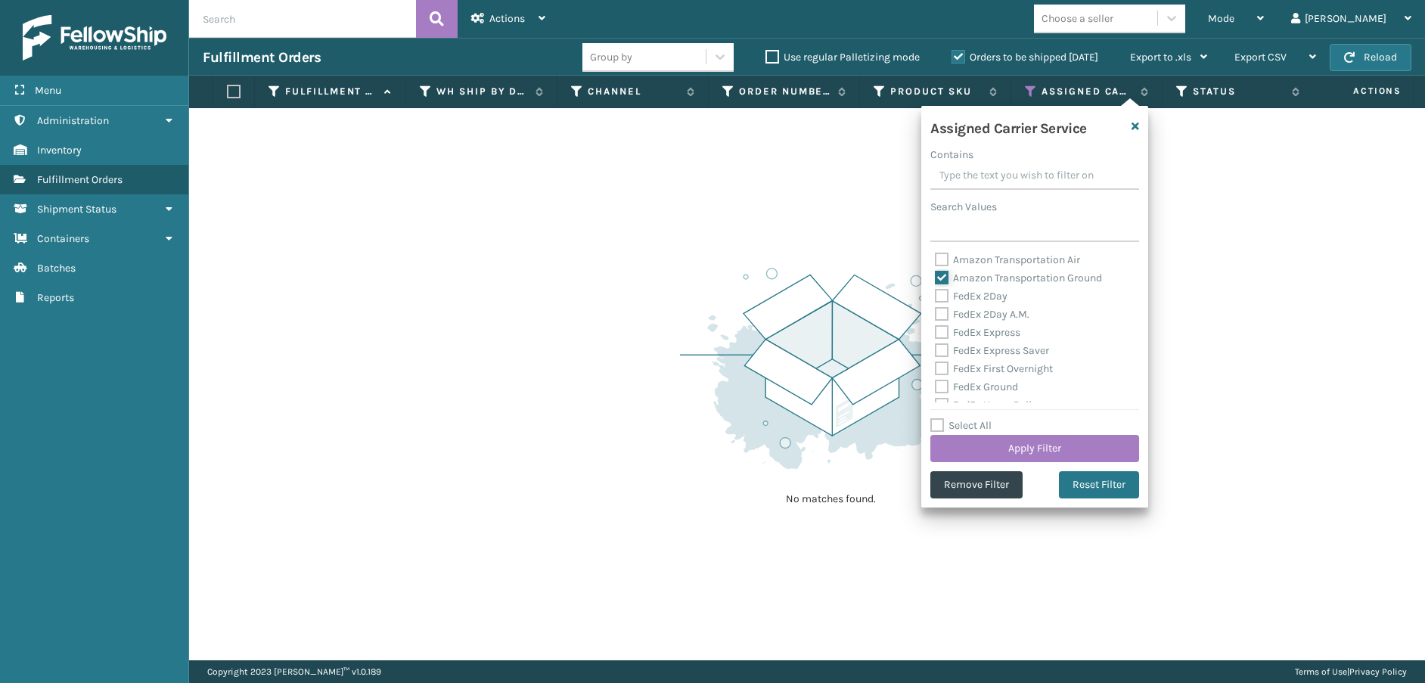
checkbox input "false"
click at [940, 300] on label "FedEx 2Day" at bounding box center [971, 296] width 73 height 13
click at [936, 297] on input "FedEx 2Day" at bounding box center [935, 292] width 1 height 10
checkbox input "true"
drag, startPoint x: 940, startPoint y: 310, endPoint x: 940, endPoint y: 320, distance: 9.8
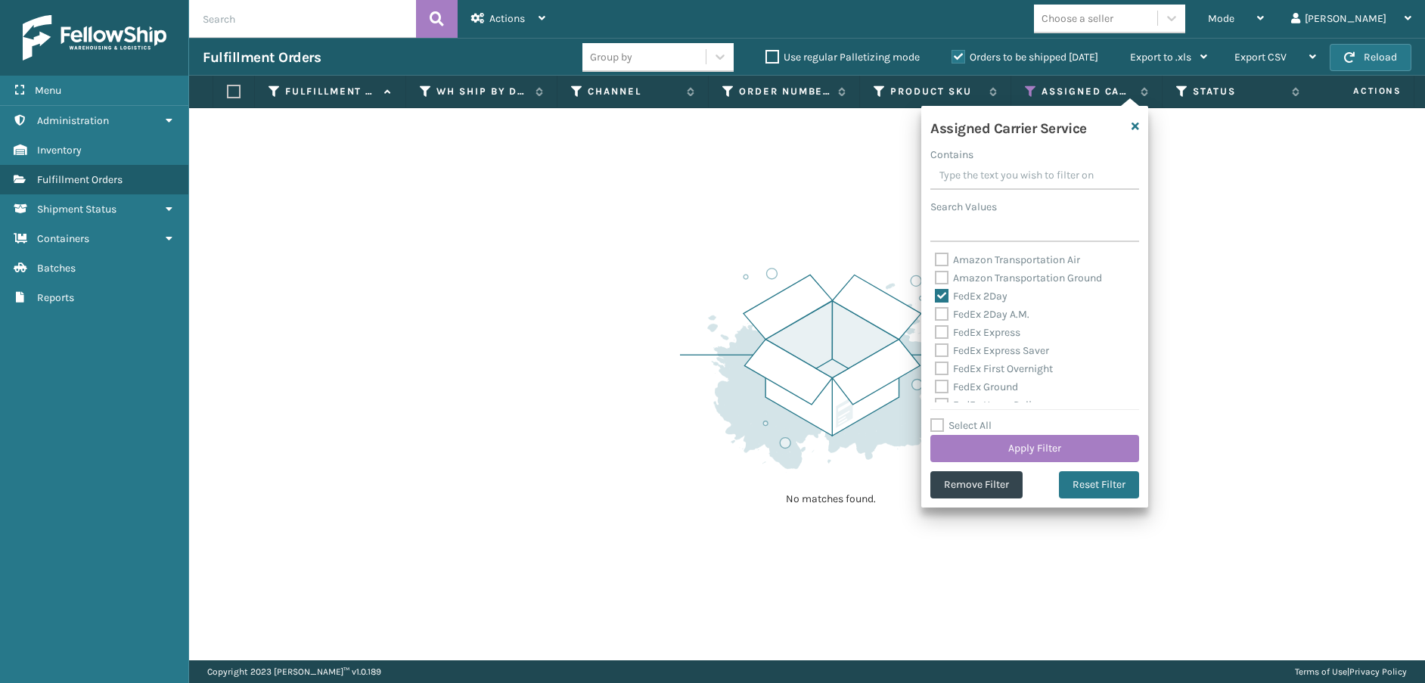
click at [940, 312] on label "FedEx 2Day A.M." at bounding box center [982, 314] width 95 height 13
click at [936, 312] on input "FedEx 2Day A.M." at bounding box center [935, 311] width 1 height 10
checkbox input "true"
click at [943, 331] on label "FedEx Express" at bounding box center [977, 332] width 85 height 13
click at [936, 331] on input "FedEx Express" at bounding box center [935, 329] width 1 height 10
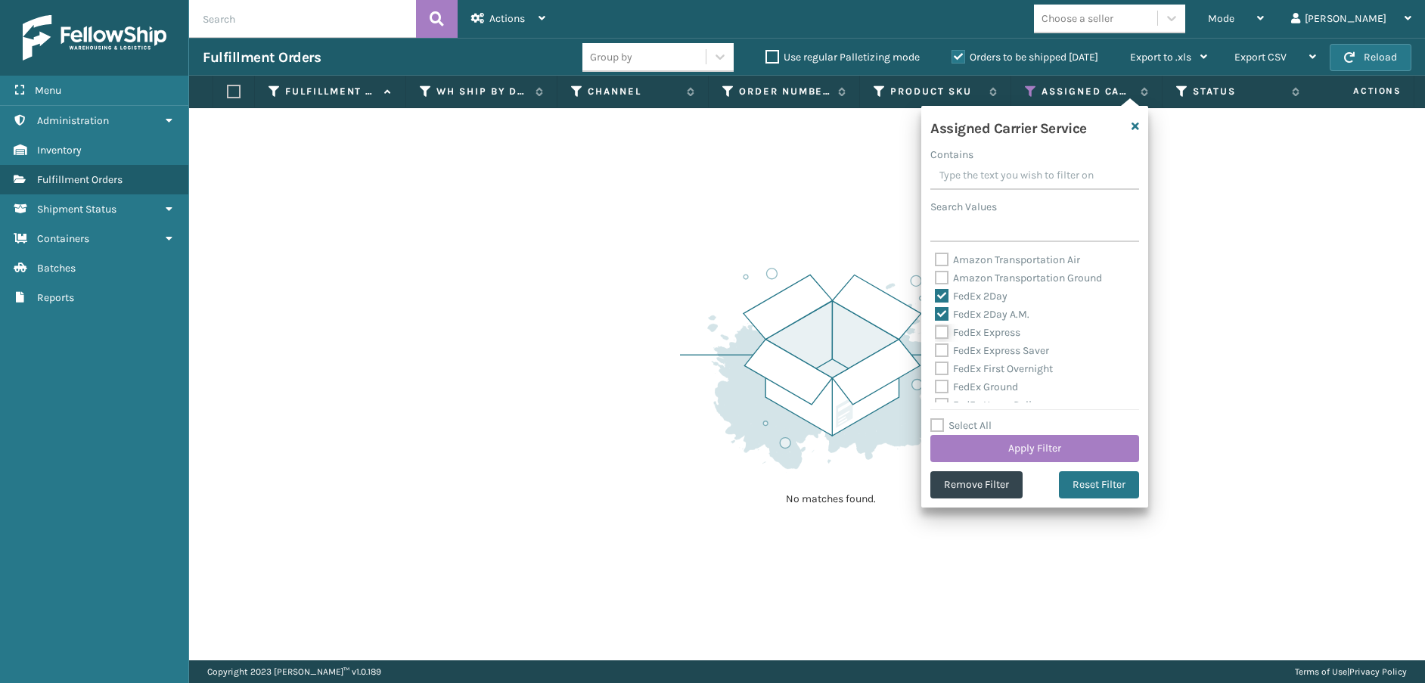
checkbox input "true"
click at [941, 348] on label "FedEx Express Saver" at bounding box center [992, 350] width 114 height 13
click at [936, 348] on input "FedEx Express Saver" at bounding box center [935, 347] width 1 height 10
checkbox input "true"
click at [941, 369] on label "FedEx First Overnight" at bounding box center [994, 368] width 118 height 13
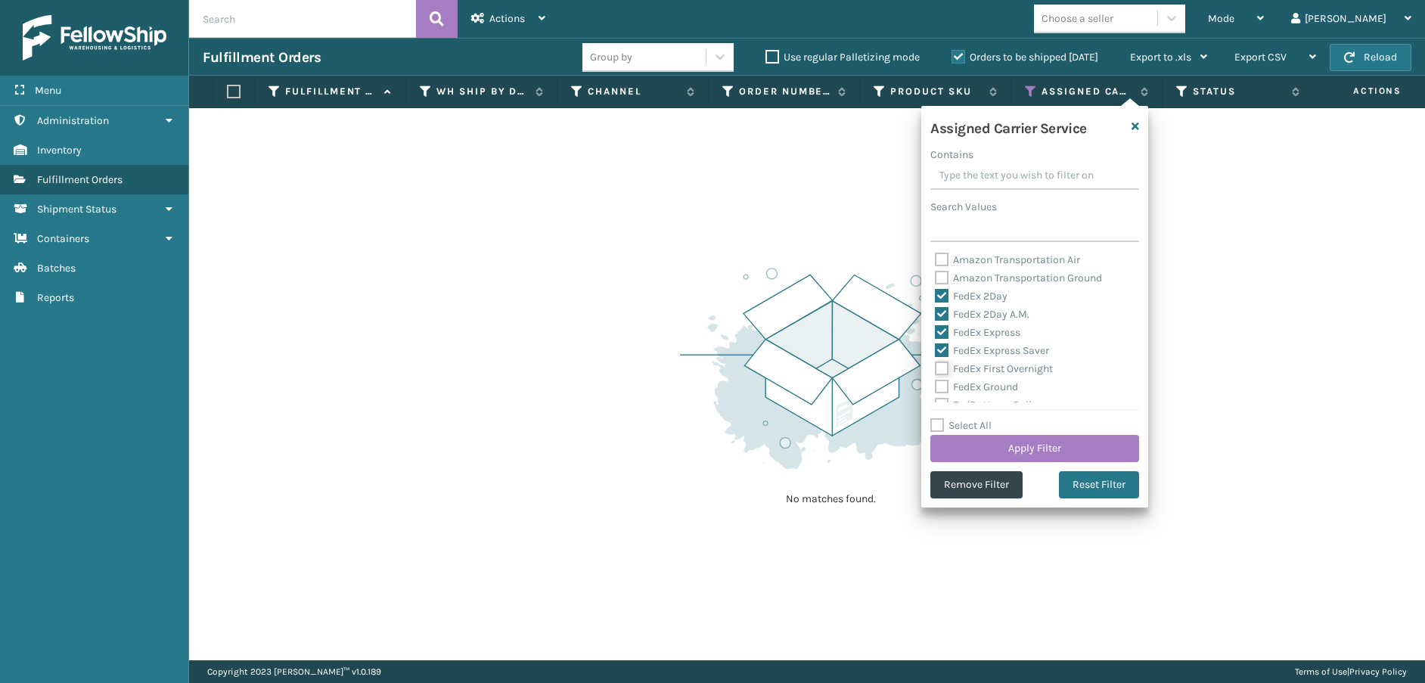
click at [936, 369] on input "FedEx First Overnight" at bounding box center [935, 365] width 1 height 10
checkbox input "true"
click at [941, 388] on label "FedEx Ground" at bounding box center [976, 387] width 83 height 13
click at [936, 388] on input "FedEx Ground" at bounding box center [935, 383] width 1 height 10
checkbox input "true"
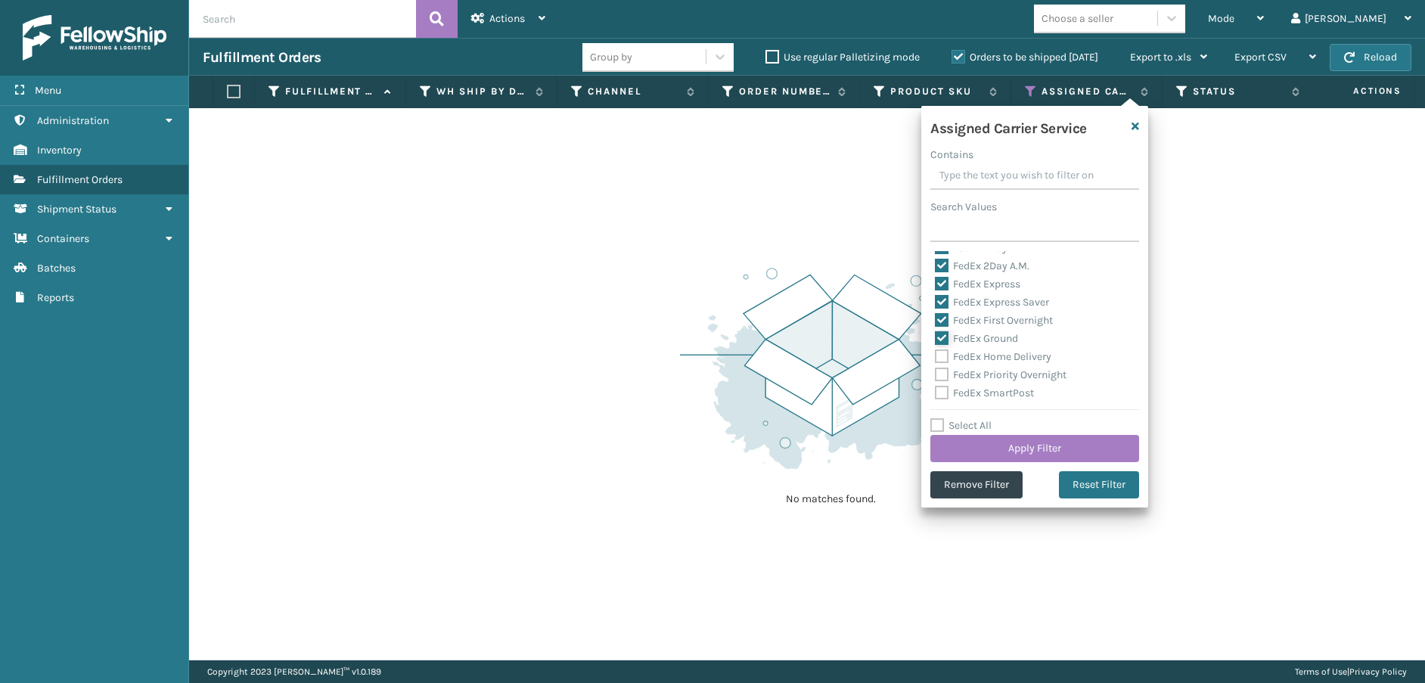
scroll to position [76, 0]
click at [937, 323] on label "FedEx Home Delivery" at bounding box center [993, 329] width 117 height 13
click at [936, 322] on input "FedEx Home Delivery" at bounding box center [935, 326] width 1 height 10
checkbox input "true"
click at [943, 351] on label "FedEx Priority Overnight" at bounding box center [1001, 347] width 132 height 13
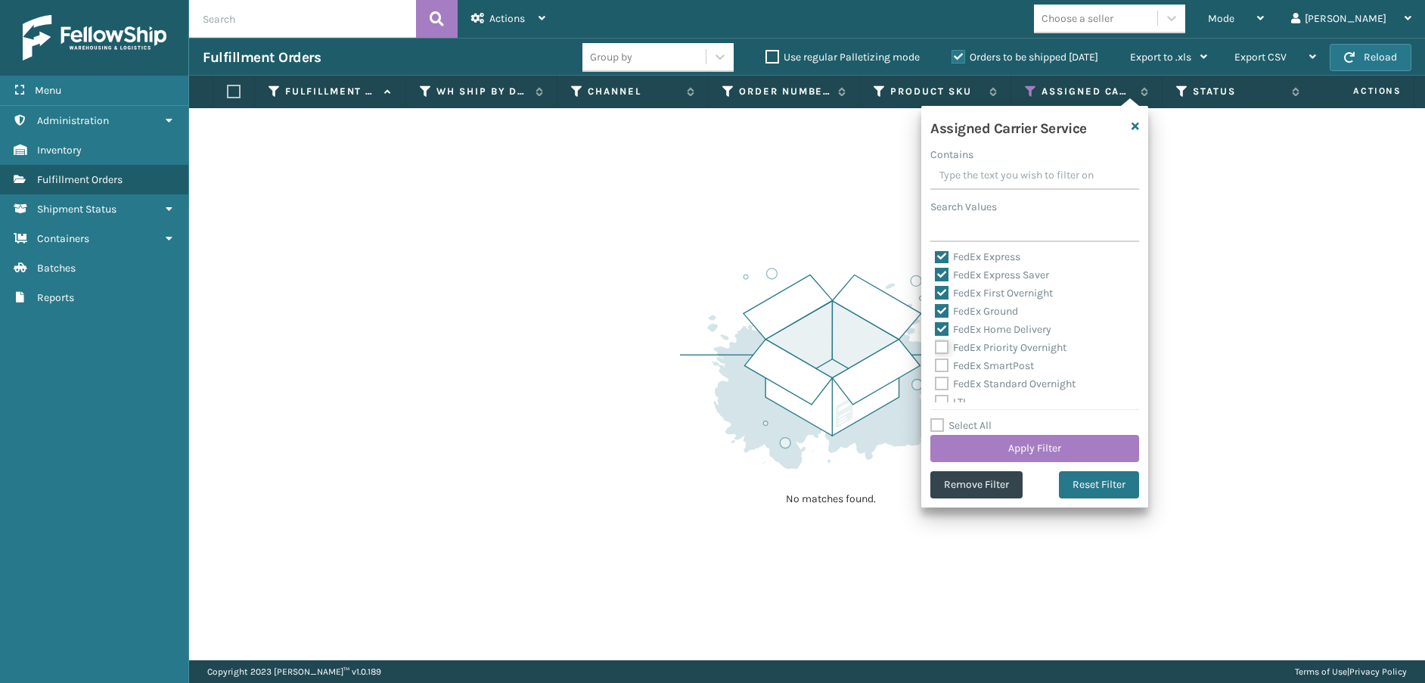
click at [936, 349] on input "FedEx Priority Overnight" at bounding box center [935, 344] width 1 height 10
checkbox input "true"
click at [942, 363] on label "FedEx SmartPost" at bounding box center [984, 365] width 99 height 13
click at [936, 363] on input "FedEx SmartPost" at bounding box center [935, 362] width 1 height 10
checkbox input "true"
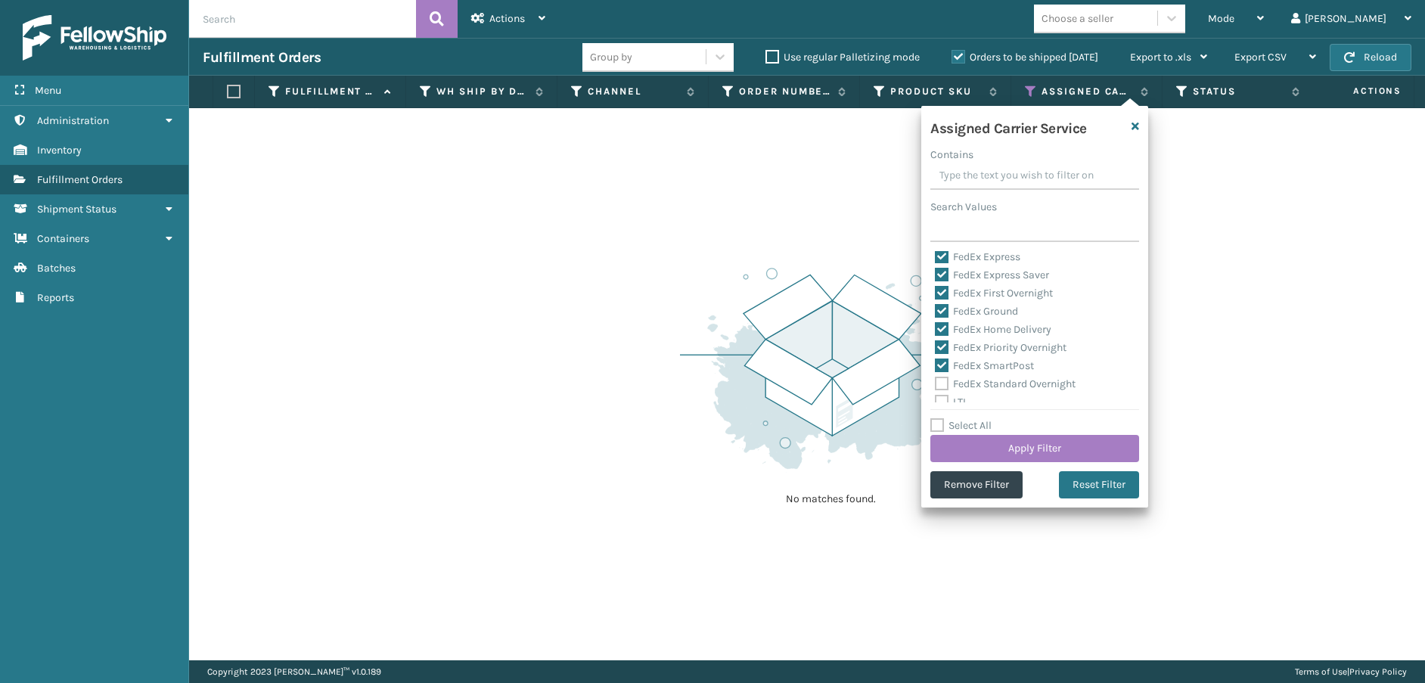
click at [945, 385] on label "FedEx Standard Overnight" at bounding box center [1005, 384] width 141 height 13
click at [936, 385] on input "FedEx Standard Overnight" at bounding box center [935, 380] width 1 height 10
checkbox input "true"
click at [981, 436] on button "Apply Filter" at bounding box center [1035, 448] width 209 height 27
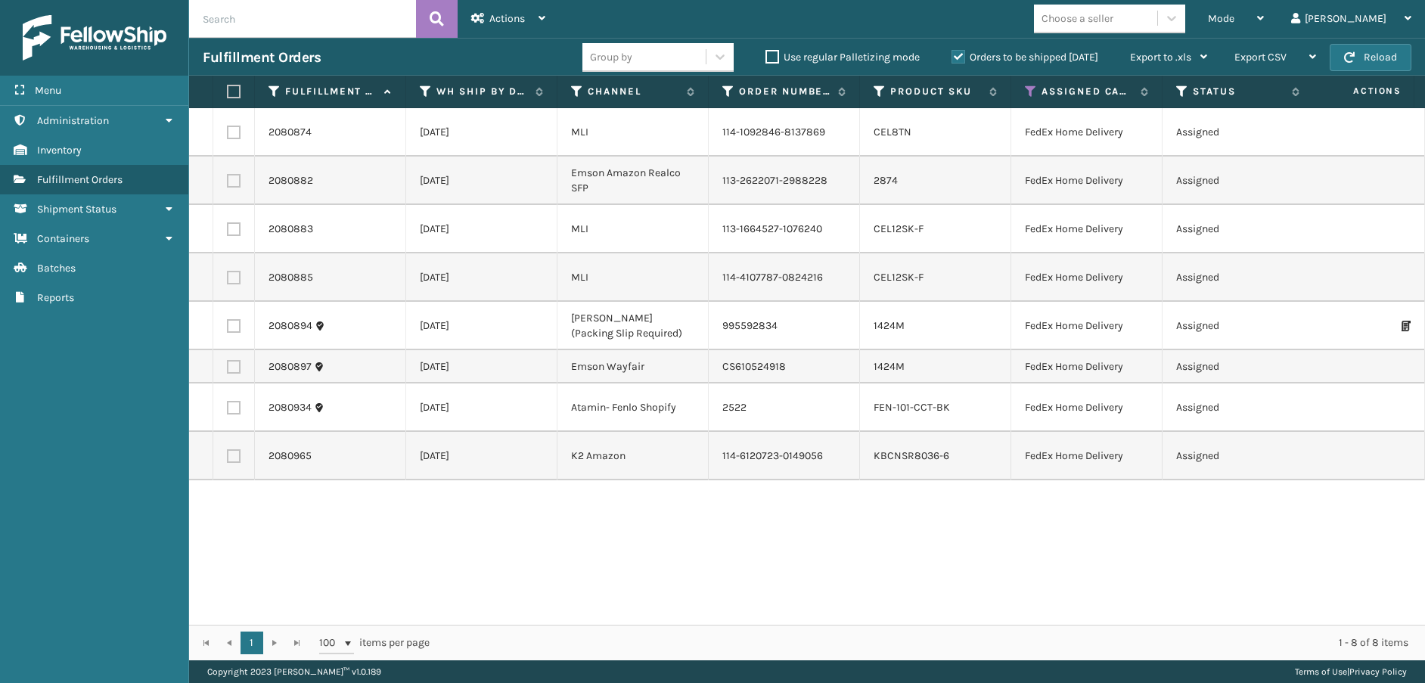
click at [231, 89] on label at bounding box center [231, 92] width 9 height 14
click at [228, 89] on input "checkbox" at bounding box center [227, 92] width 1 height 10
checkbox input "true"
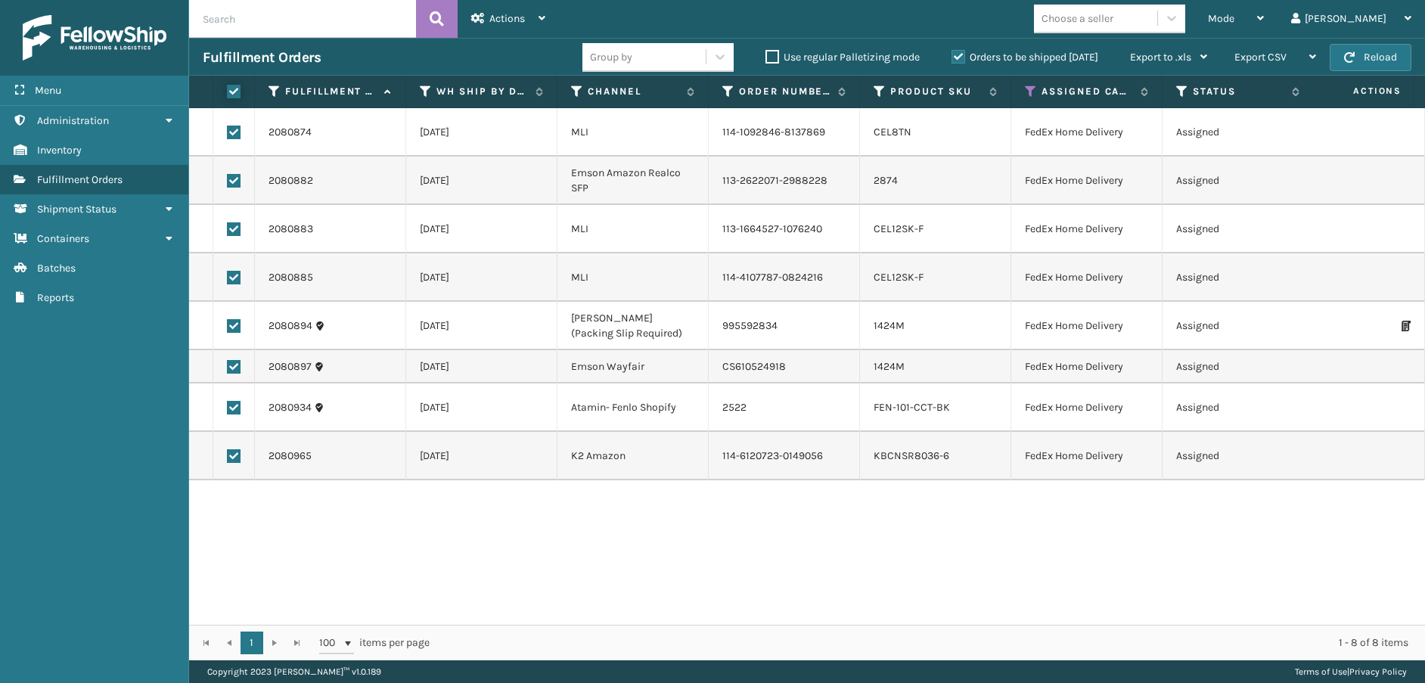
checkbox input "true"
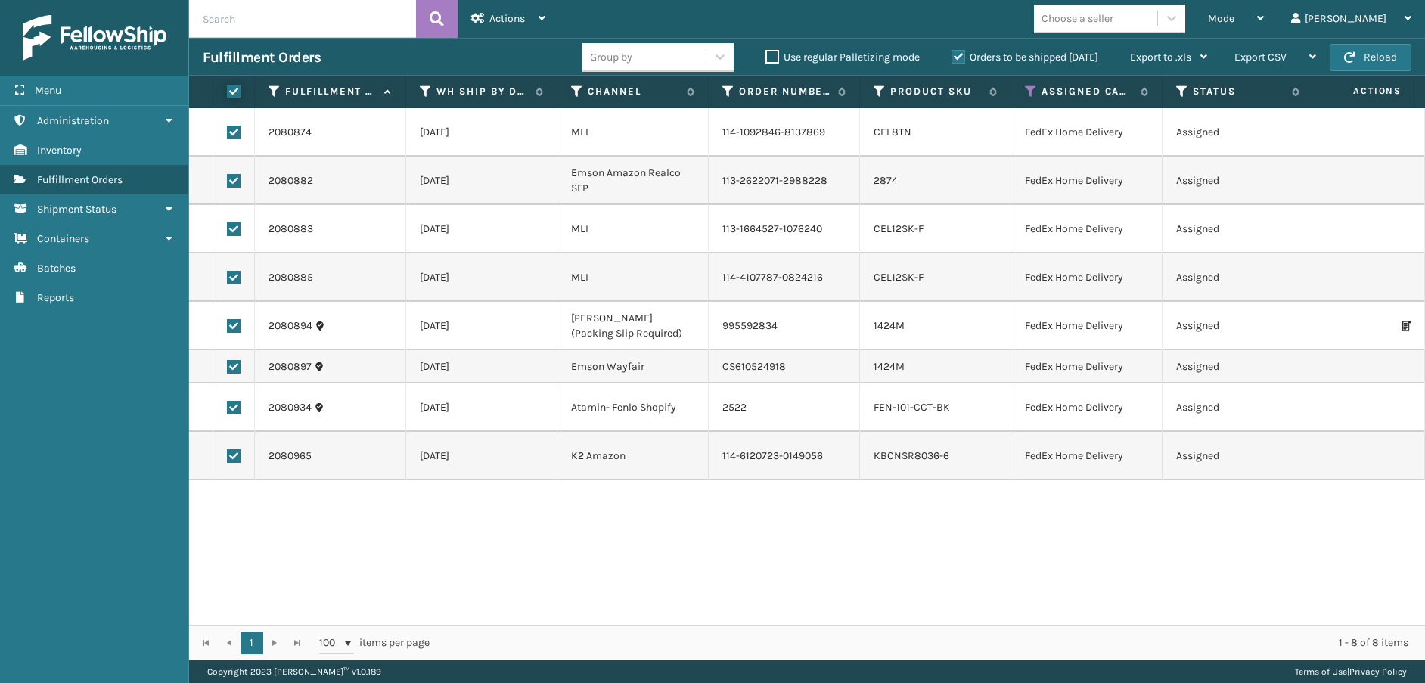
checkbox input "true"
click at [516, 29] on div "Actions" at bounding box center [508, 19] width 74 height 38
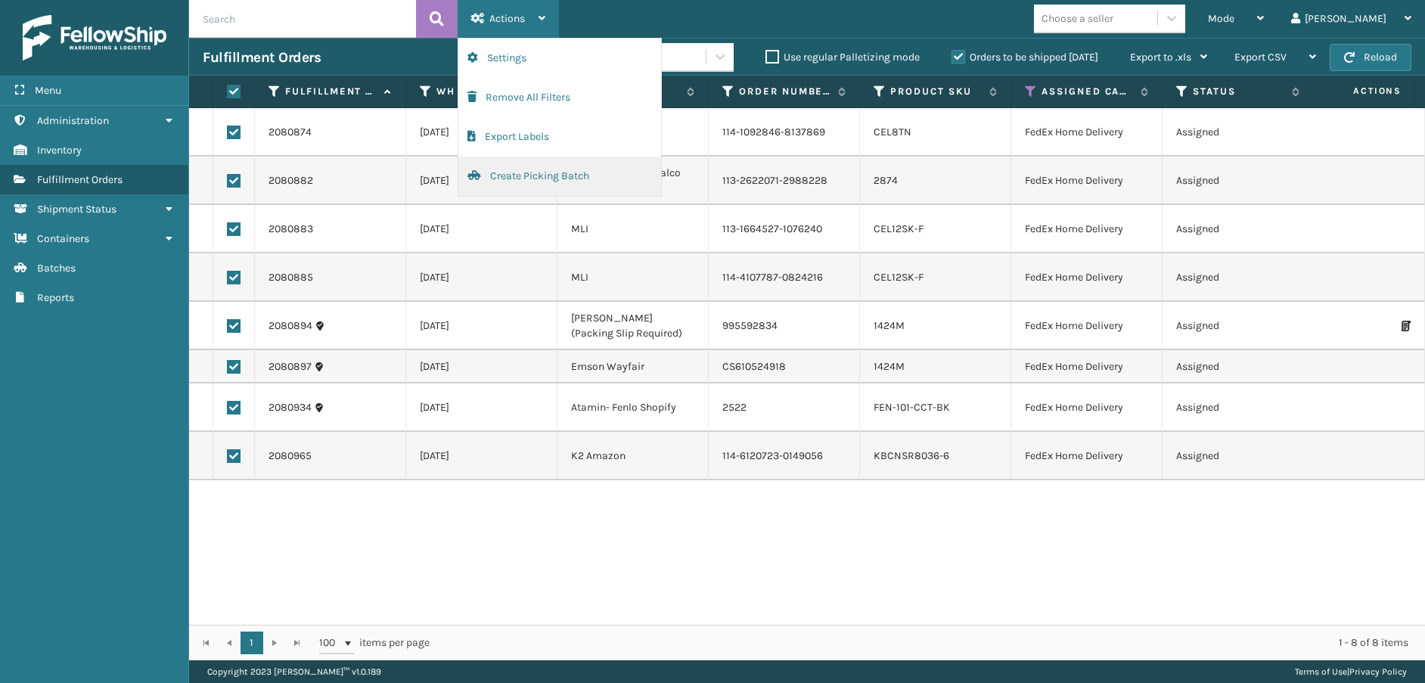
click at [519, 182] on button "Create Picking Batch" at bounding box center [559, 176] width 203 height 39
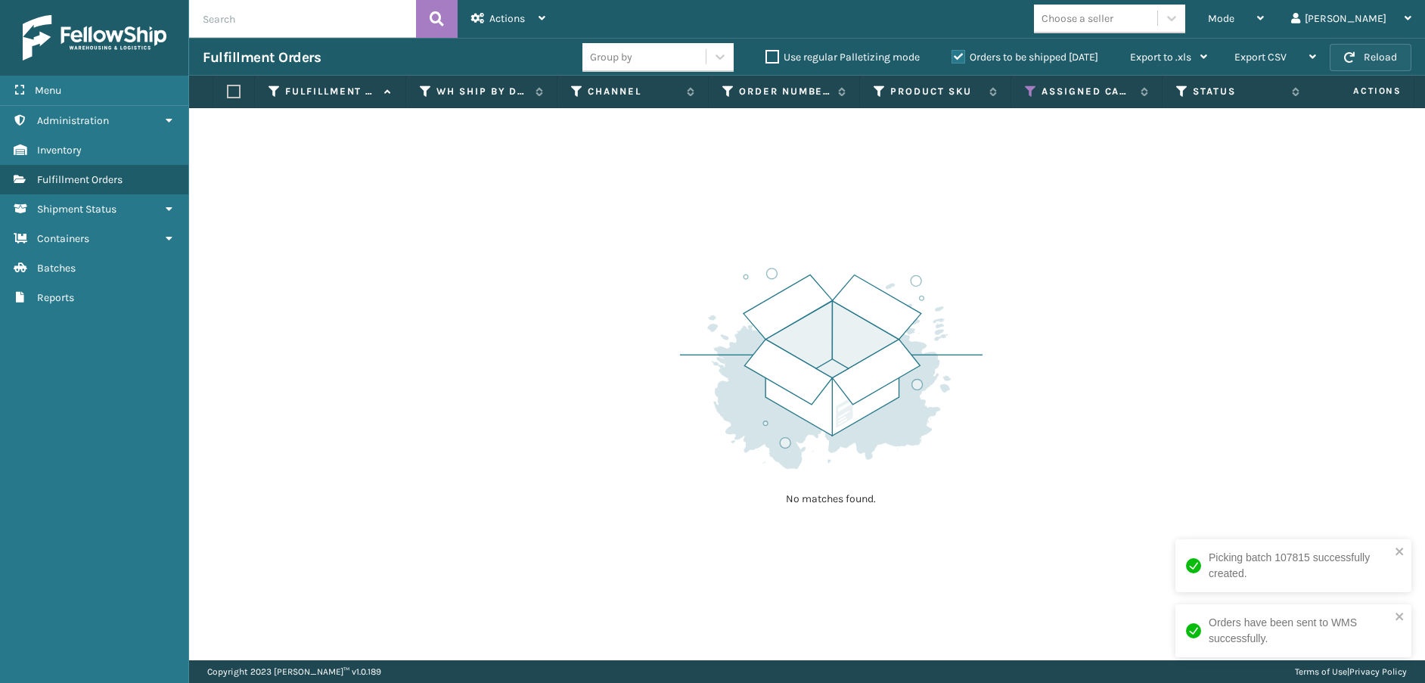
click at [1355, 56] on span "button" at bounding box center [1349, 57] width 11 height 11
click at [1032, 86] on icon at bounding box center [1031, 92] width 12 height 14
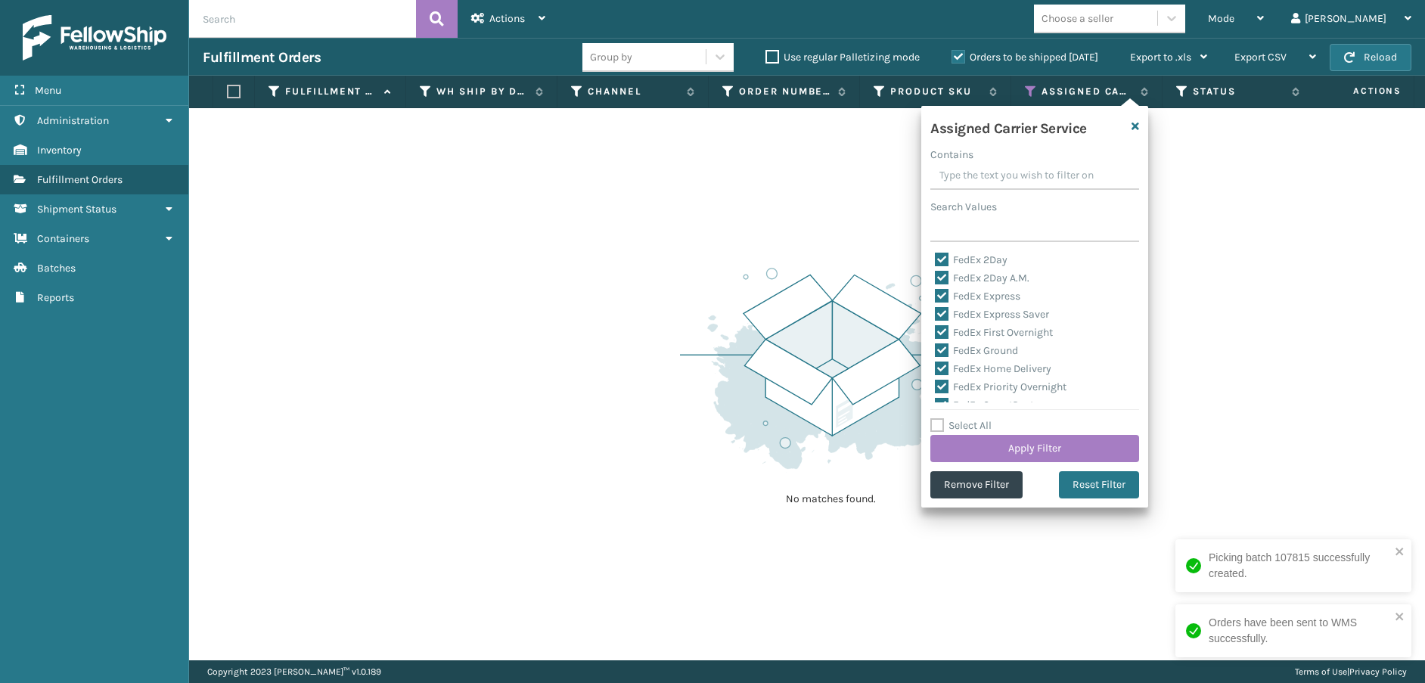
click at [939, 420] on label "Select All" at bounding box center [961, 425] width 61 height 13
click at [939, 418] on input "Select All" at bounding box center [1044, 418] width 227 height 2
checkbox input "true"
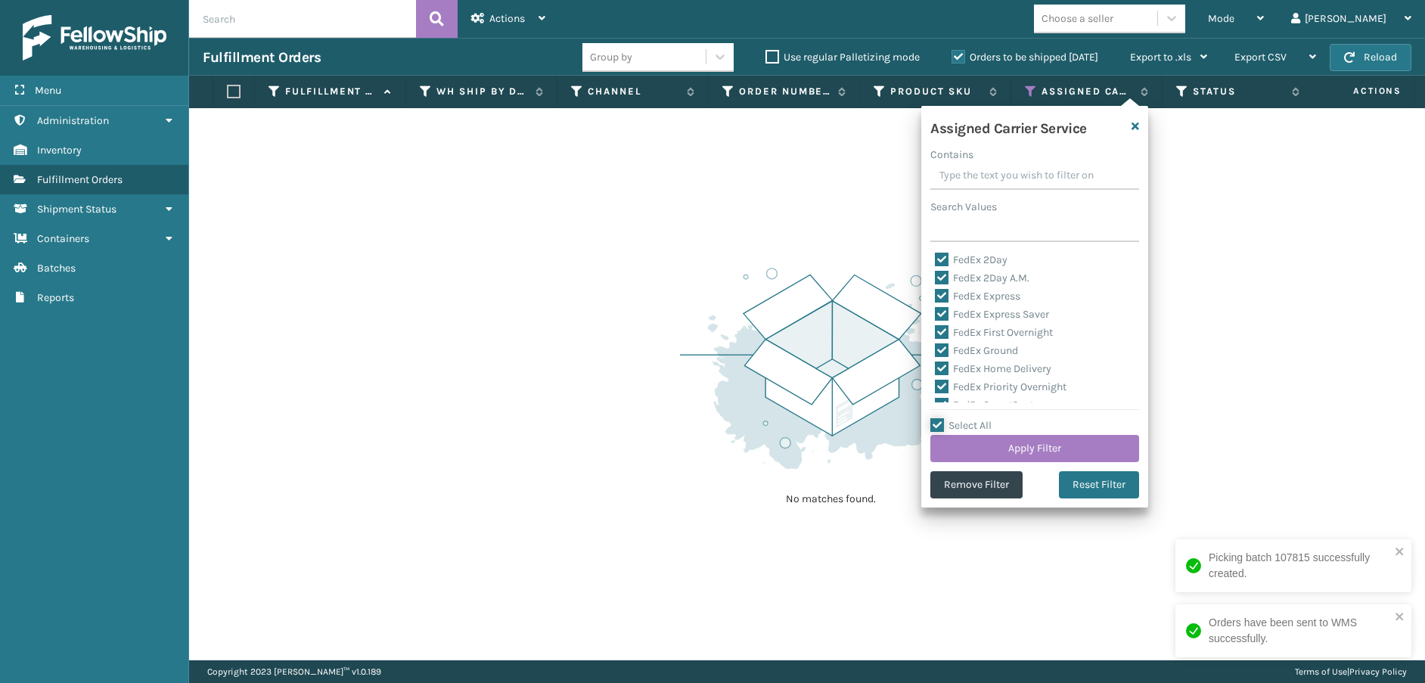
checkbox input "true"
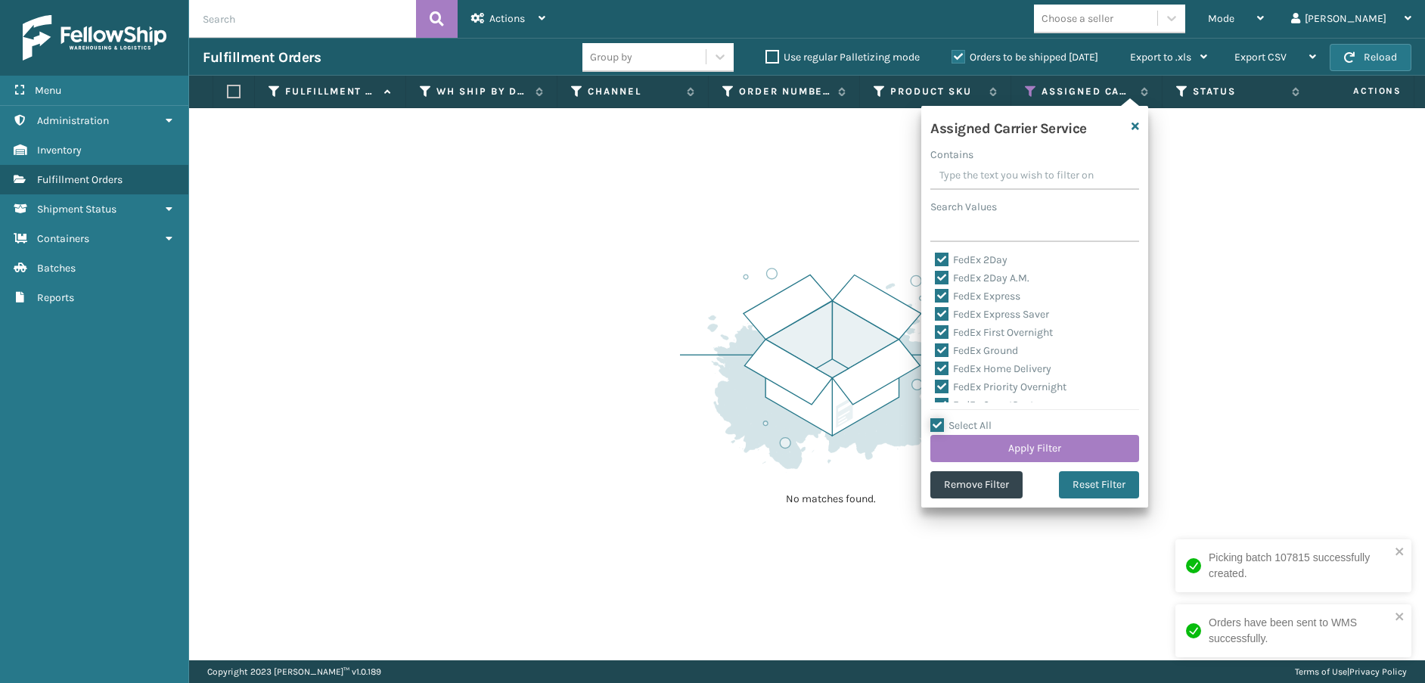
checkbox input "true"
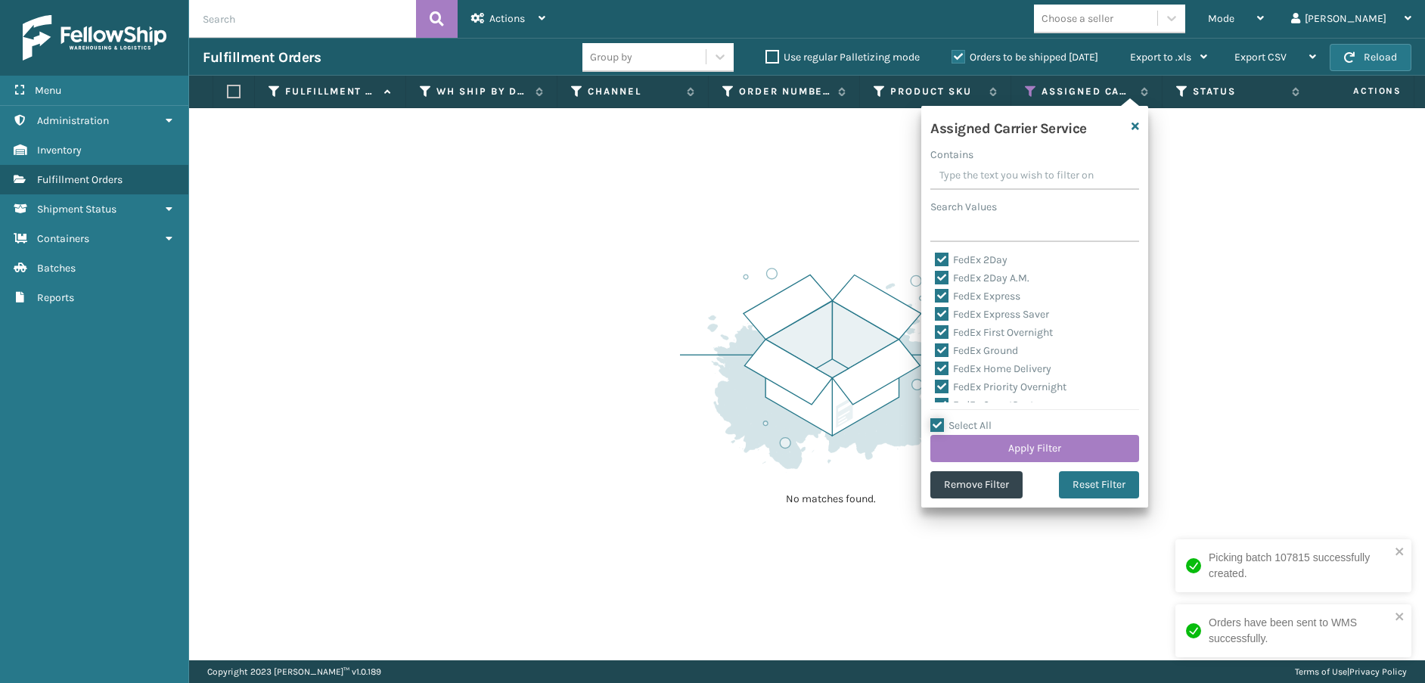
checkbox input "true"
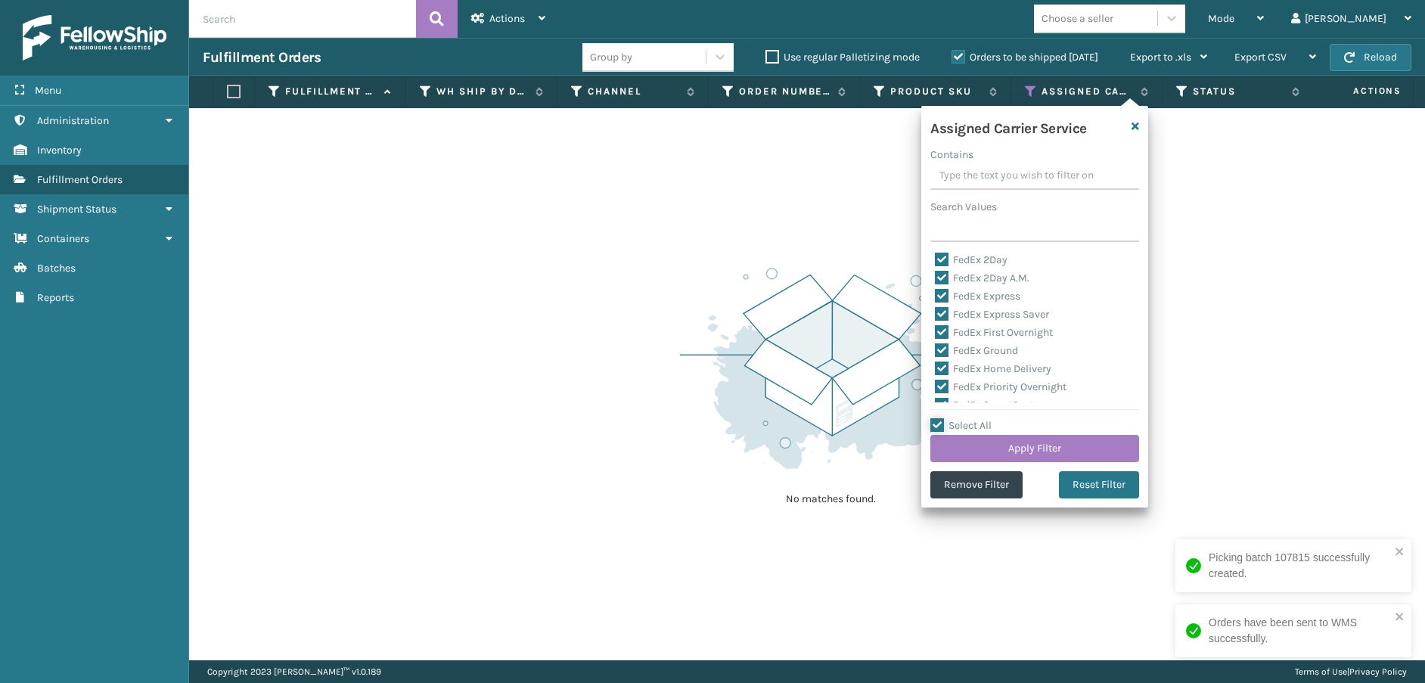
checkbox input "true"
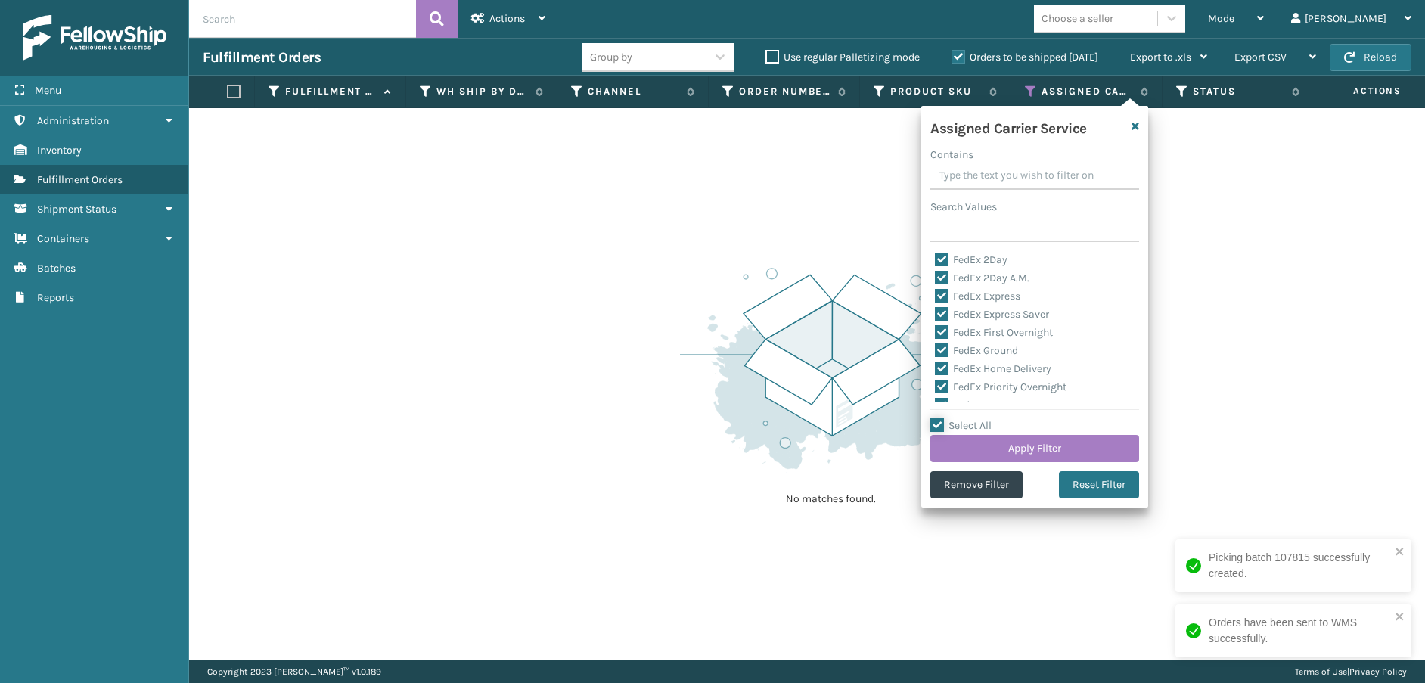
checkbox input "true"
click at [937, 424] on label "Select All" at bounding box center [961, 425] width 61 height 13
click at [937, 418] on input "Select All" at bounding box center [1044, 418] width 227 height 2
checkbox input "false"
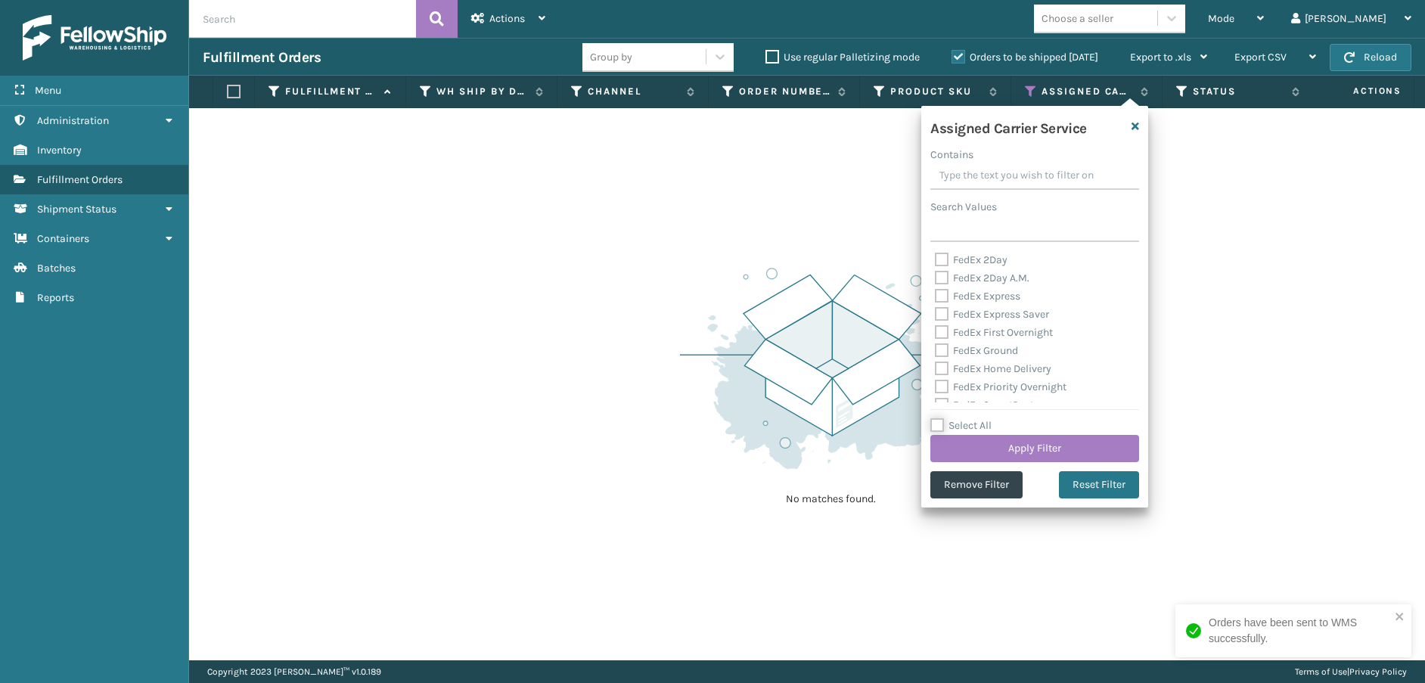
checkbox input "false"
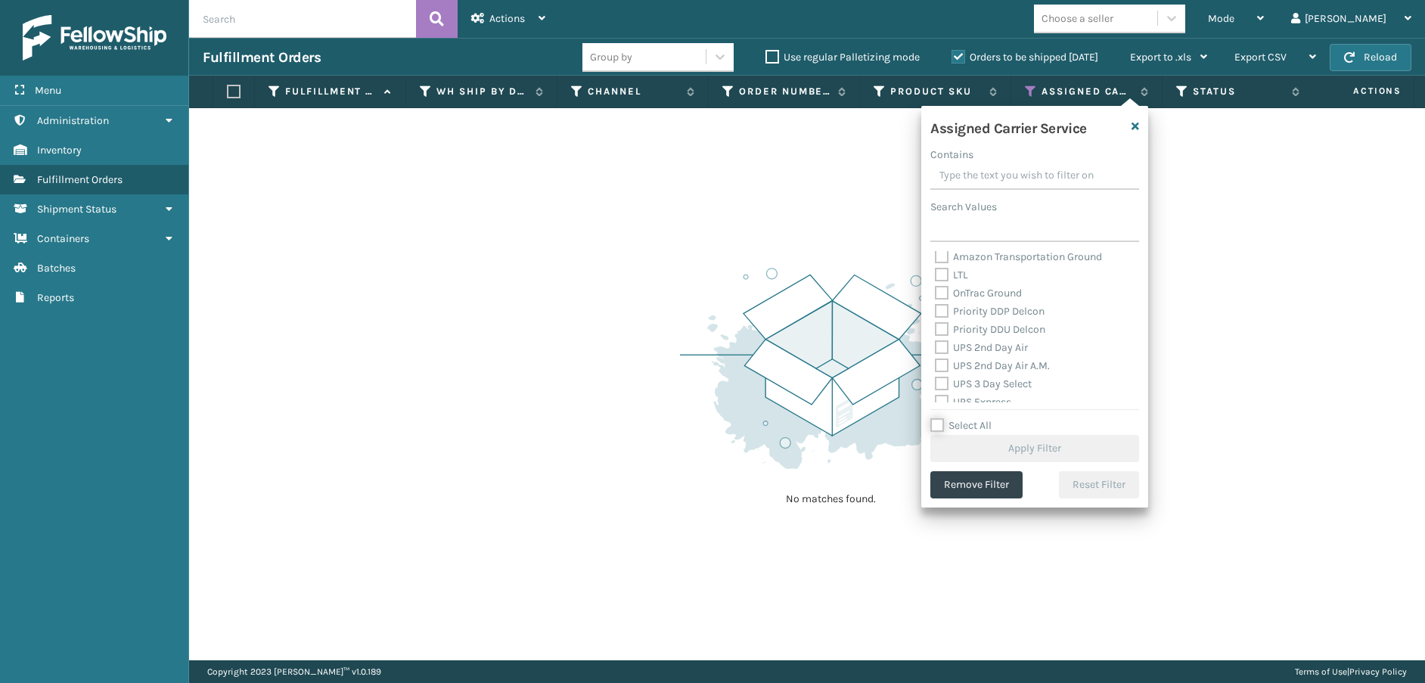
scroll to position [227, 0]
click at [941, 271] on label "OnTrac Ground" at bounding box center [978, 269] width 87 height 13
click at [936, 270] on input "OnTrac Ground" at bounding box center [935, 265] width 1 height 10
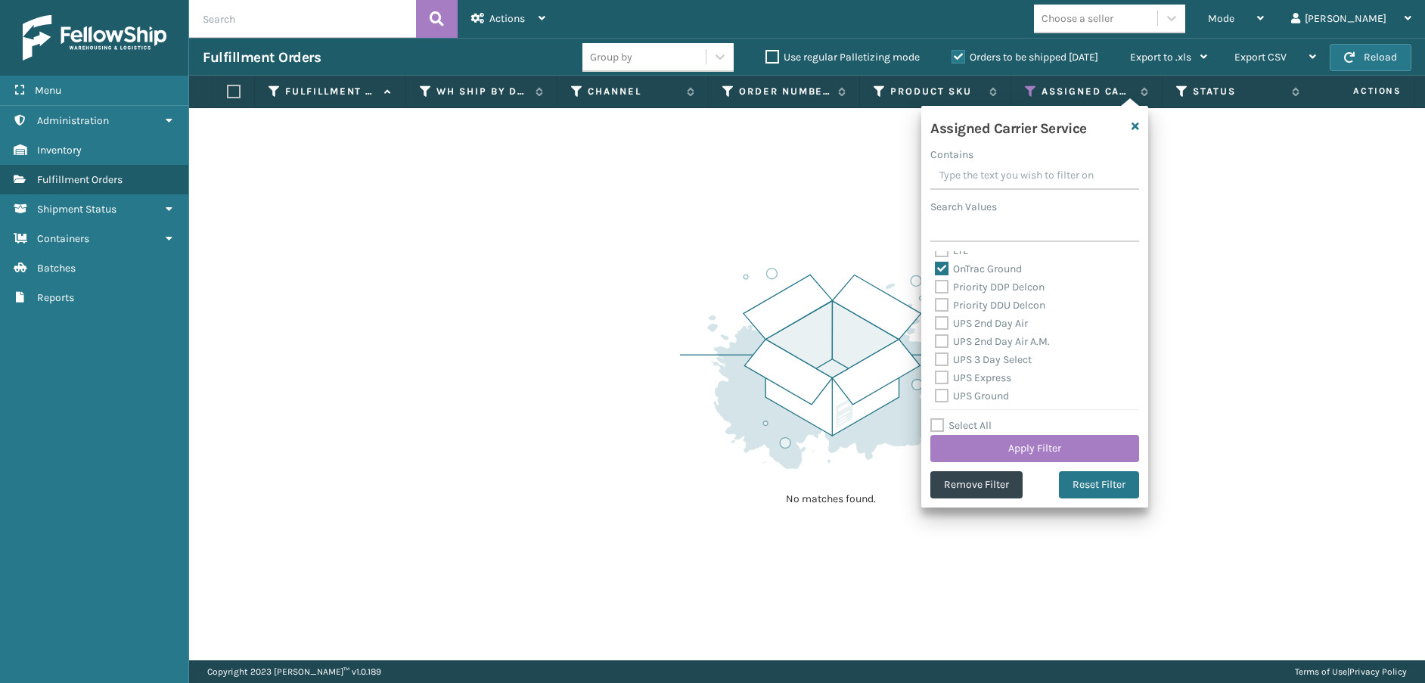
click at [940, 287] on label "Priority DDP Delcon" at bounding box center [990, 287] width 110 height 13
click at [936, 287] on input "Priority DDP Delcon" at bounding box center [935, 283] width 1 height 10
click at [940, 303] on label "Priority DDU Delcon" at bounding box center [990, 305] width 110 height 13
click at [936, 303] on input "Priority DDU Delcon" at bounding box center [935, 302] width 1 height 10
click at [940, 326] on label "UPS 2nd Day Air" at bounding box center [981, 323] width 93 height 13
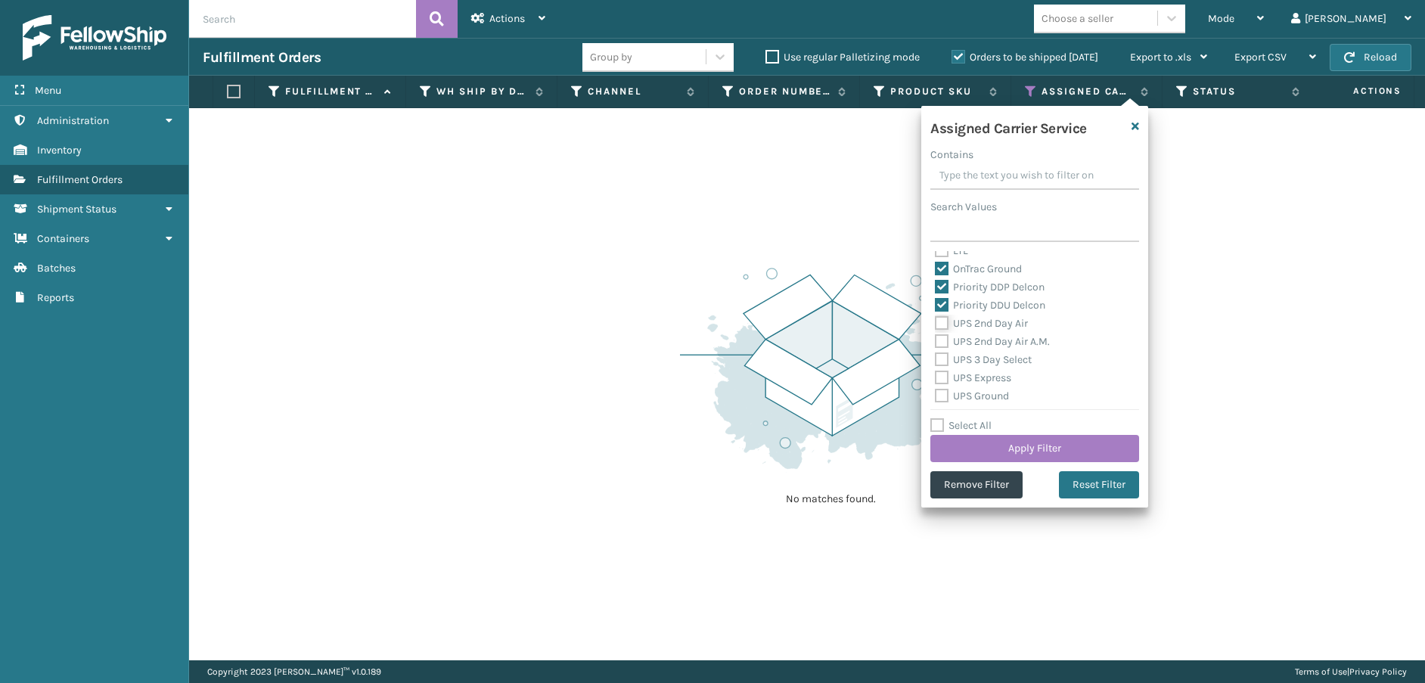
click at [936, 325] on input "UPS 2nd Day Air" at bounding box center [935, 320] width 1 height 10
click at [939, 342] on label "UPS 2nd Day Air A.M." at bounding box center [992, 341] width 115 height 13
click at [936, 342] on input "UPS 2nd Day Air A.M." at bounding box center [935, 338] width 1 height 10
click at [941, 359] on label "UPS 3 Day Select" at bounding box center [983, 359] width 97 height 13
click at [936, 359] on input "UPS 3 Day Select" at bounding box center [935, 356] width 1 height 10
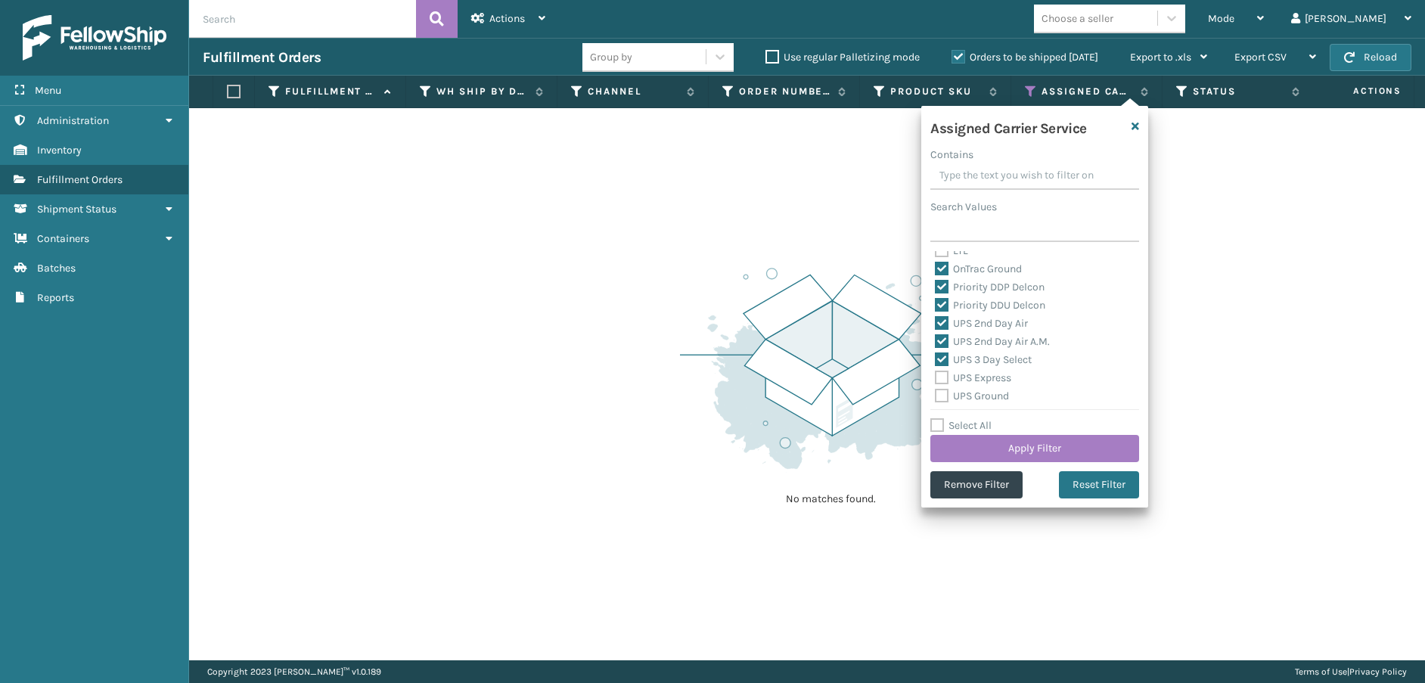
click at [939, 378] on label "UPS Express" at bounding box center [973, 377] width 76 height 13
click at [936, 378] on input "UPS Express" at bounding box center [935, 374] width 1 height 10
click at [936, 404] on div "Assigned Carrier Service Contains Search Values FedEx 2Day FedEx 2Day A.M. FedE…" at bounding box center [1034, 307] width 227 height 402
click at [939, 395] on label "UPS Ground" at bounding box center [972, 396] width 74 height 13
click at [936, 395] on input "UPS Ground" at bounding box center [935, 392] width 1 height 10
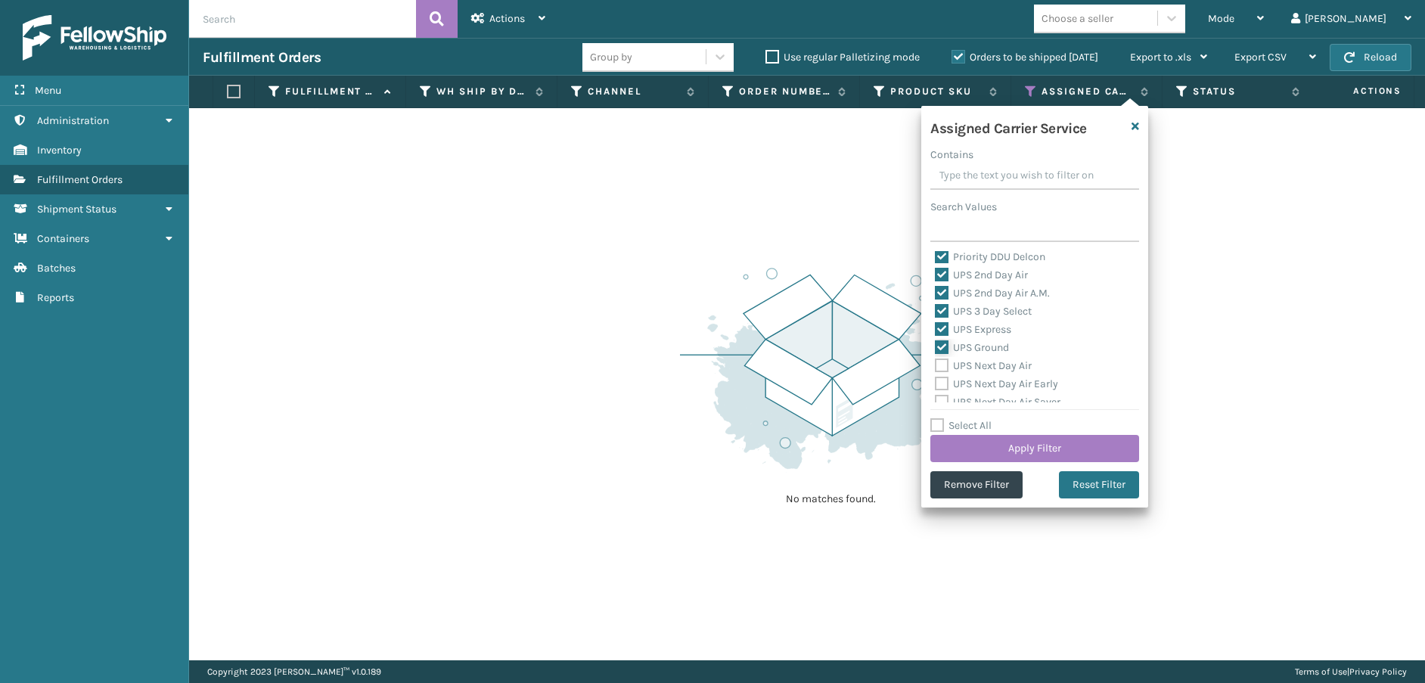
scroll to position [303, 0]
click at [938, 335] on label "UPS Next Day Air" at bounding box center [983, 338] width 97 height 13
click at [936, 335] on input "UPS Next Day Air" at bounding box center [935, 335] width 1 height 10
click at [939, 359] on label "UPS Next Day Air Early" at bounding box center [996, 356] width 123 height 13
click at [936, 358] on input "UPS Next Day Air Early" at bounding box center [935, 353] width 1 height 10
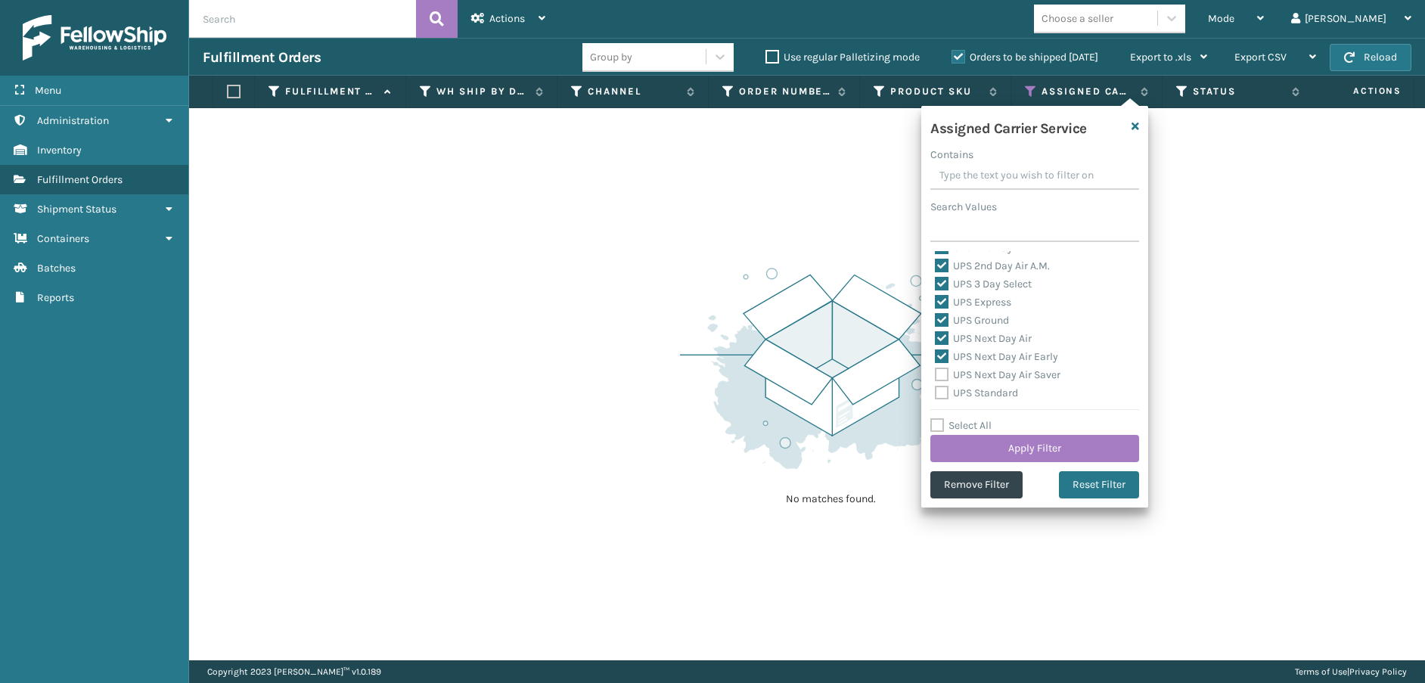
click at [938, 378] on label "UPS Next Day Air Saver" at bounding box center [998, 374] width 126 height 13
click at [936, 376] on input "UPS Next Day Air Saver" at bounding box center [935, 371] width 1 height 10
click at [938, 393] on label "UPS Standard" at bounding box center [976, 393] width 83 height 13
click at [936, 393] on input "UPS Standard" at bounding box center [935, 389] width 1 height 10
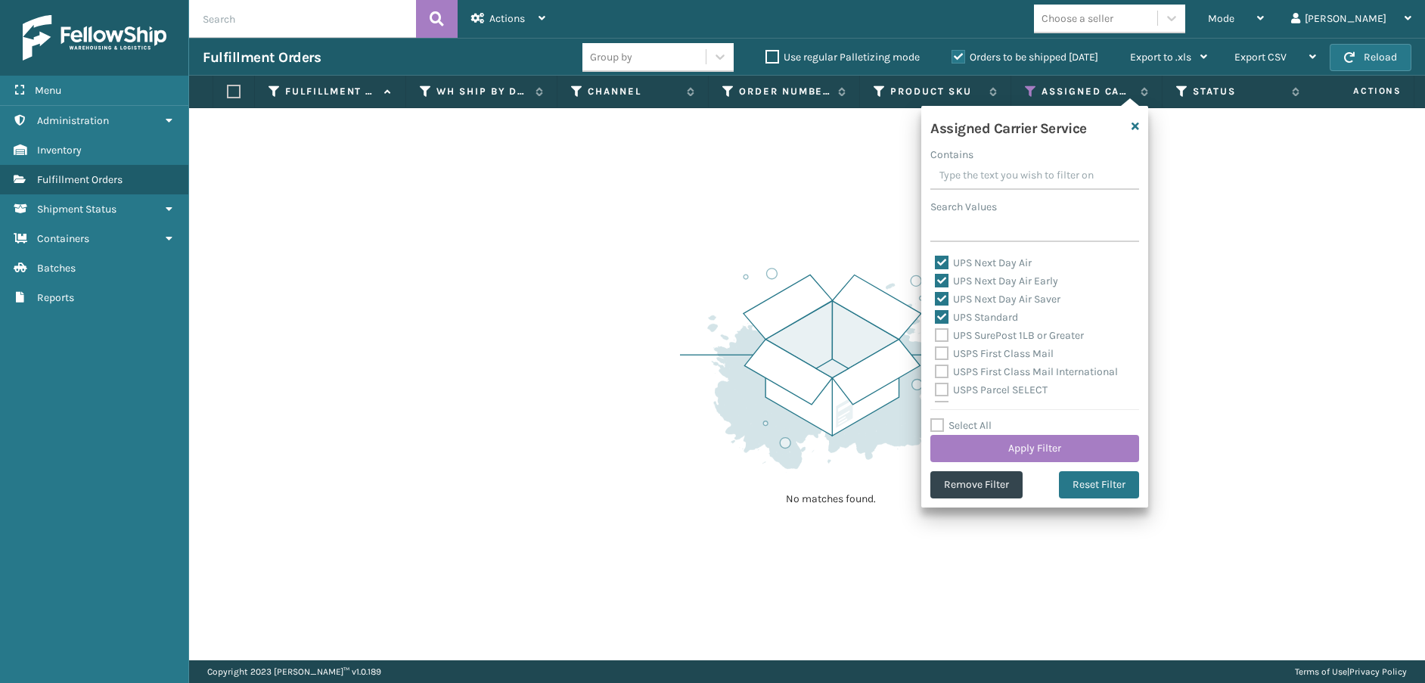
click at [942, 337] on label "UPS SurePost 1LB or Greater" at bounding box center [1009, 335] width 149 height 13
click at [936, 337] on input "UPS SurePost 1LB or Greater" at bounding box center [935, 332] width 1 height 10
click at [940, 350] on label "USPS First Class Mail" at bounding box center [994, 353] width 119 height 13
click at [936, 350] on input "USPS First Class Mail" at bounding box center [935, 350] width 1 height 10
click at [940, 368] on label "USPS First Class Mail International" at bounding box center [1026, 371] width 183 height 13
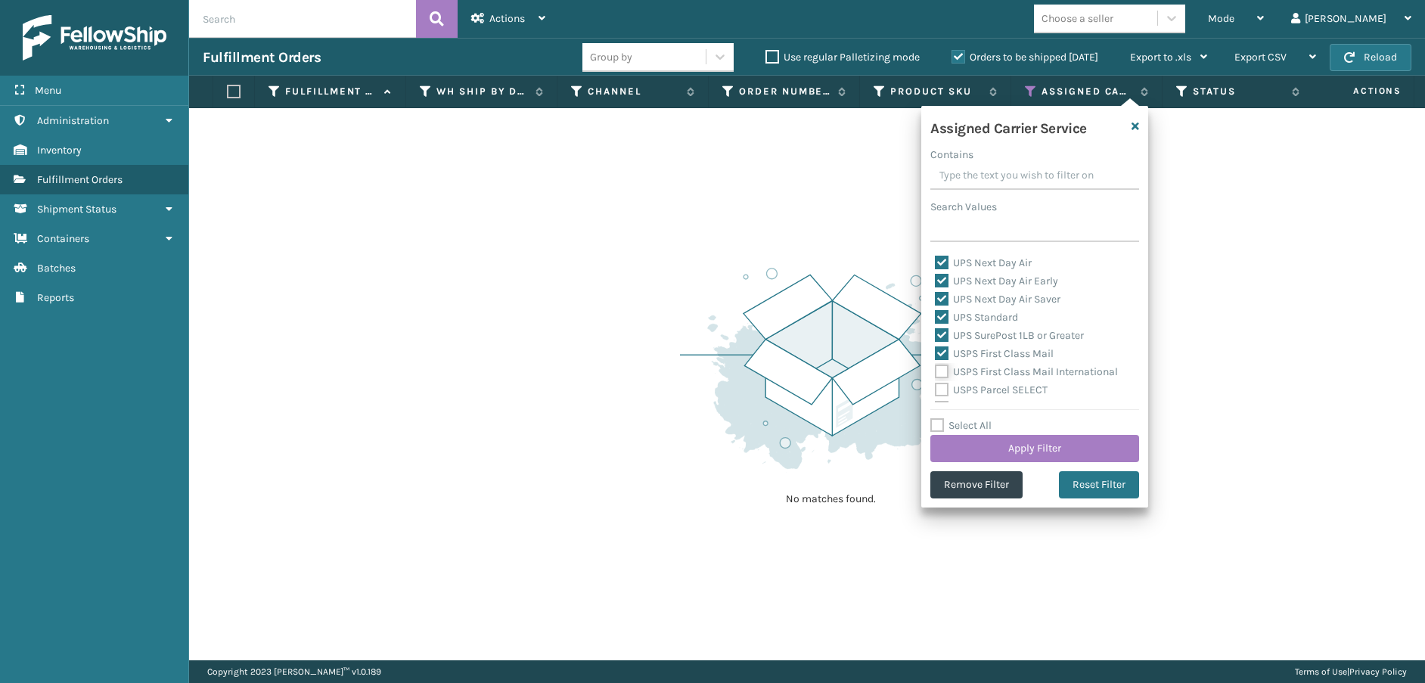
click at [936, 368] on input "USPS First Class Mail International" at bounding box center [935, 368] width 1 height 10
click at [937, 389] on label "USPS Parcel SELECT" at bounding box center [991, 390] width 113 height 13
click at [936, 389] on input "USPS Parcel SELECT" at bounding box center [935, 386] width 1 height 10
click at [942, 319] on label "USPS Priority Mail" at bounding box center [987, 320] width 104 height 13
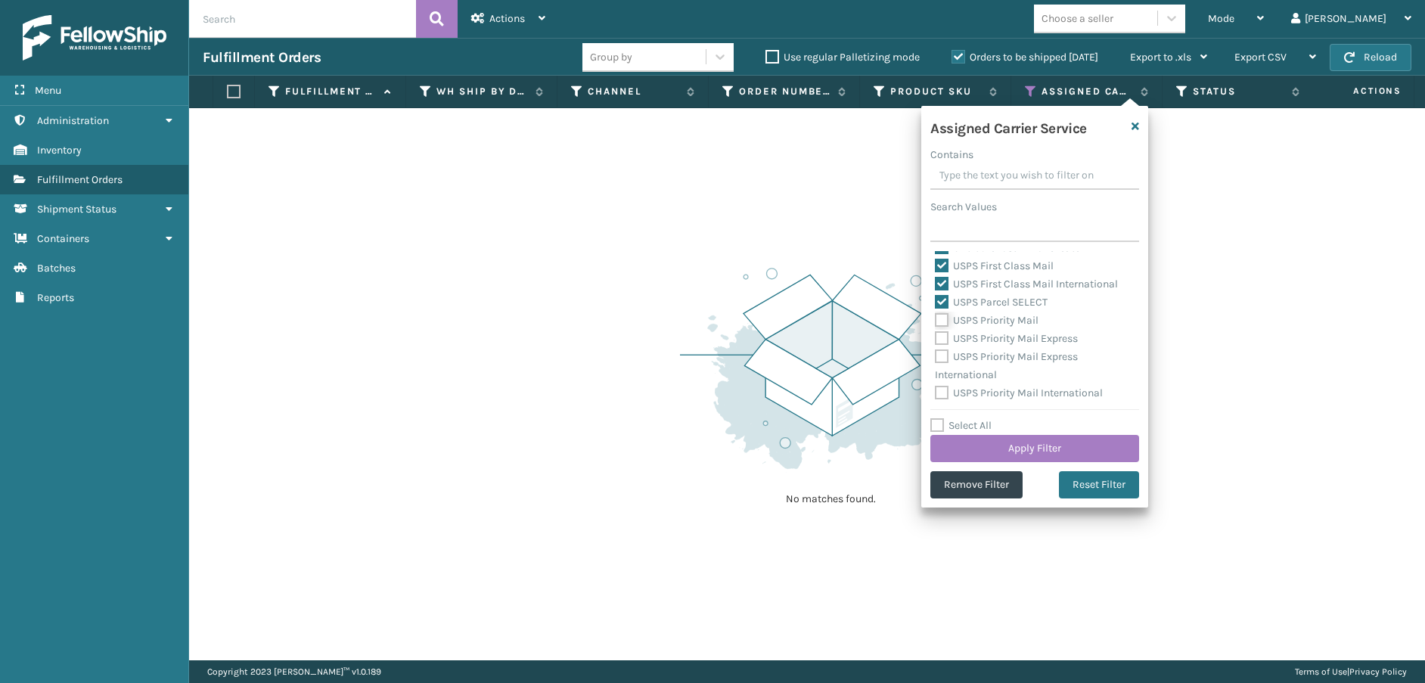
click at [936, 319] on input "USPS Priority Mail" at bounding box center [935, 317] width 1 height 10
click at [942, 337] on label "USPS Priority Mail Express" at bounding box center [1006, 338] width 143 height 13
click at [936, 337] on input "USPS Priority Mail Express" at bounding box center [935, 335] width 1 height 10
click at [939, 355] on label "USPS Priority Mail Express International" at bounding box center [1006, 365] width 143 height 31
click at [936, 355] on input "USPS Priority Mail Express International" at bounding box center [935, 353] width 1 height 10
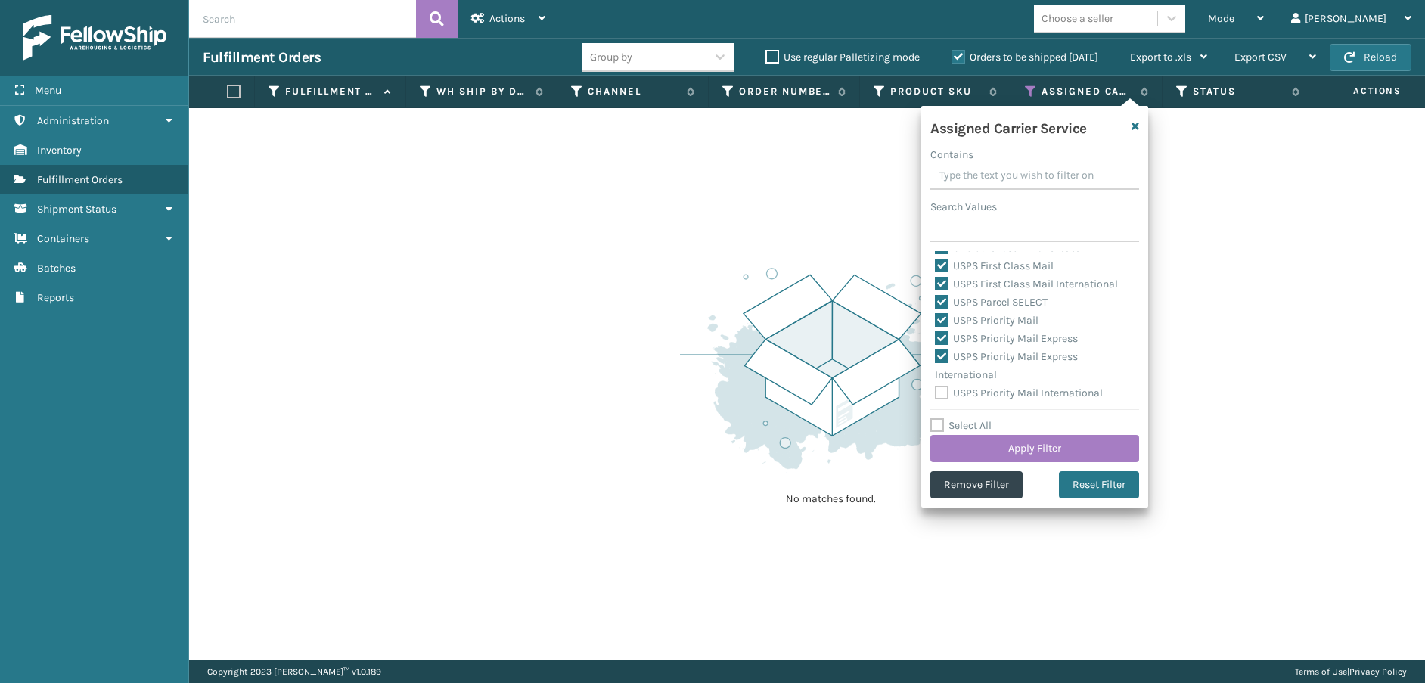
click at [939, 396] on label "USPS Priority Mail International" at bounding box center [1019, 393] width 168 height 13
click at [936, 394] on input "USPS Priority Mail International" at bounding box center [935, 389] width 1 height 10
click at [973, 449] on button "Apply Filter" at bounding box center [1035, 448] width 209 height 27
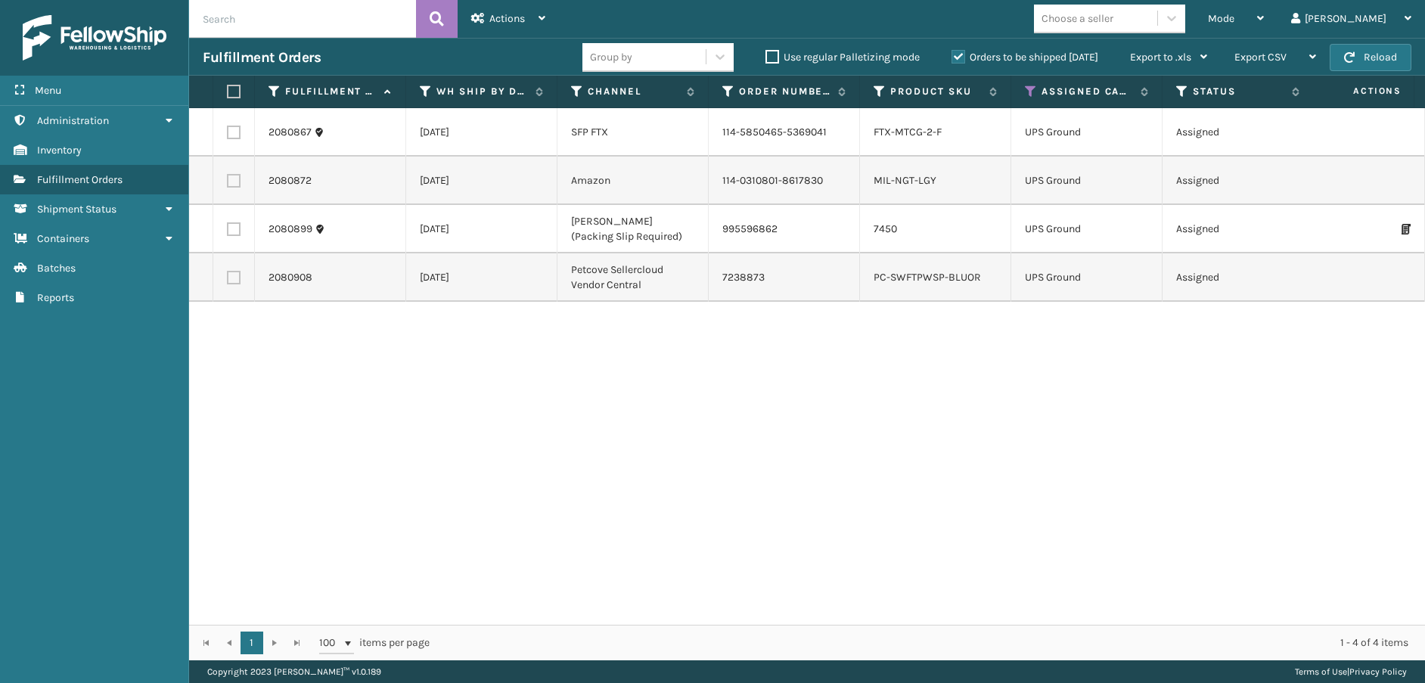
click at [228, 92] on label at bounding box center [231, 92] width 9 height 14
click at [228, 92] on input "checkbox" at bounding box center [227, 92] width 1 height 10
click at [503, 26] on div "Actions" at bounding box center [508, 19] width 74 height 38
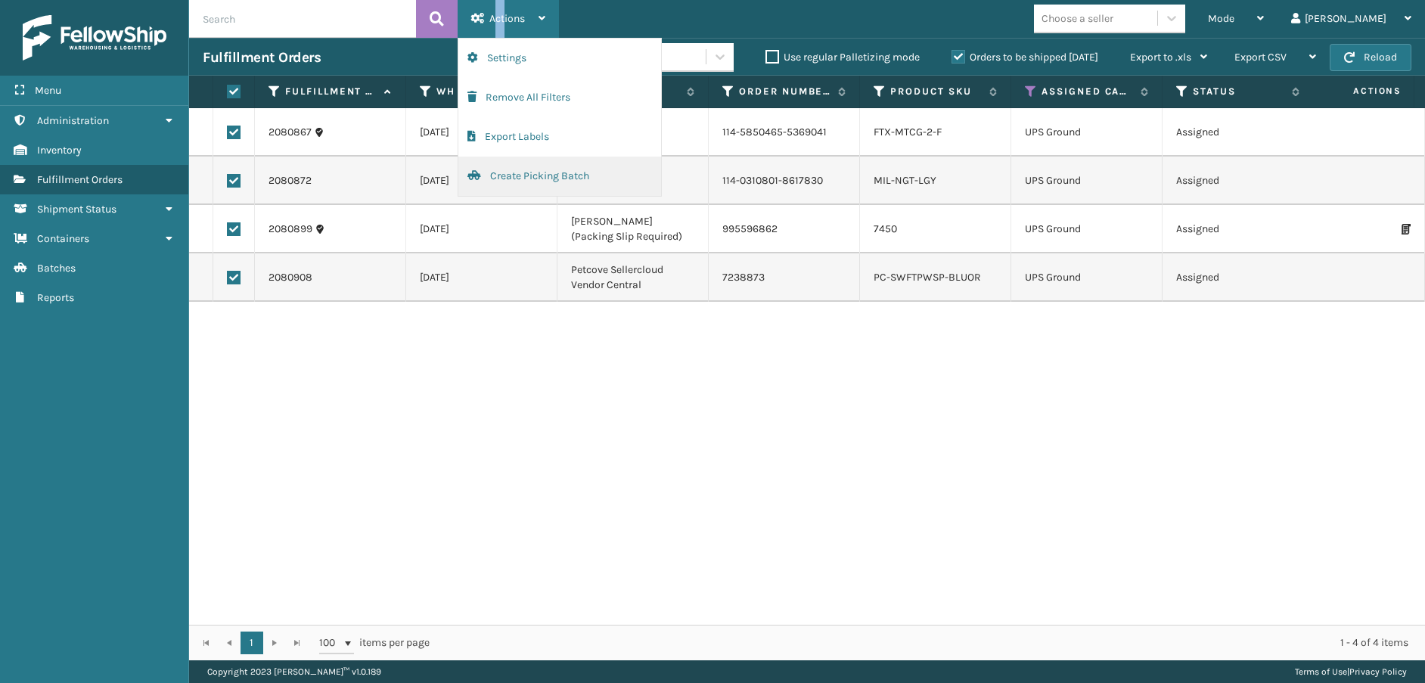
click at [555, 168] on button "Create Picking Batch" at bounding box center [559, 176] width 203 height 39
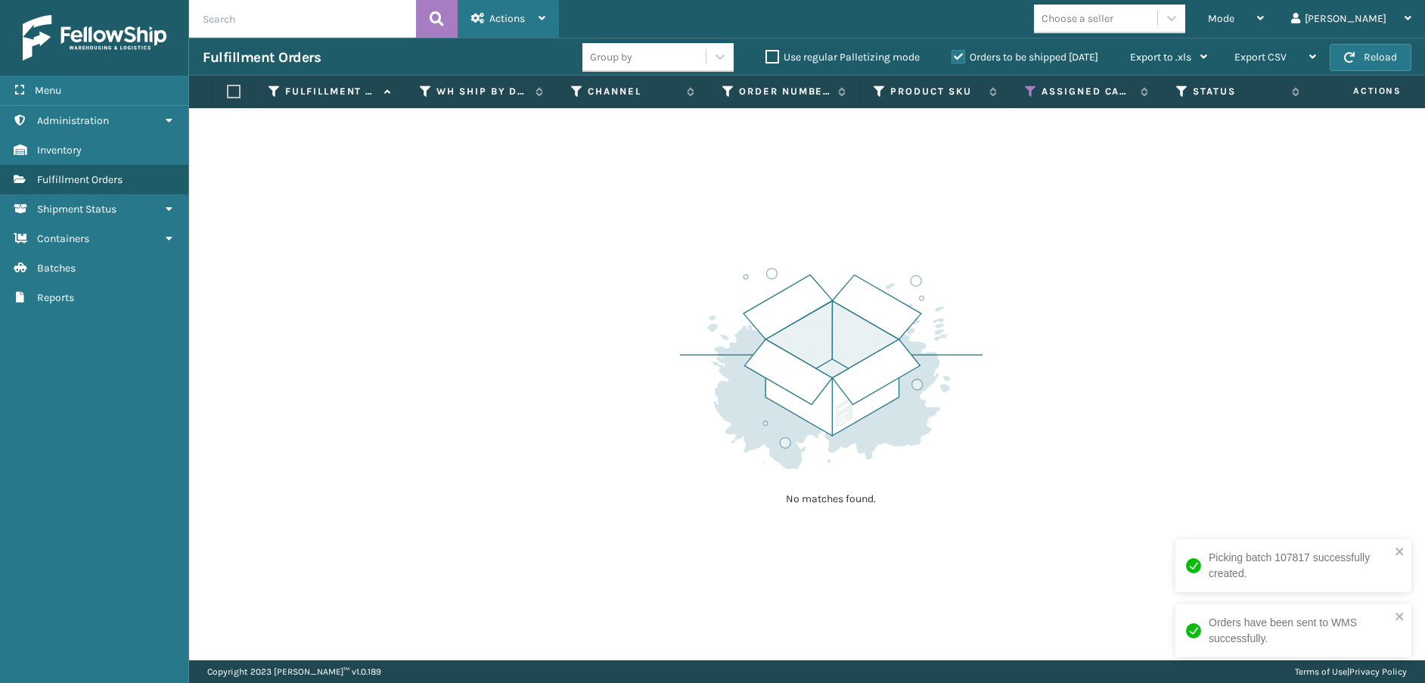
click at [477, 13] on icon at bounding box center [478, 18] width 14 height 11
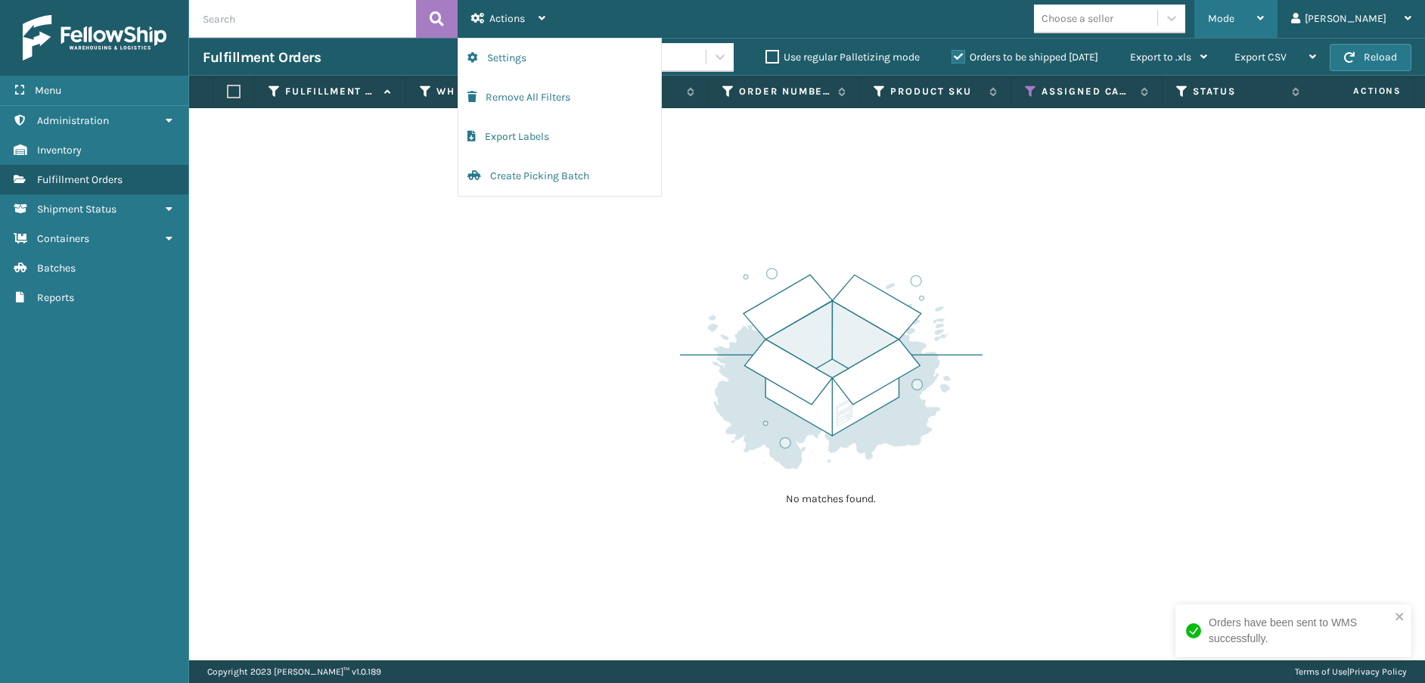
click at [1235, 20] on span "Mode" at bounding box center [1221, 18] width 26 height 13
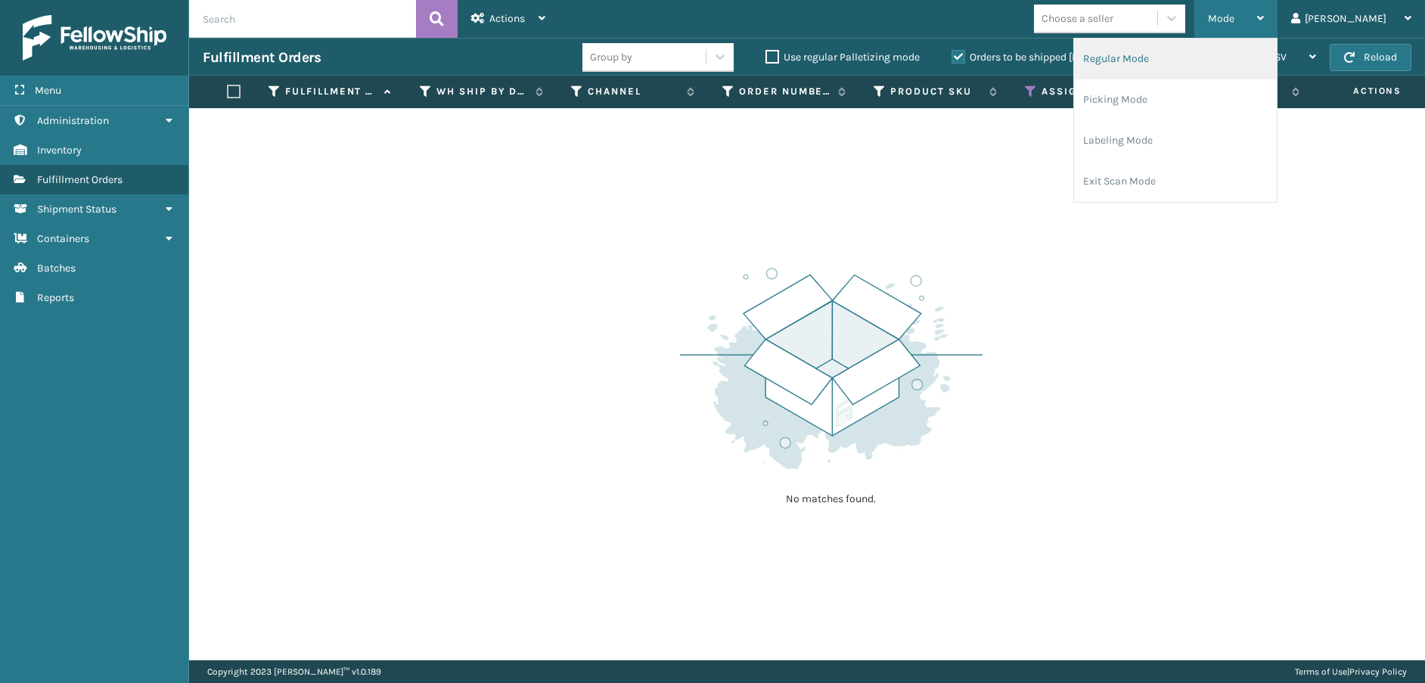
click at [1264, 56] on li "Regular Mode" at bounding box center [1175, 59] width 203 height 41
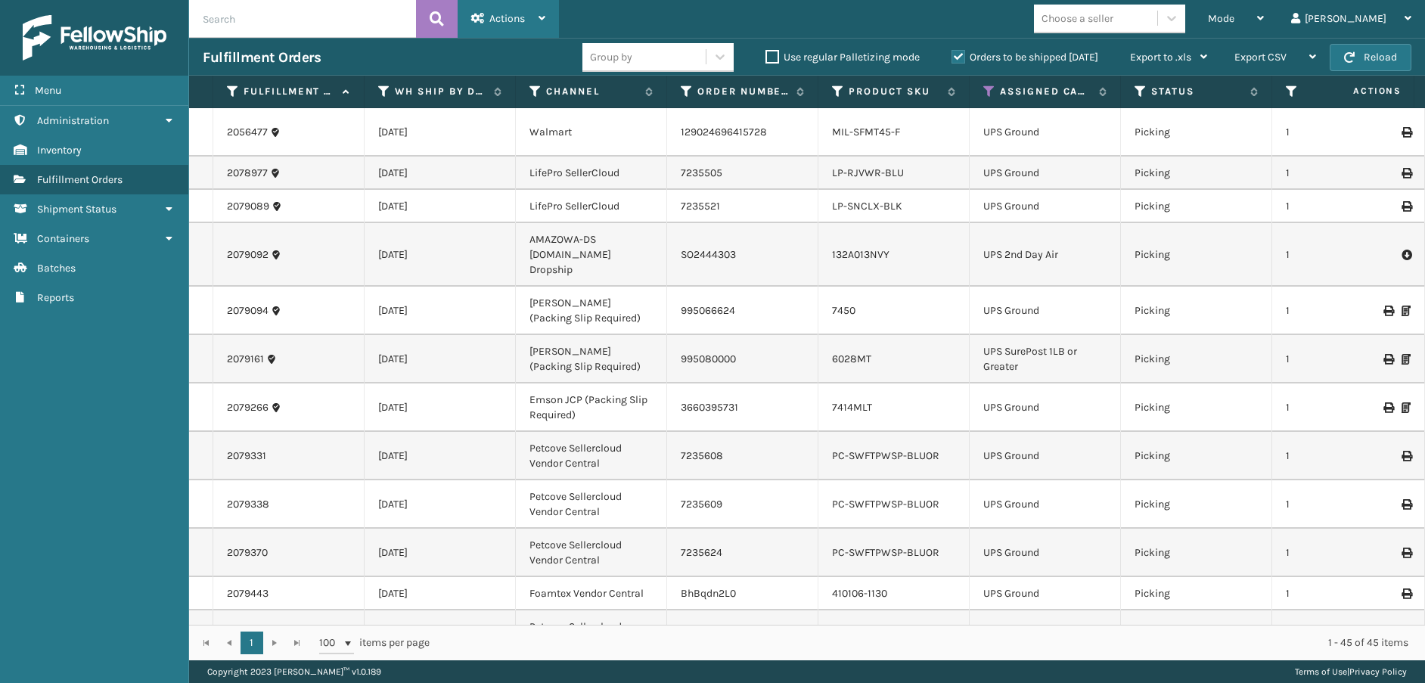
click at [508, 26] on div "Actions" at bounding box center [508, 19] width 74 height 38
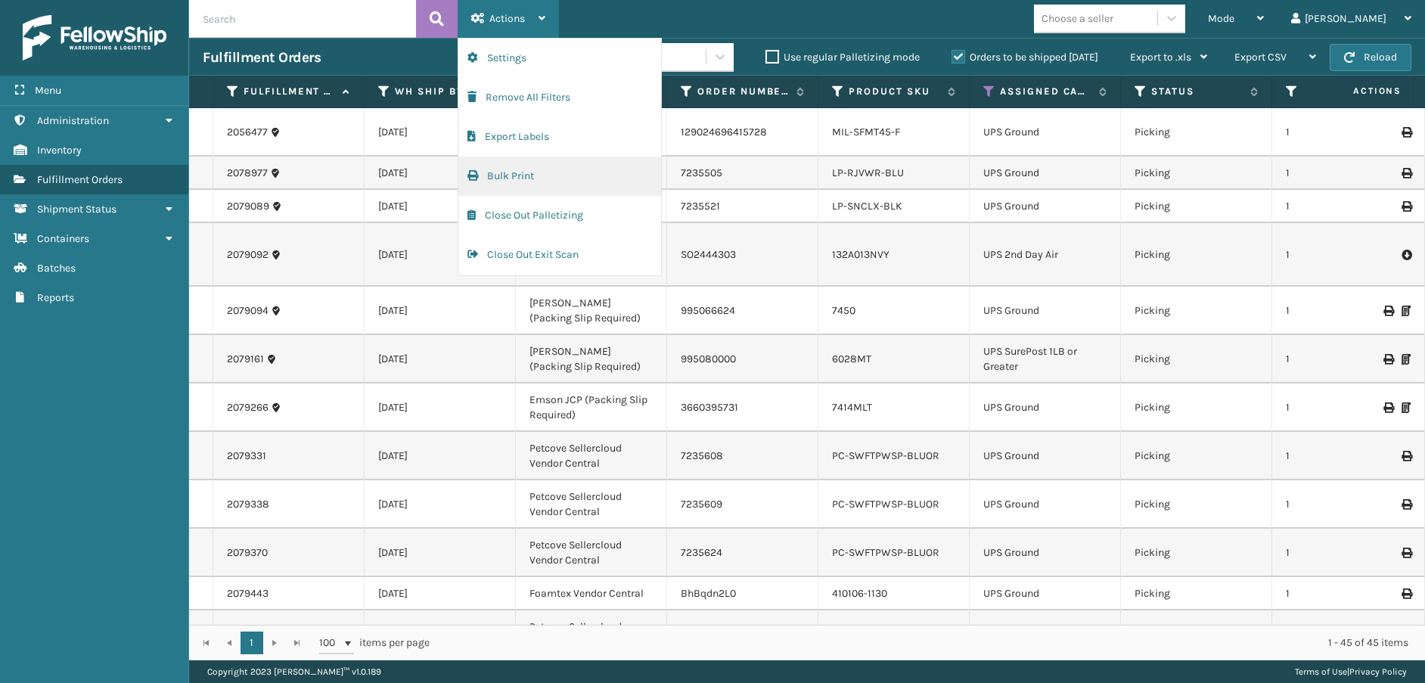
click at [514, 172] on button "Bulk Print" at bounding box center [559, 176] width 203 height 39
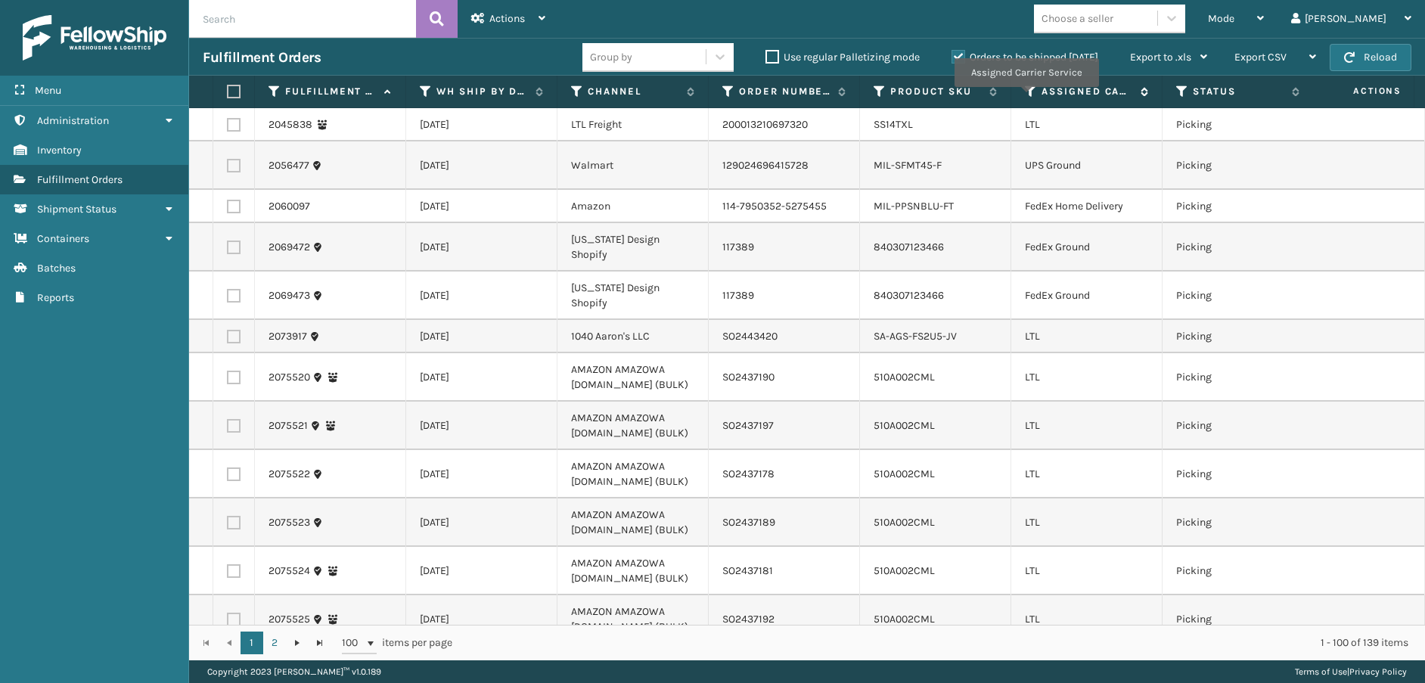
click at [1025, 94] on icon at bounding box center [1031, 92] width 12 height 14
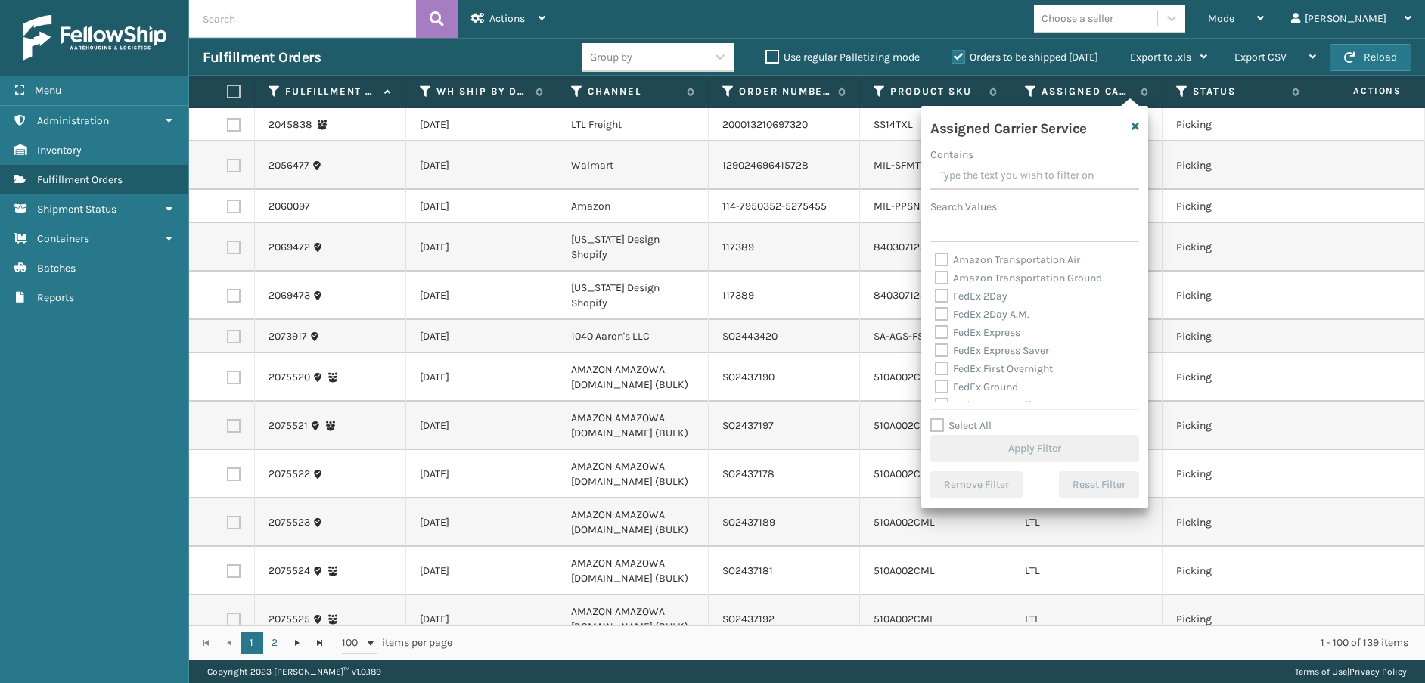
click at [946, 254] on label "Amazon Transportation Air" at bounding box center [1007, 259] width 145 height 13
click at [936, 254] on input "Amazon Transportation Air" at bounding box center [935, 256] width 1 height 10
click at [940, 272] on label "Amazon Transportation Ground" at bounding box center [1018, 278] width 167 height 13
click at [936, 271] on input "Amazon Transportation Ground" at bounding box center [935, 274] width 1 height 10
click at [971, 456] on button "Apply Filter" at bounding box center [1035, 448] width 209 height 27
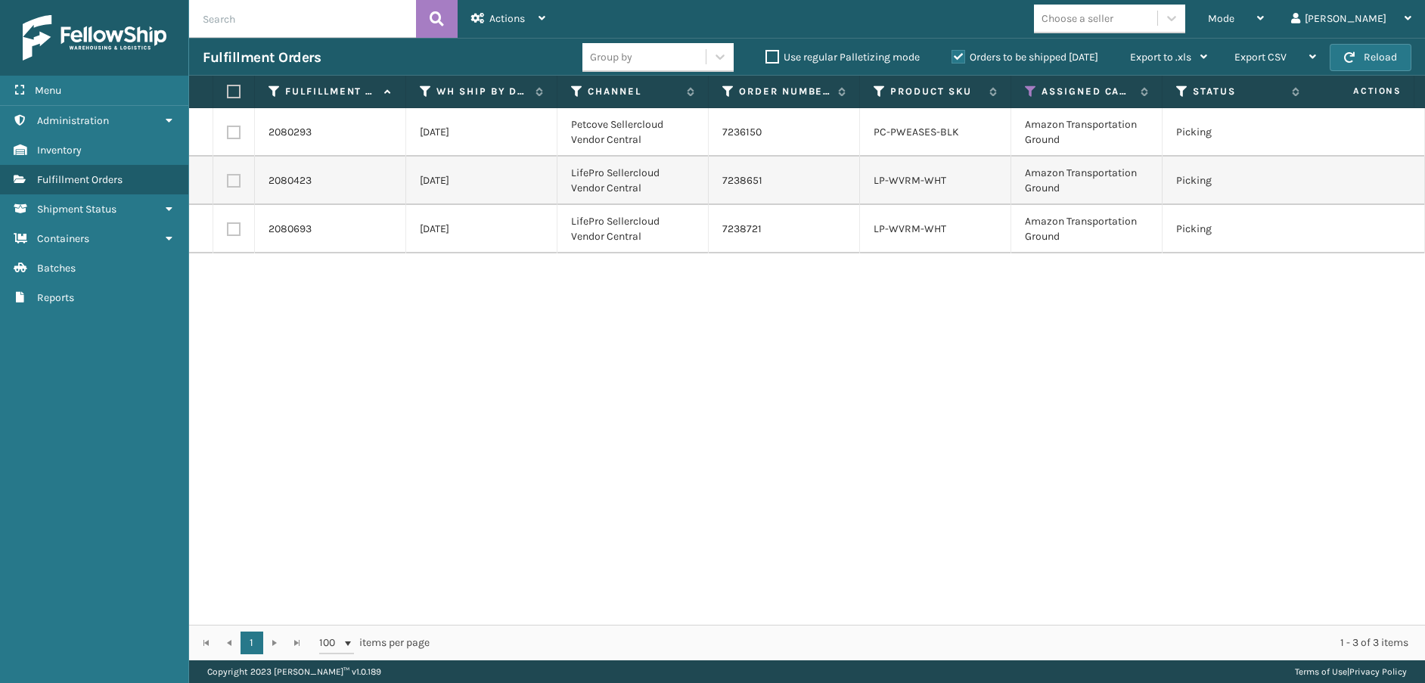
click at [229, 94] on label at bounding box center [231, 92] width 9 height 14
click at [228, 94] on input "checkbox" at bounding box center [227, 92] width 1 height 10
click at [522, 20] on span "Actions" at bounding box center [507, 18] width 36 height 13
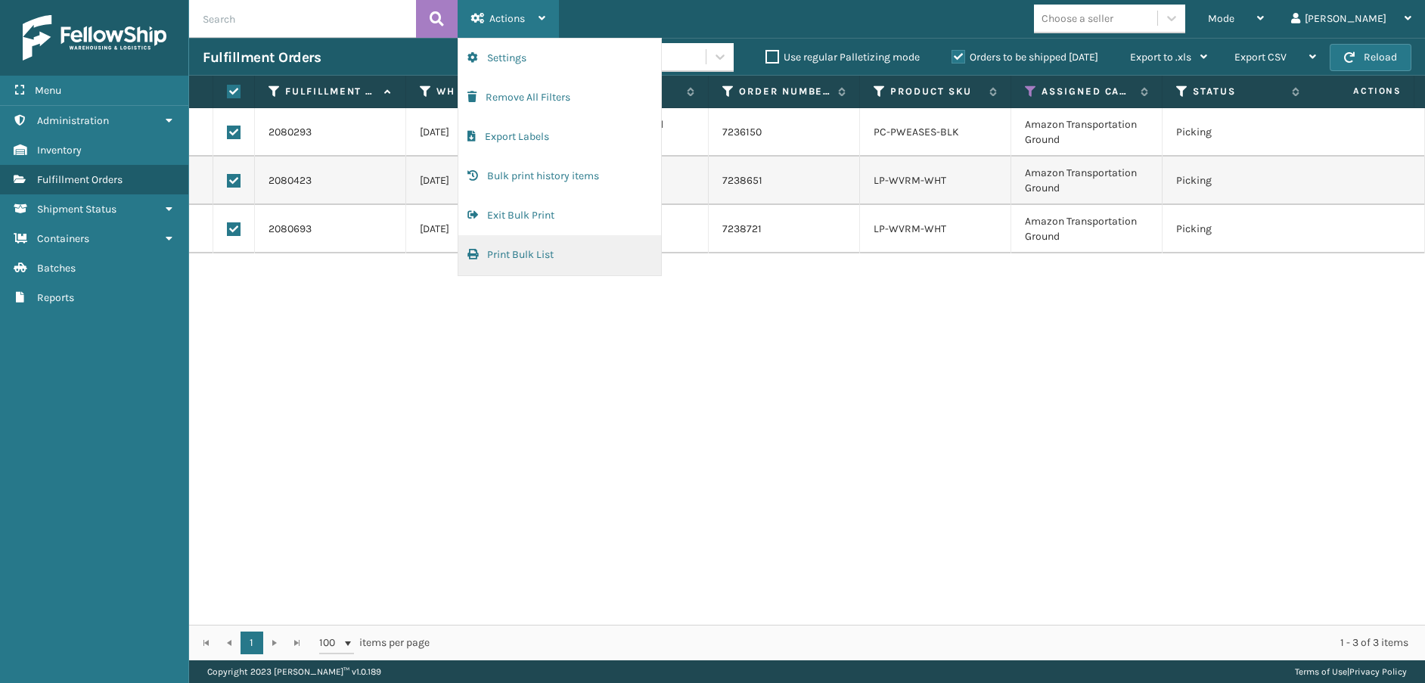
click at [524, 254] on button "Print Bulk List" at bounding box center [559, 254] width 203 height 39
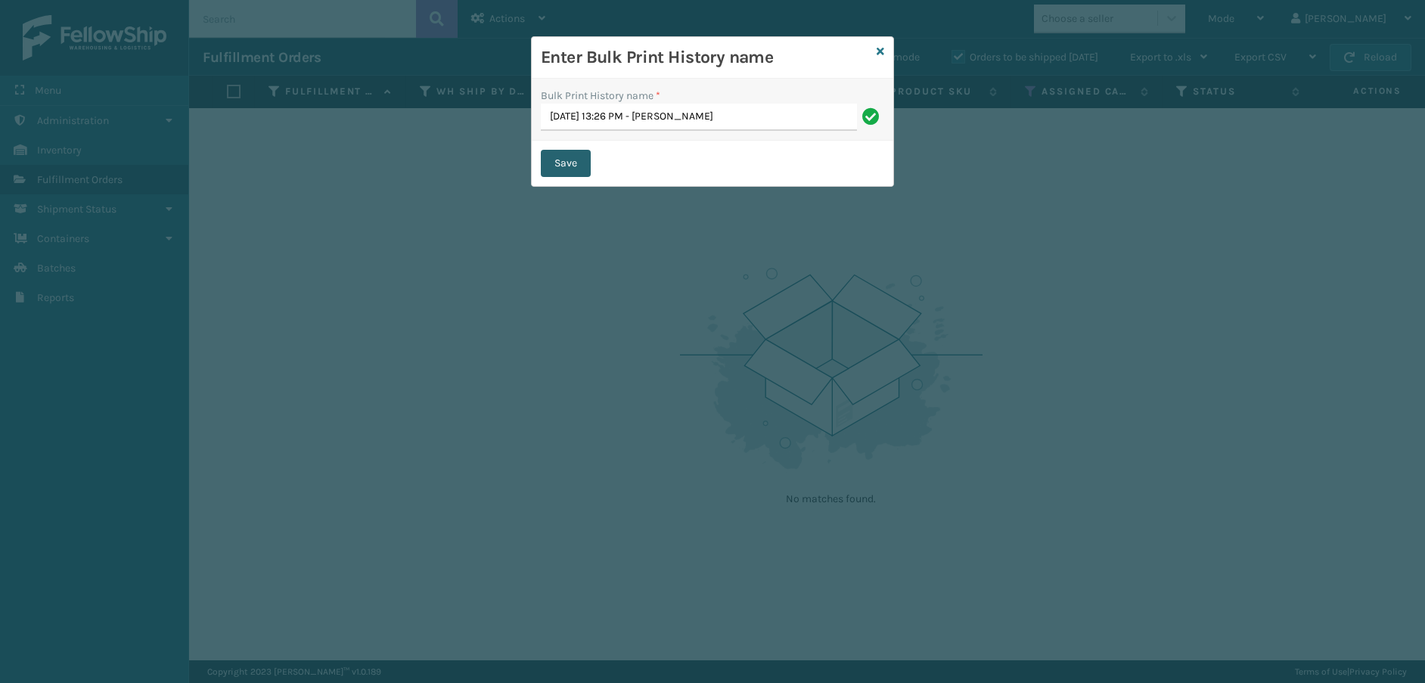
click at [578, 169] on button "Save" at bounding box center [566, 163] width 50 height 27
